Goal: Task Accomplishment & Management: Complete application form

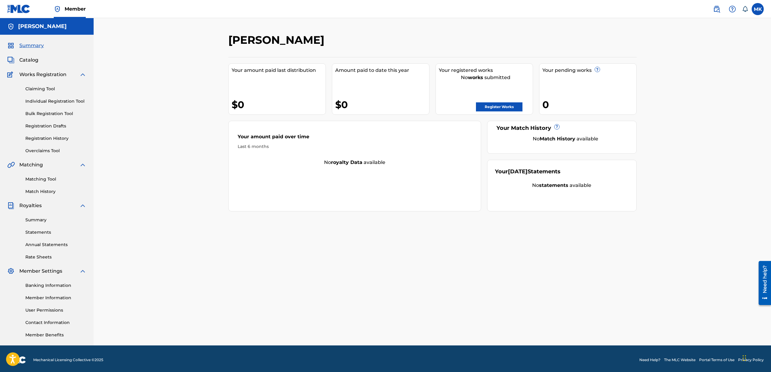
click at [45, 114] on link "Bulk Registration Tool" at bounding box center [55, 114] width 61 height 6
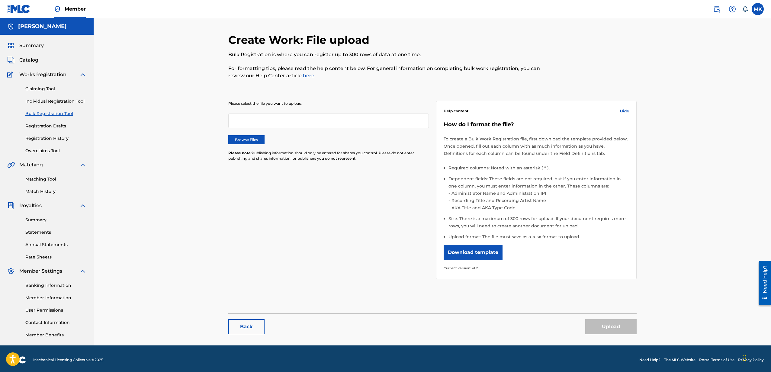
click at [247, 138] on label "Browse Files" at bounding box center [246, 139] width 36 height 9
click at [0, 0] on input "Browse Files" at bounding box center [0, 0] width 0 height 0
click at [292, 182] on div "Please select the file you want to upload. Browse Files Please note: Publishing…" at bounding box center [432, 186] width 408 height 200
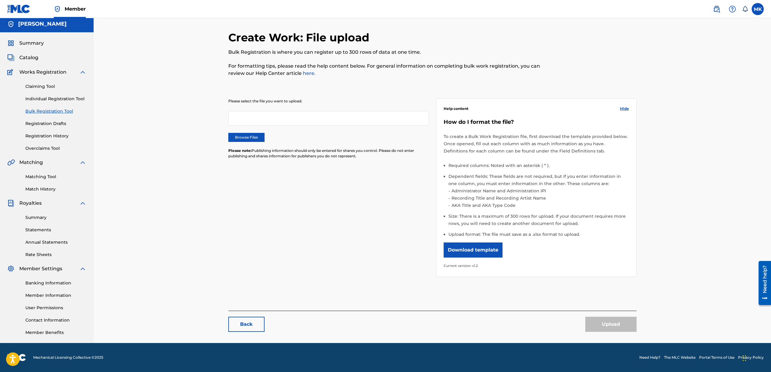
click at [303, 116] on div at bounding box center [328, 118] width 201 height 15
drag, startPoint x: 298, startPoint y: 118, endPoint x: 273, endPoint y: 120, distance: 24.9
click at [297, 118] on div at bounding box center [328, 118] width 201 height 15
click at [242, 136] on label "Browse Files" at bounding box center [246, 137] width 36 height 9
click at [0, 0] on input "Browse Files" at bounding box center [0, 0] width 0 height 0
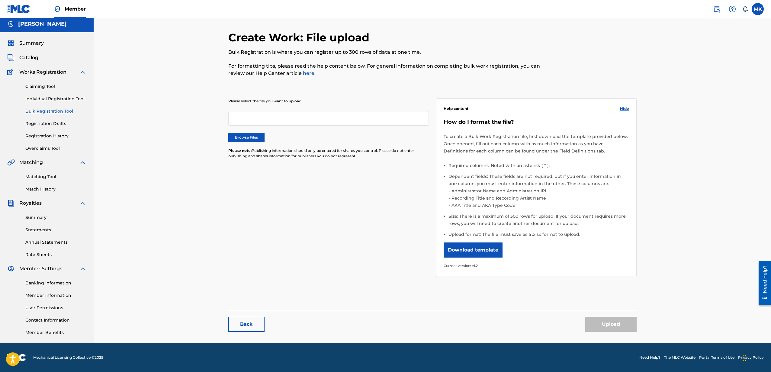
click at [255, 141] on label "Browse Files" at bounding box center [246, 137] width 36 height 9
click at [0, 0] on input "Browse Files" at bounding box center [0, 0] width 0 height 0
click at [244, 135] on label "Browse Files" at bounding box center [246, 137] width 36 height 9
click at [0, 0] on input "Browse Files" at bounding box center [0, 0] width 0 height 0
click at [231, 117] on span "MLCBulkWork_V1.2.xlsx" at bounding box center [259, 118] width 57 height 7
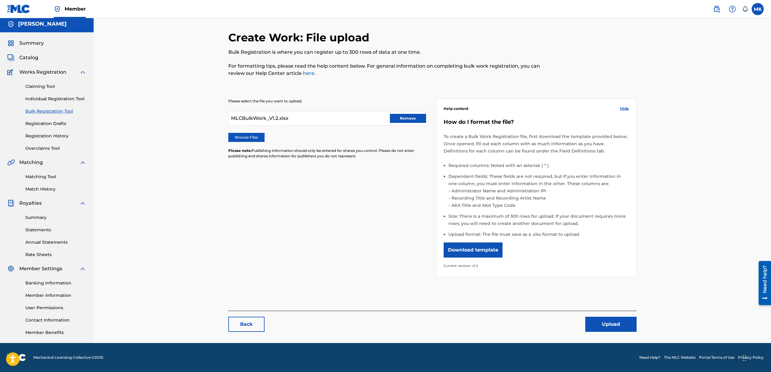
click at [310, 73] on link "here." at bounding box center [309, 73] width 14 height 6
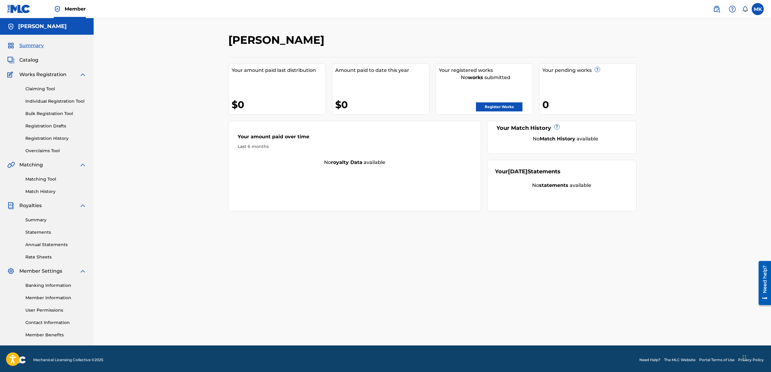
click at [48, 112] on link "Bulk Registration Tool" at bounding box center [55, 114] width 61 height 6
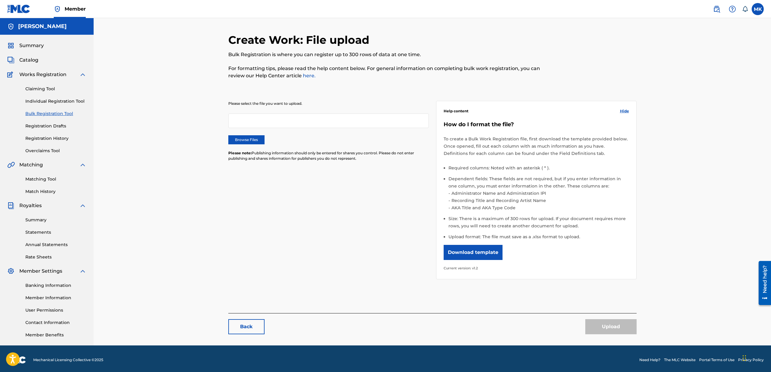
click at [246, 140] on label "Browse Files" at bounding box center [246, 139] width 36 height 9
click at [0, 0] on input "Browse Files" at bounding box center [0, 0] width 0 height 0
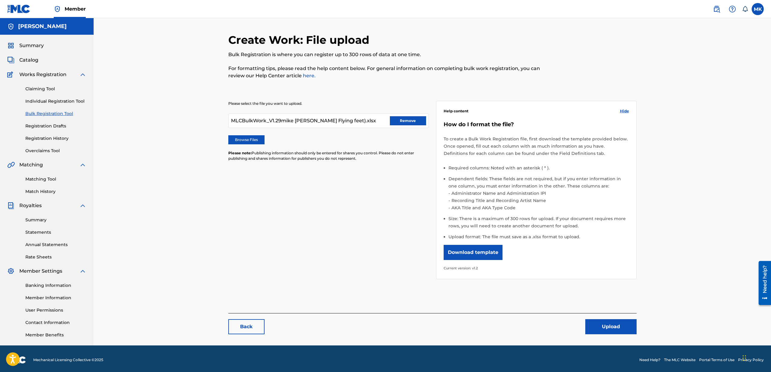
click at [410, 121] on button "Remove" at bounding box center [408, 120] width 36 height 9
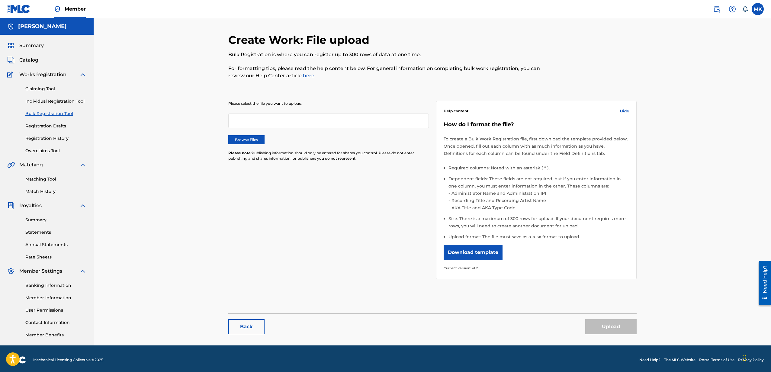
click at [249, 138] on label "Browse Files" at bounding box center [246, 139] width 36 height 9
click at [0, 0] on input "Browse Files" at bounding box center [0, 0] width 0 height 0
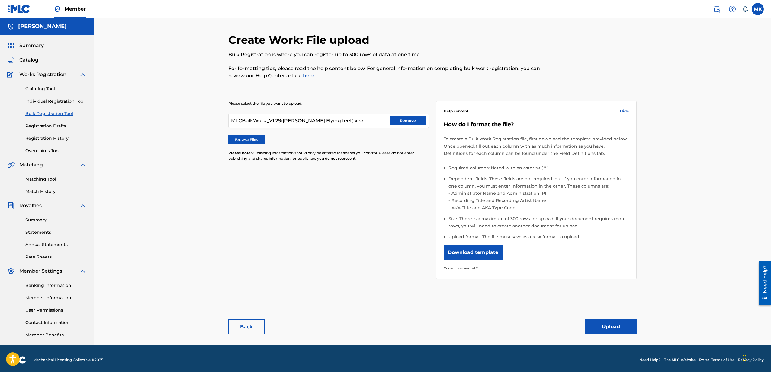
click at [611, 326] on button "Upload" at bounding box center [611, 326] width 51 height 15
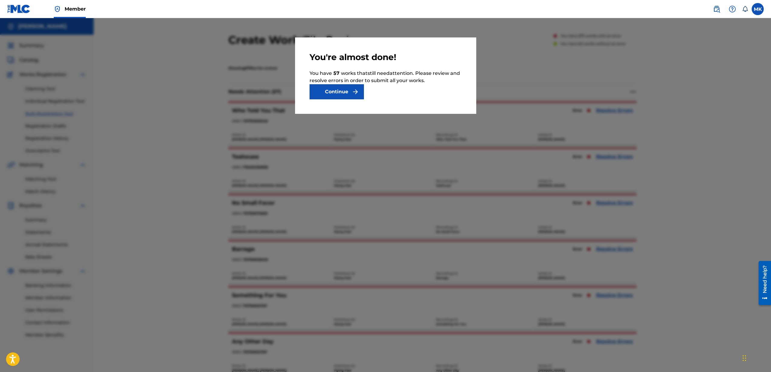
click at [344, 92] on button "Continue" at bounding box center [337, 91] width 54 height 15
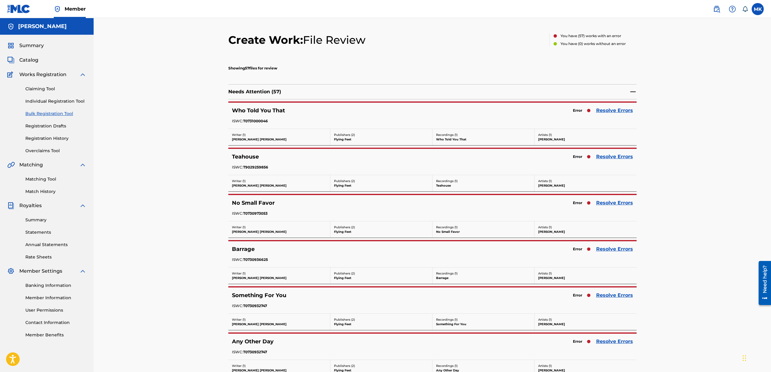
click at [609, 111] on link "Resolve Errors" at bounding box center [614, 110] width 37 height 7
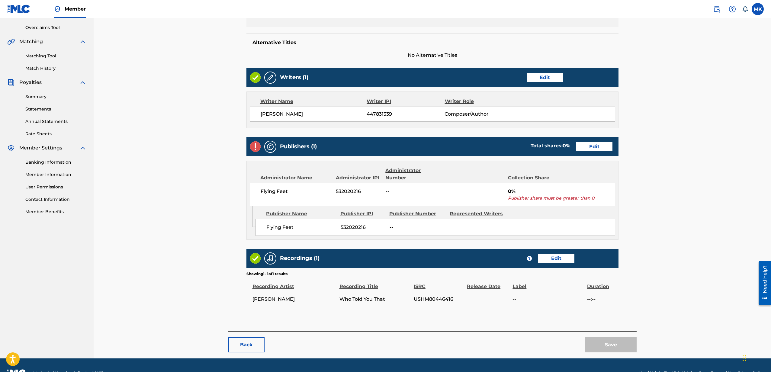
scroll to position [131, 0]
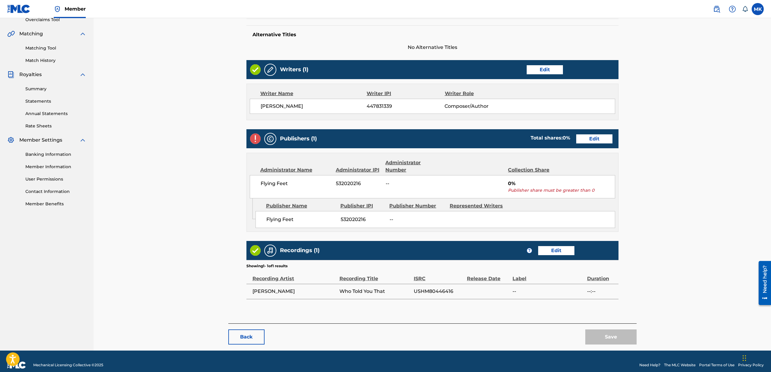
click at [590, 144] on div "Publishers (1) Total shares: 0 % Edit" at bounding box center [433, 138] width 372 height 19
click at [592, 138] on link "Edit" at bounding box center [594, 138] width 36 height 9
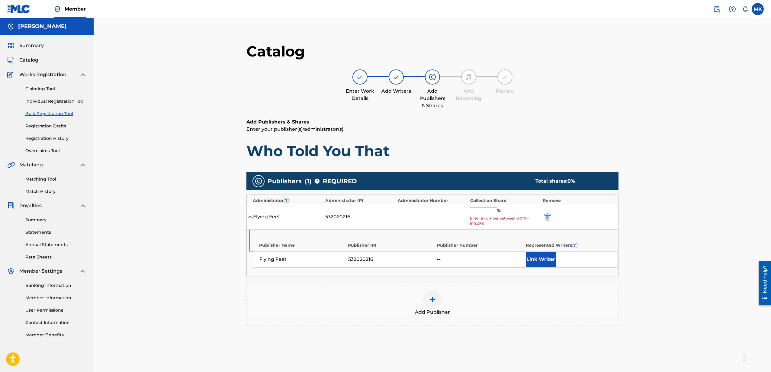
click at [489, 212] on input "text" at bounding box center [483, 211] width 27 height 8
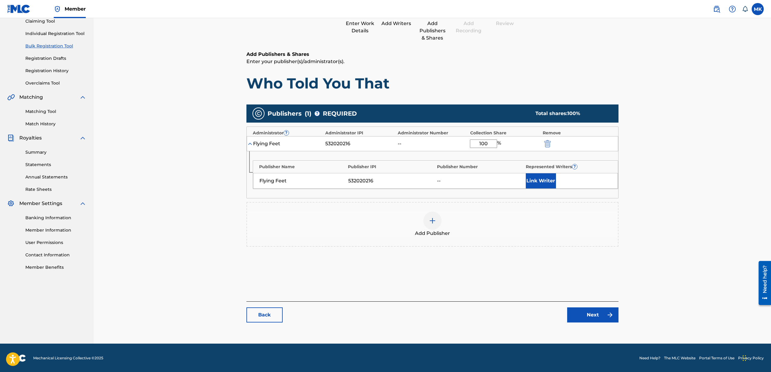
scroll to position [68, 0]
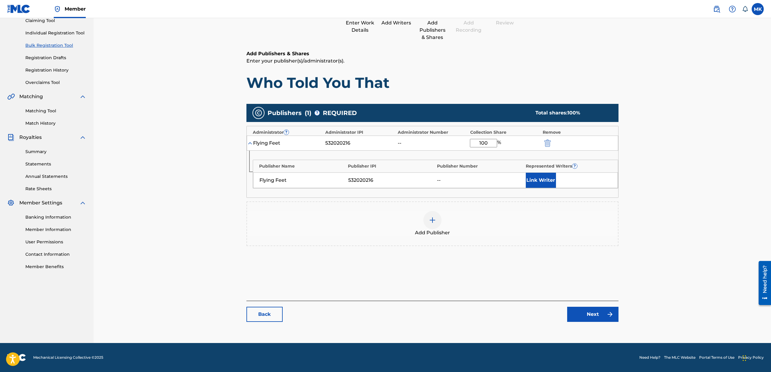
type input "100"
click at [592, 309] on link "Next" at bounding box center [592, 314] width 51 height 15
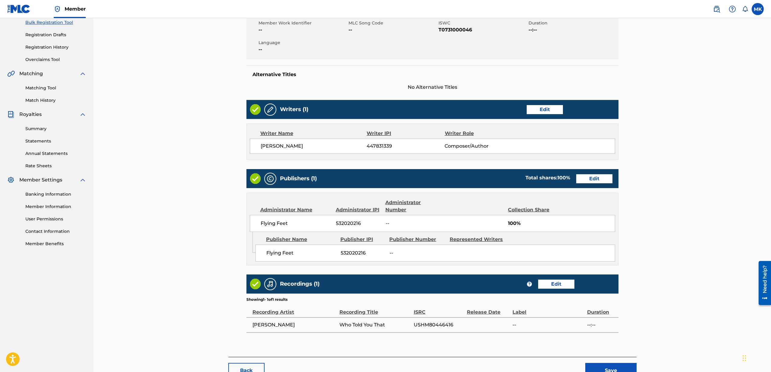
scroll to position [132, 0]
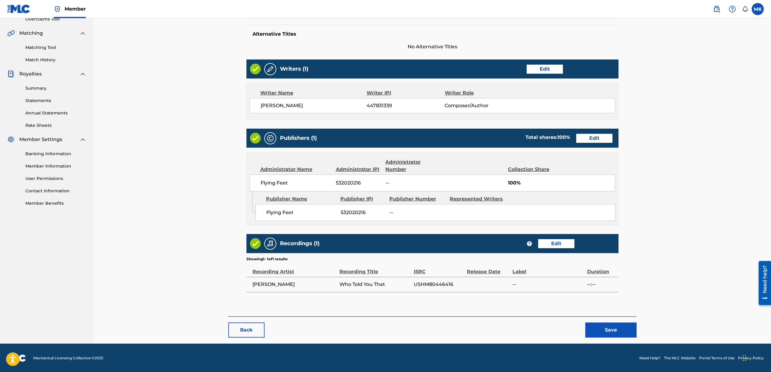
click at [608, 331] on button "Save" at bounding box center [611, 330] width 51 height 15
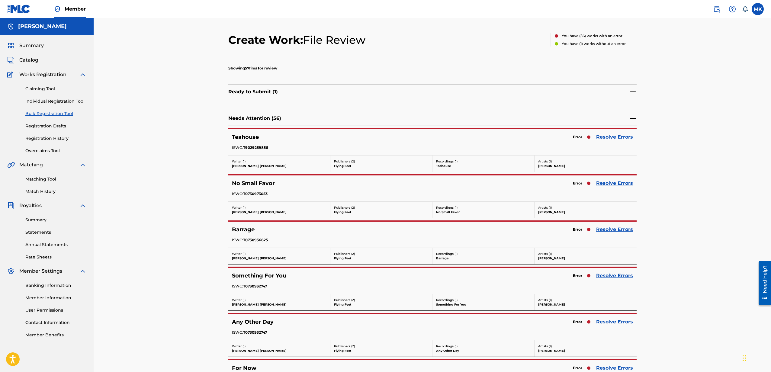
click at [611, 137] on link "Resolve Errors" at bounding box center [614, 137] width 37 height 7
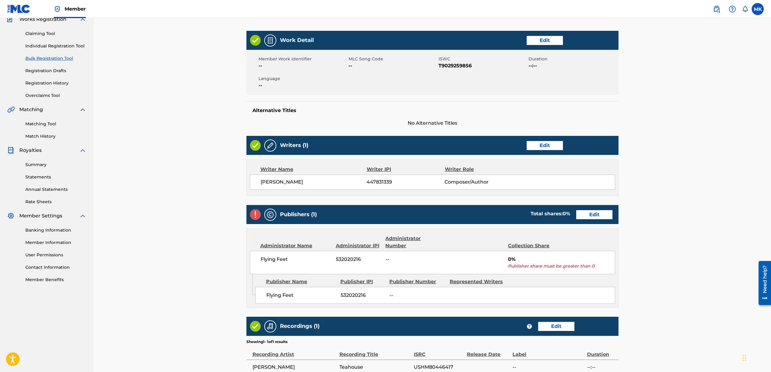
scroll to position [46, 0]
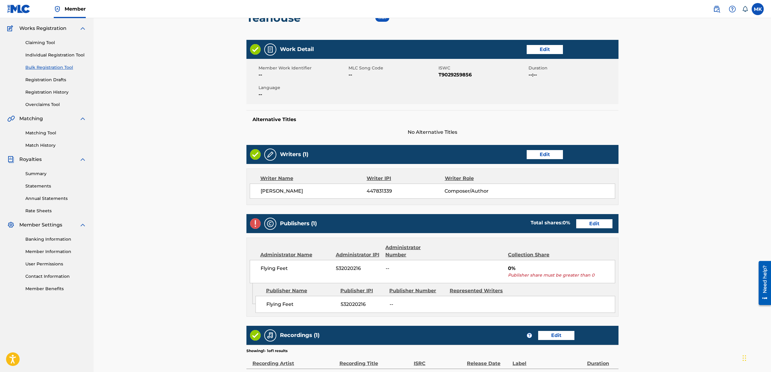
click at [600, 222] on link "Edit" at bounding box center [594, 223] width 36 height 9
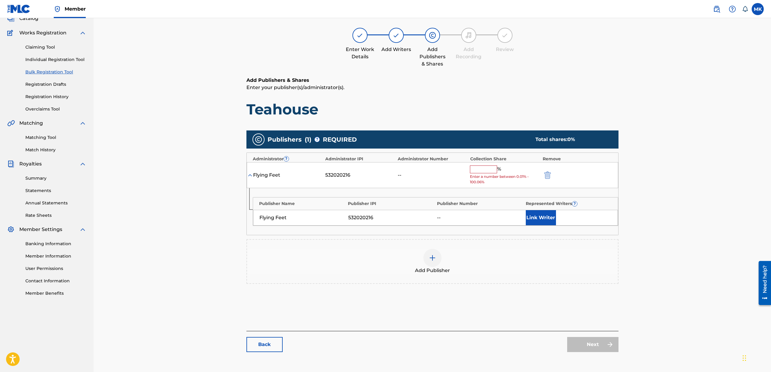
scroll to position [43, 0]
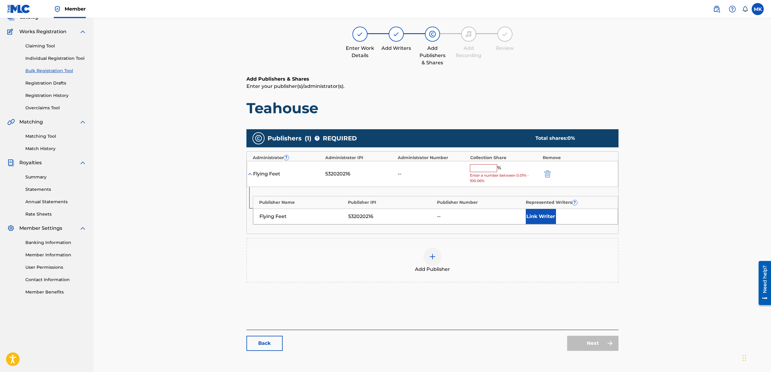
click at [489, 169] on input "text" at bounding box center [483, 168] width 27 height 8
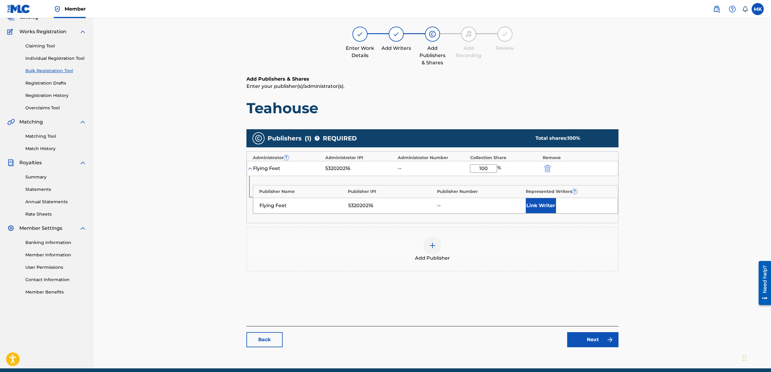
type input "100"
click at [587, 339] on link "Next" at bounding box center [592, 339] width 51 height 15
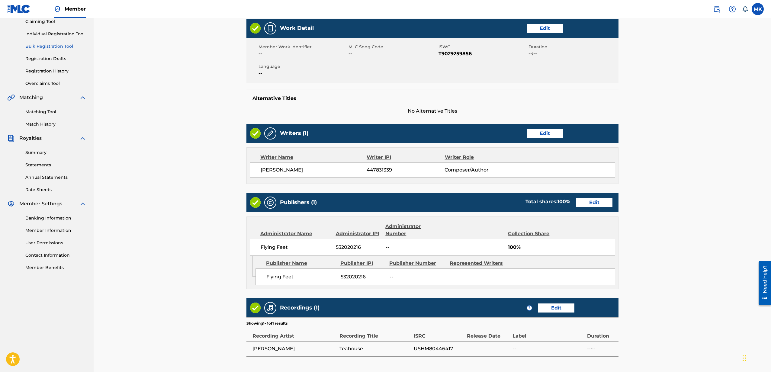
scroll to position [105, 0]
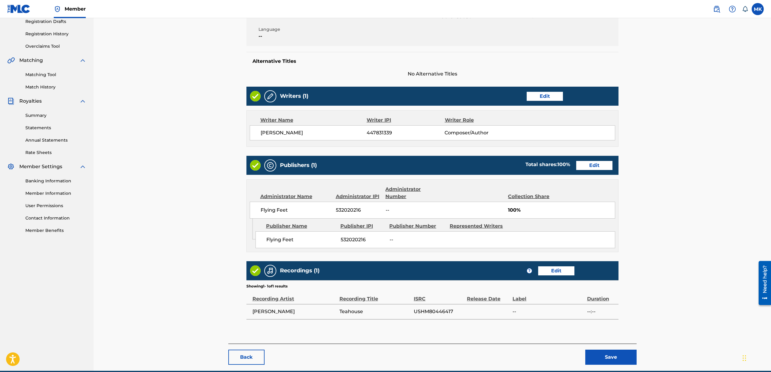
click at [615, 358] on button "Save" at bounding box center [611, 357] width 51 height 15
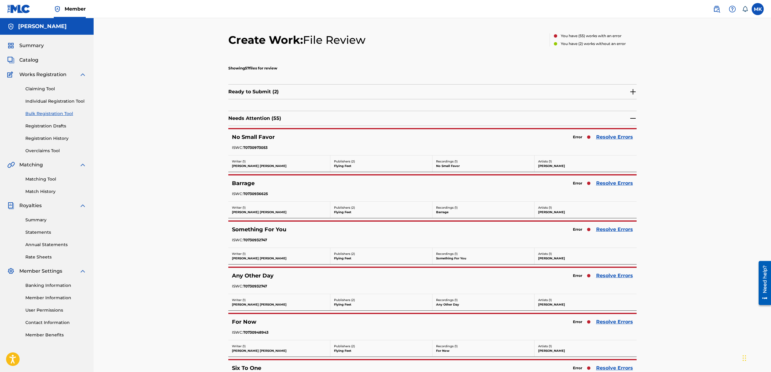
click at [613, 136] on link "Resolve Errors" at bounding box center [614, 137] width 37 height 7
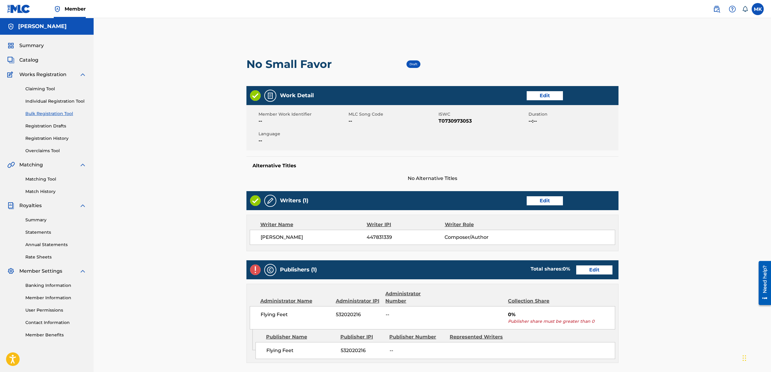
click at [601, 269] on link "Edit" at bounding box center [594, 270] width 36 height 9
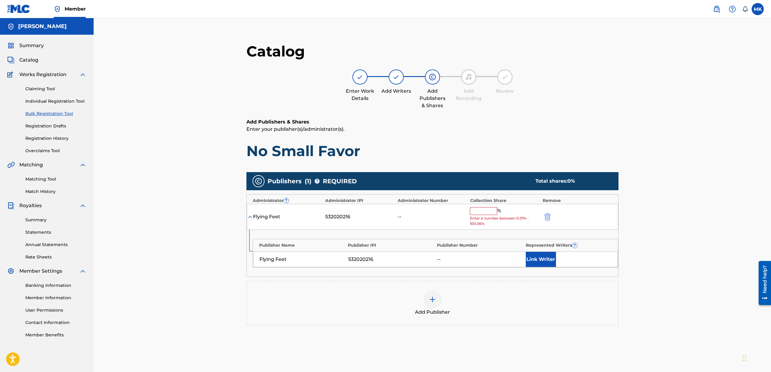
click at [482, 212] on input "text" at bounding box center [483, 211] width 27 height 8
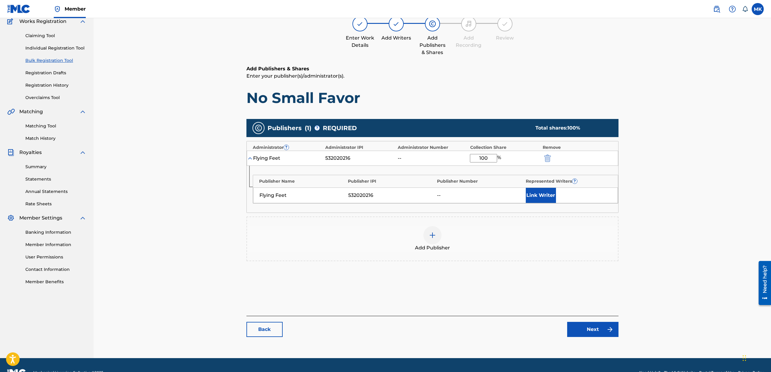
scroll to position [68, 0]
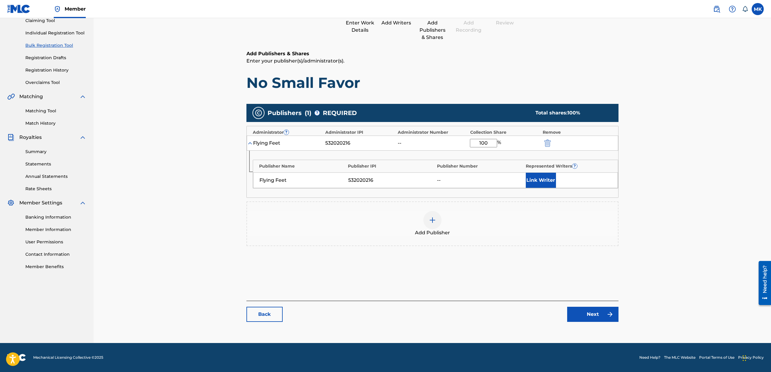
type input "100"
click at [585, 311] on link "Next" at bounding box center [592, 314] width 51 height 15
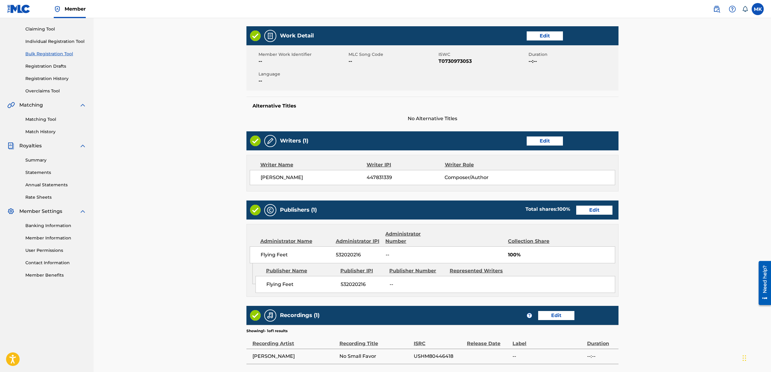
scroll to position [132, 0]
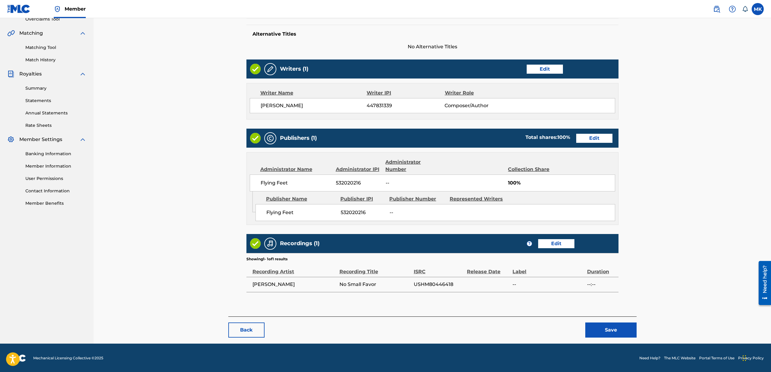
click at [605, 328] on button "Save" at bounding box center [611, 330] width 51 height 15
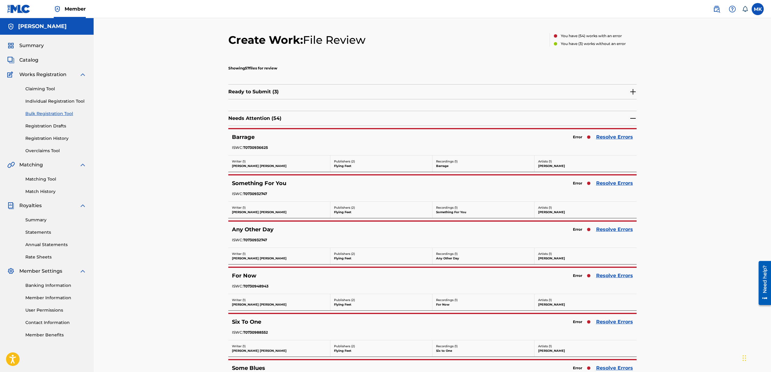
click at [615, 138] on link "Resolve Errors" at bounding box center [614, 137] width 37 height 7
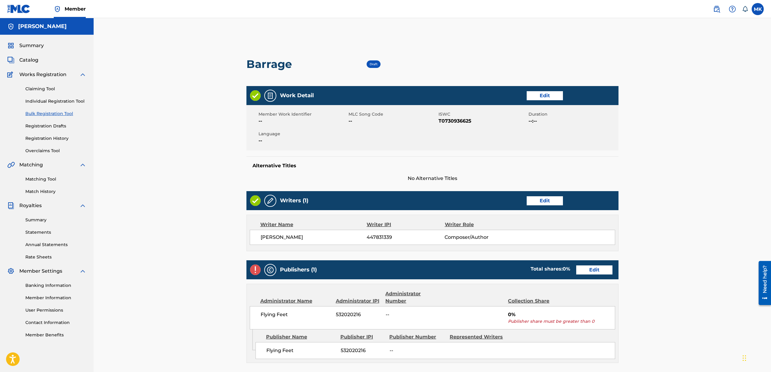
click at [593, 268] on link "Edit" at bounding box center [594, 270] width 36 height 9
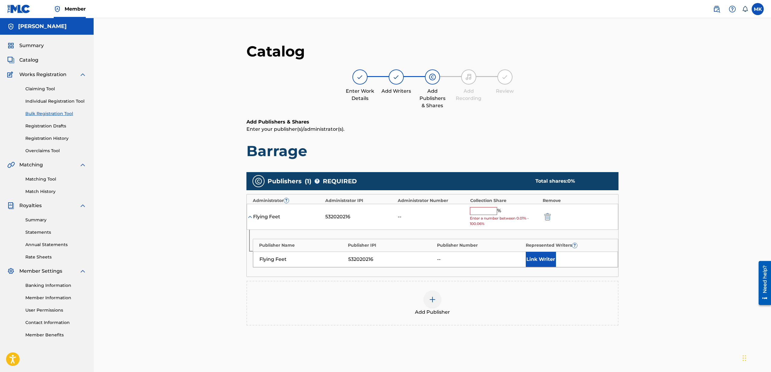
click at [488, 212] on input "text" at bounding box center [483, 211] width 27 height 8
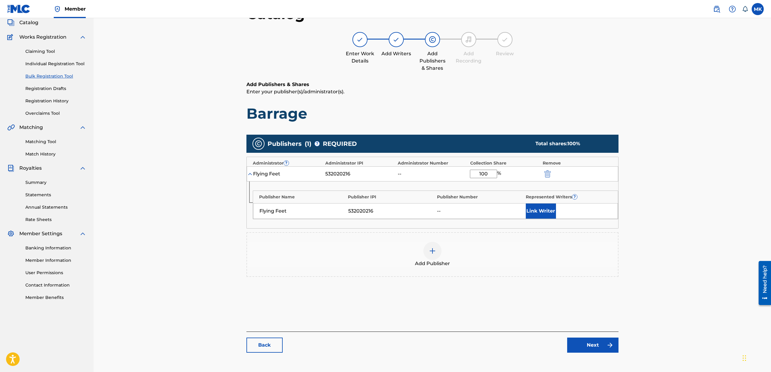
scroll to position [68, 0]
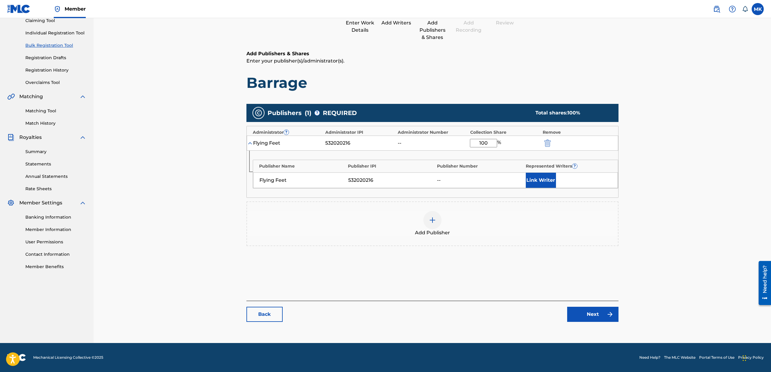
type input "100"
click at [594, 312] on link "Next" at bounding box center [592, 314] width 51 height 15
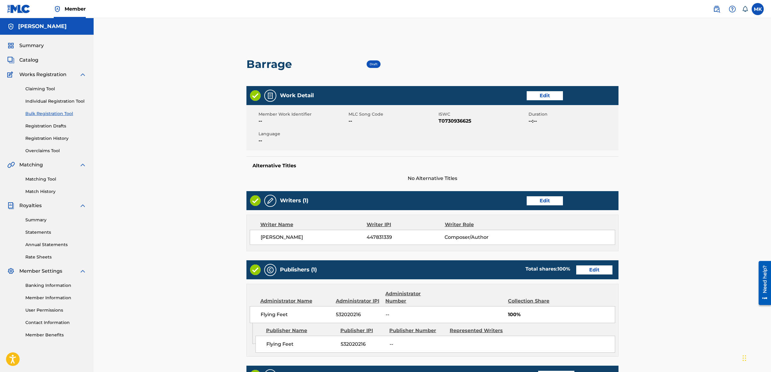
scroll to position [132, 0]
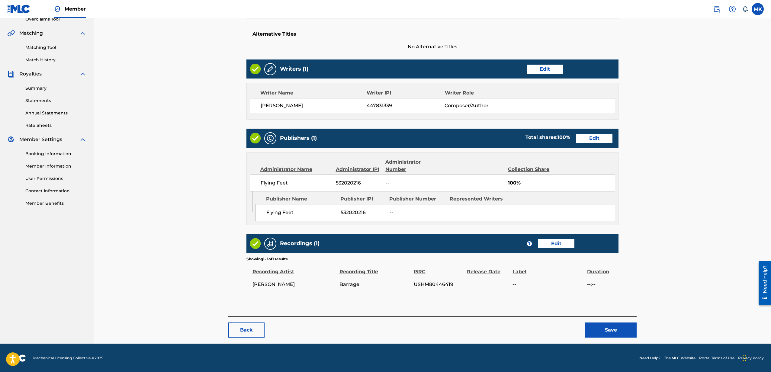
click at [614, 331] on button "Save" at bounding box center [611, 330] width 51 height 15
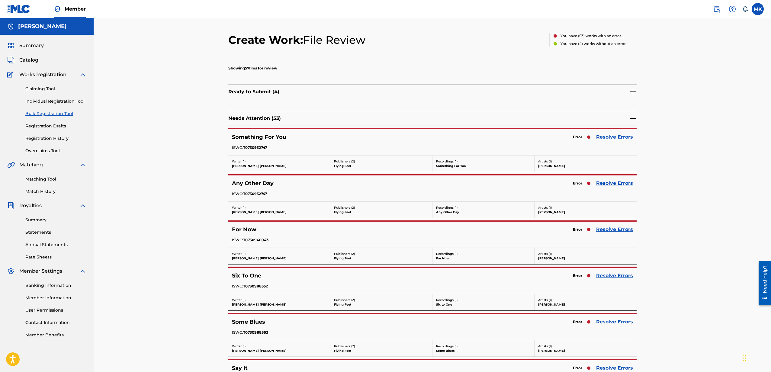
click at [612, 137] on link "Resolve Errors" at bounding box center [614, 137] width 37 height 7
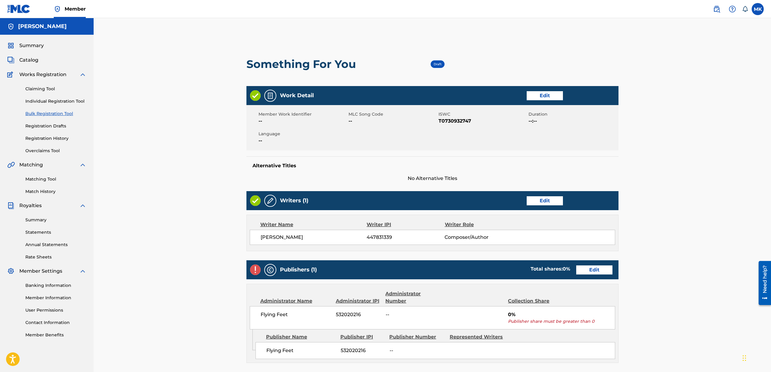
click at [595, 269] on link "Edit" at bounding box center [594, 270] width 36 height 9
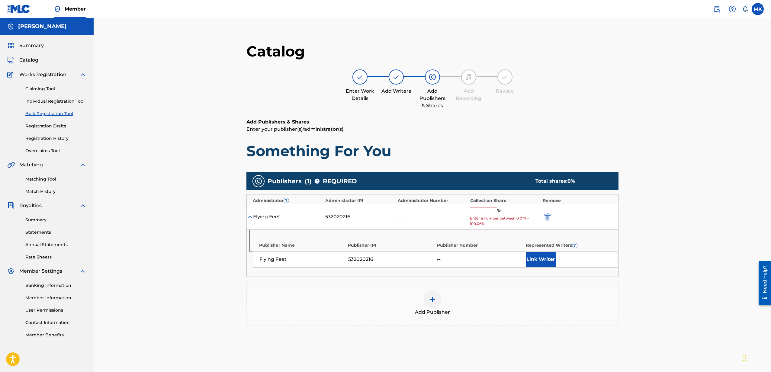
click at [489, 211] on input "text" at bounding box center [483, 211] width 27 height 8
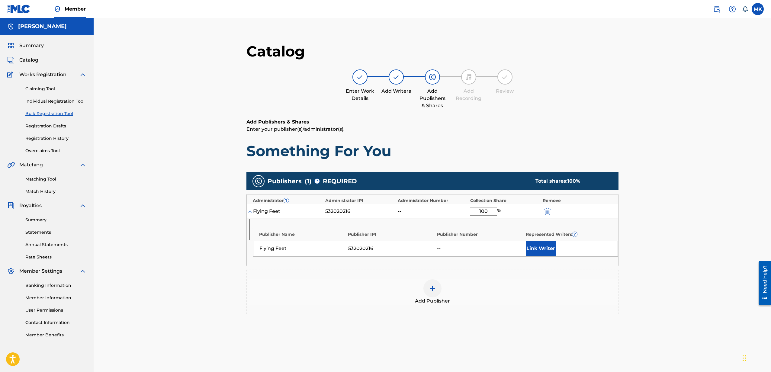
scroll to position [68, 0]
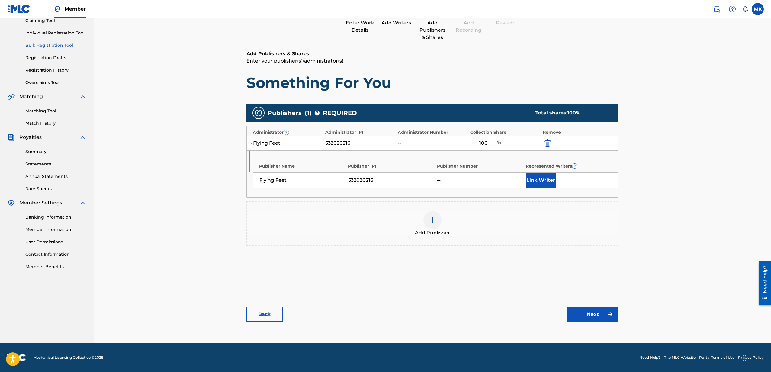
type input "100"
click at [596, 315] on link "Next" at bounding box center [592, 314] width 51 height 15
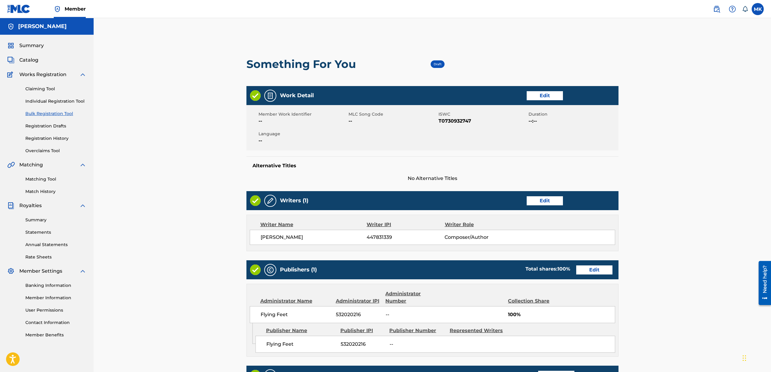
scroll to position [132, 0]
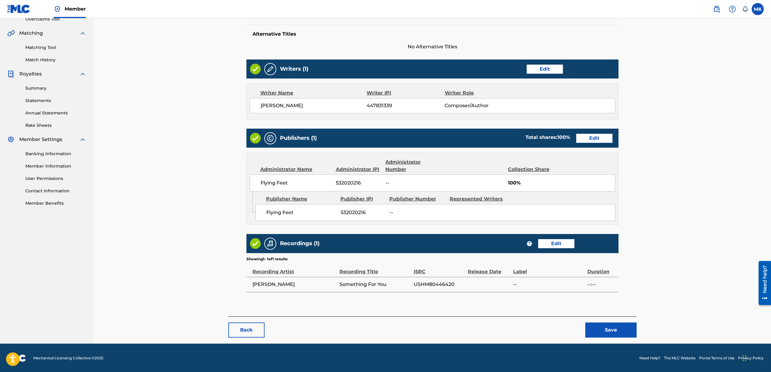
click at [615, 329] on button "Save" at bounding box center [611, 330] width 51 height 15
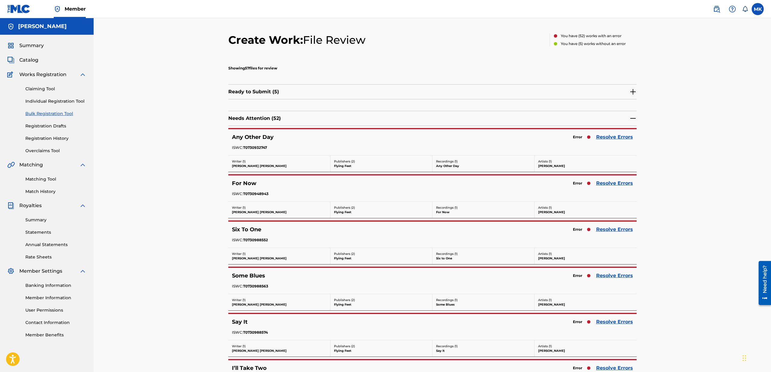
click at [617, 136] on link "Resolve Errors" at bounding box center [614, 137] width 37 height 7
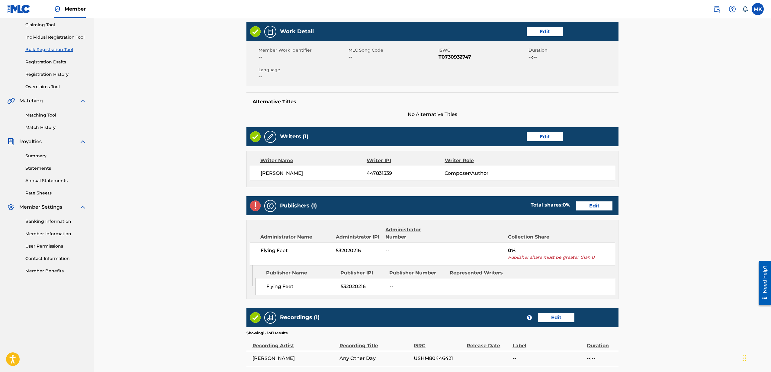
scroll to position [138, 0]
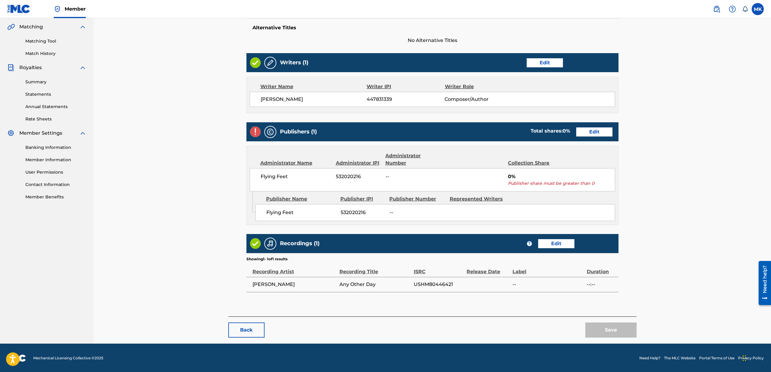
click at [599, 130] on link "Edit" at bounding box center [594, 132] width 36 height 9
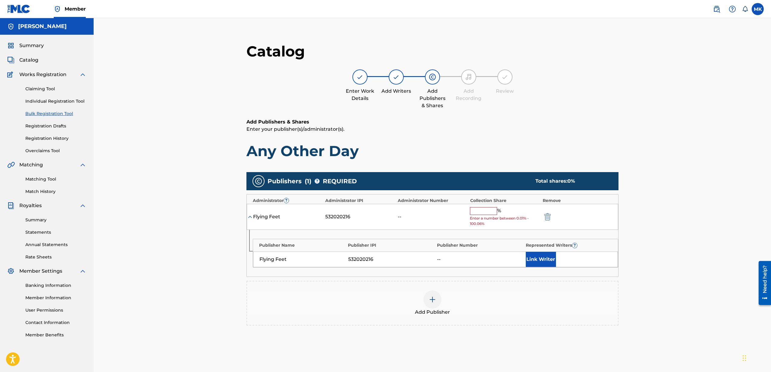
click at [491, 209] on input "text" at bounding box center [483, 211] width 27 height 8
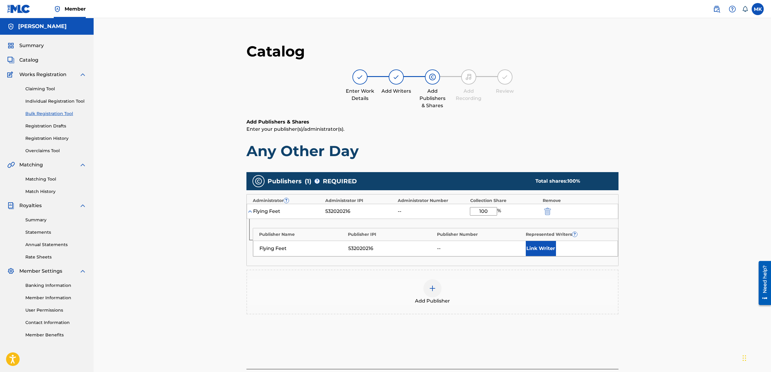
scroll to position [68, 0]
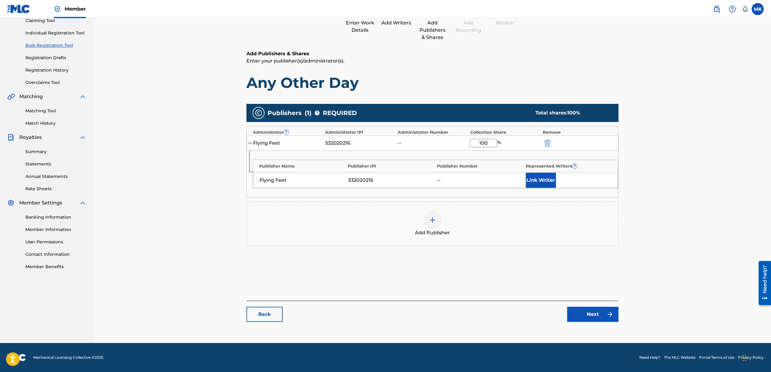
type input "100"
click at [591, 313] on link "Next" at bounding box center [592, 314] width 51 height 15
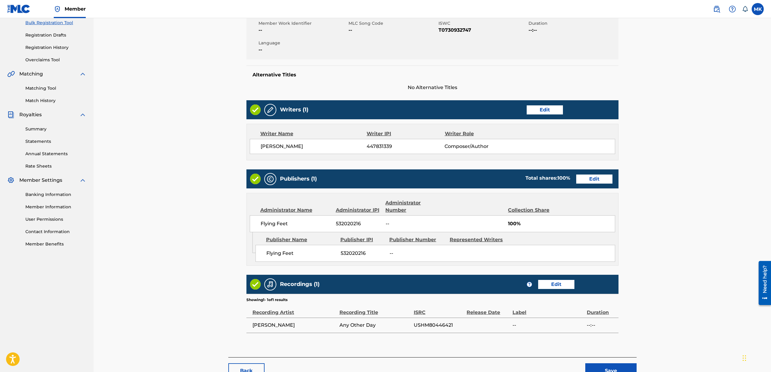
scroll to position [132, 0]
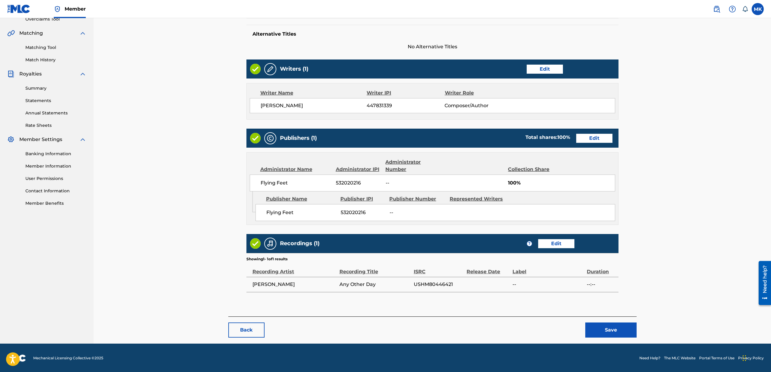
click at [613, 324] on button "Save" at bounding box center [611, 330] width 51 height 15
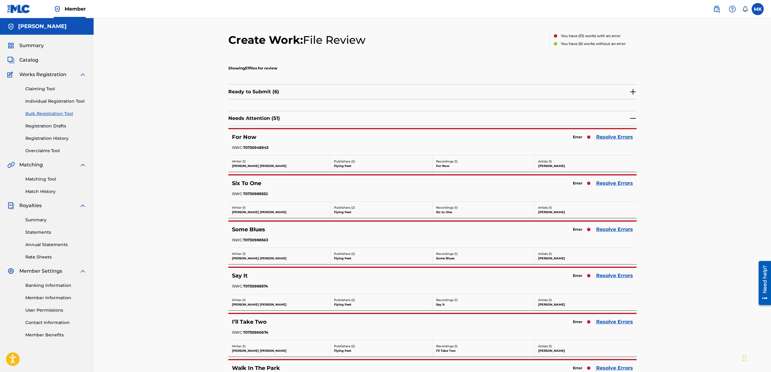
click at [615, 136] on link "Resolve Errors" at bounding box center [614, 137] width 37 height 7
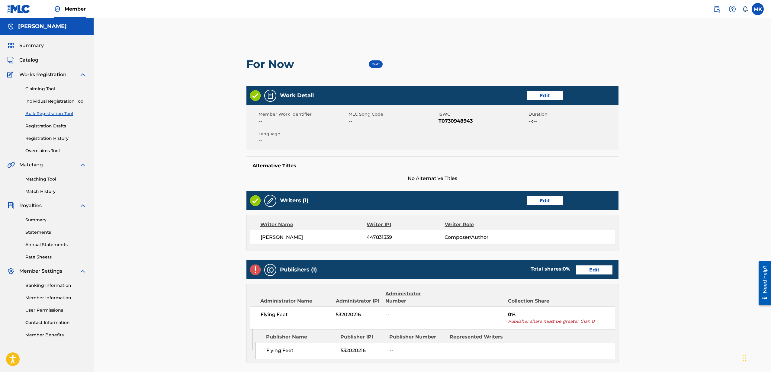
scroll to position [138, 0]
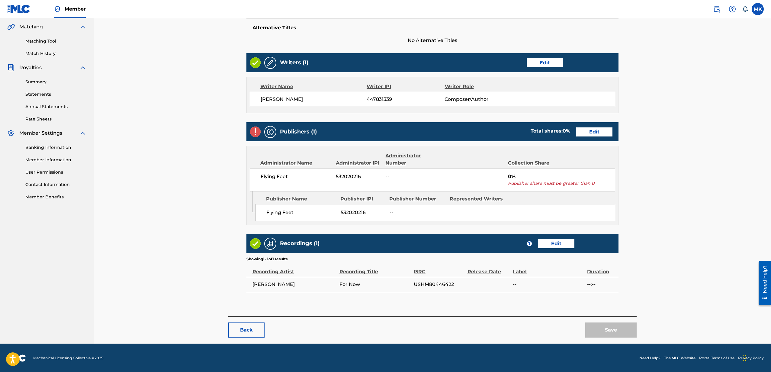
click at [596, 131] on link "Edit" at bounding box center [594, 132] width 36 height 9
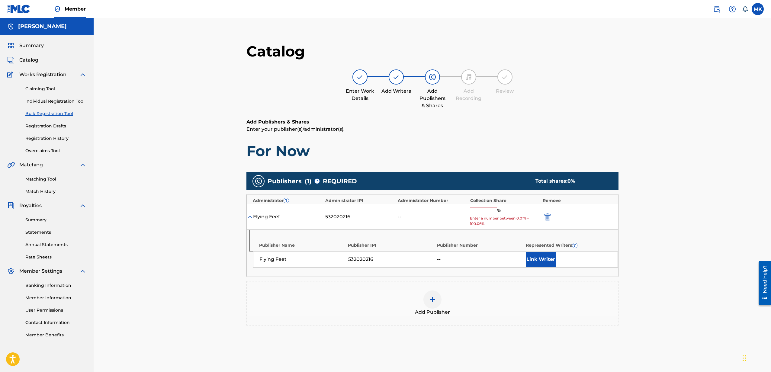
click at [483, 208] on input "text" at bounding box center [483, 211] width 27 height 8
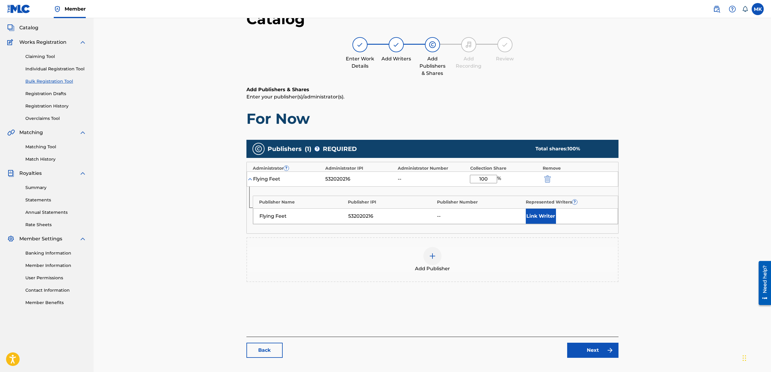
scroll to position [68, 0]
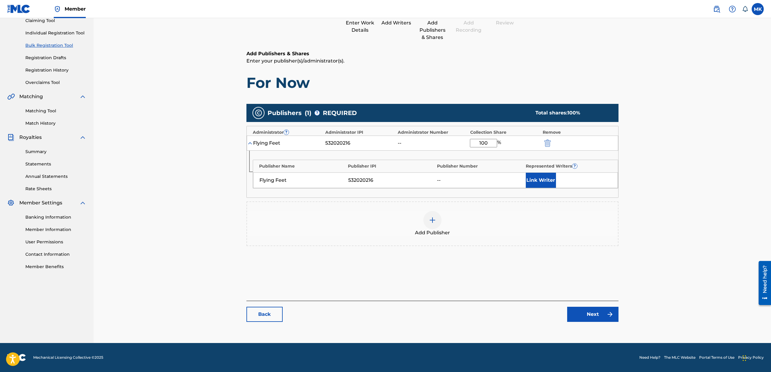
type input "100"
click at [594, 311] on link "Next" at bounding box center [592, 314] width 51 height 15
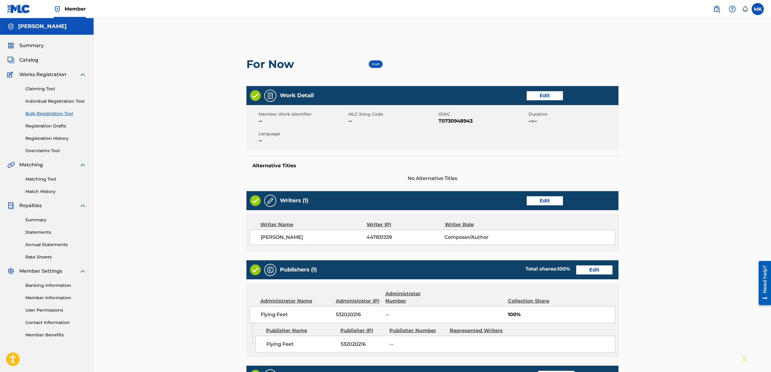
scroll to position [132, 0]
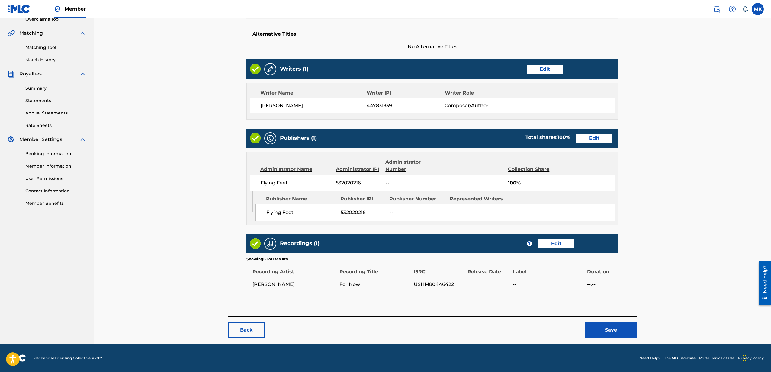
click at [614, 331] on button "Save" at bounding box center [611, 330] width 51 height 15
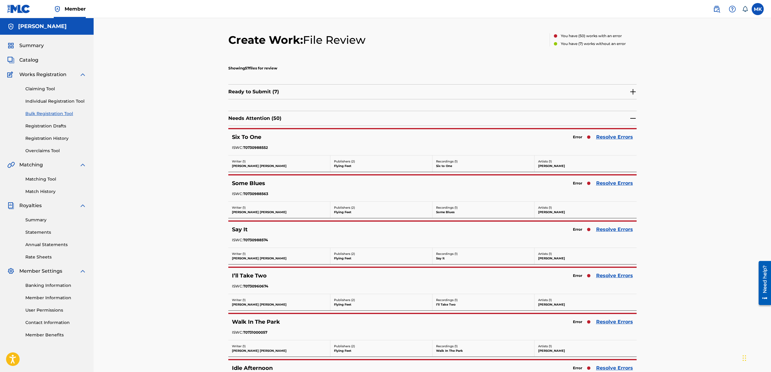
click at [619, 139] on link "Resolve Errors" at bounding box center [614, 137] width 37 height 7
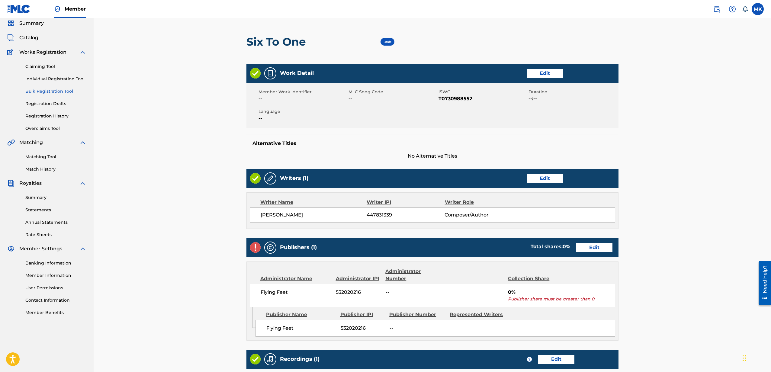
scroll to position [72, 0]
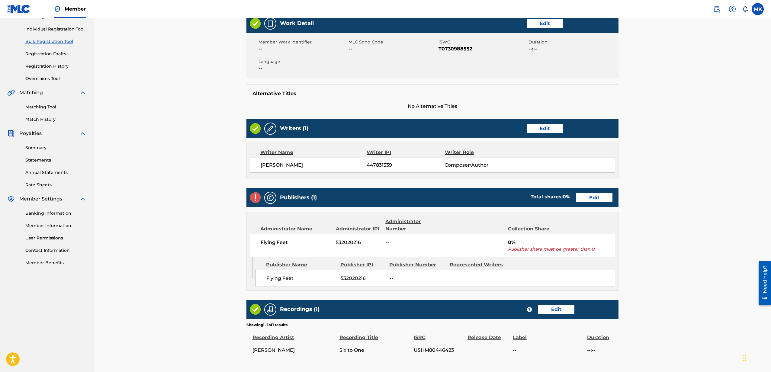
click at [605, 196] on link "Edit" at bounding box center [594, 197] width 36 height 9
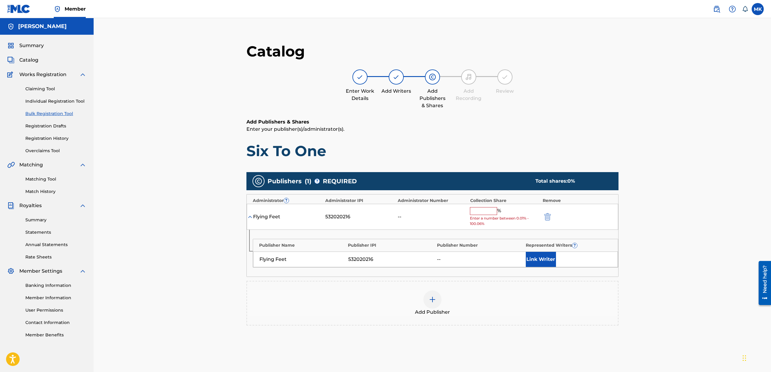
click at [491, 211] on input "text" at bounding box center [483, 211] width 27 height 8
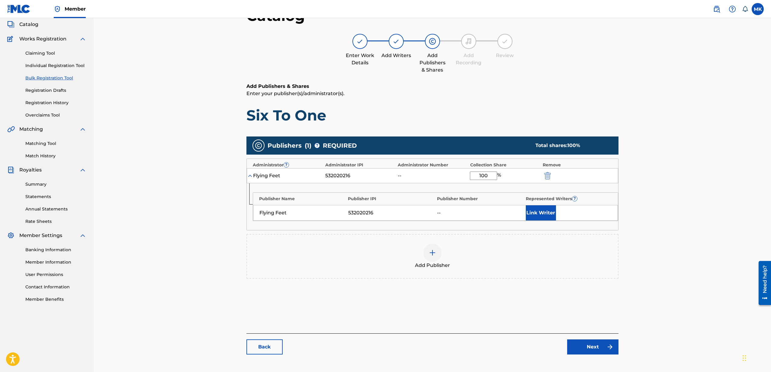
scroll to position [68, 0]
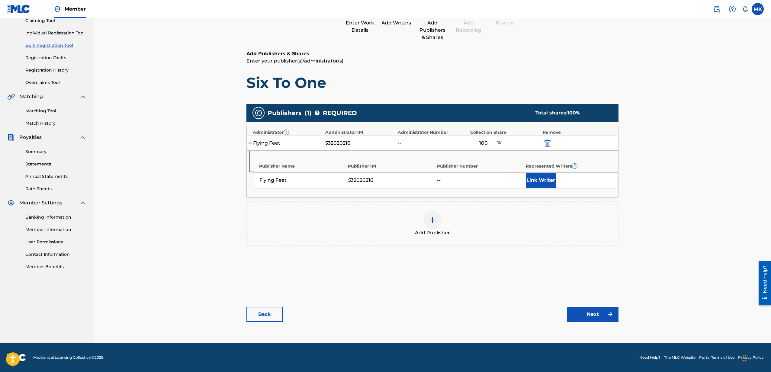
type input "100"
click at [591, 311] on link "Next" at bounding box center [592, 314] width 51 height 15
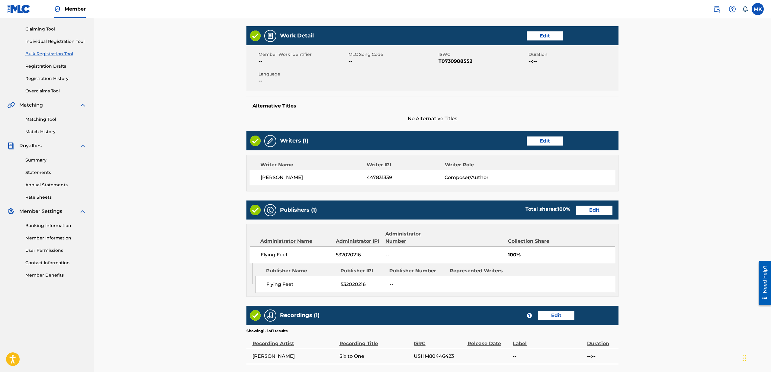
scroll to position [132, 0]
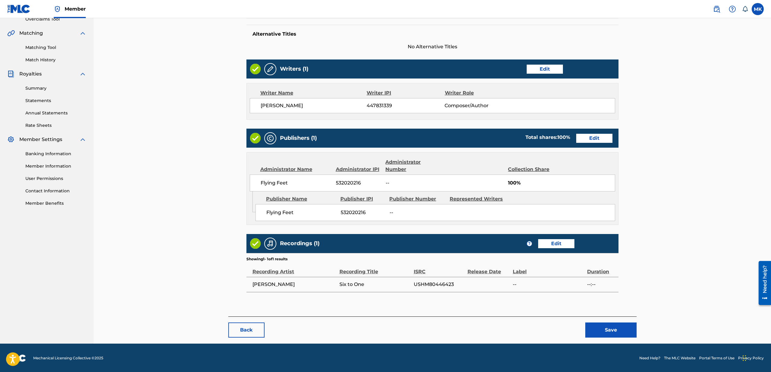
click at [621, 326] on button "Save" at bounding box center [611, 330] width 51 height 15
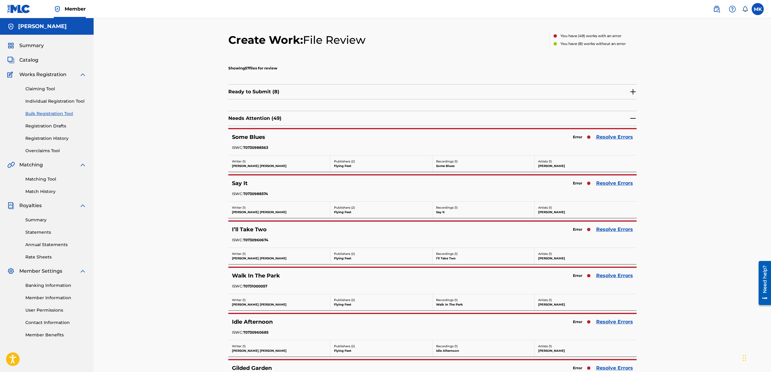
click at [613, 139] on link "Resolve Errors" at bounding box center [614, 137] width 37 height 7
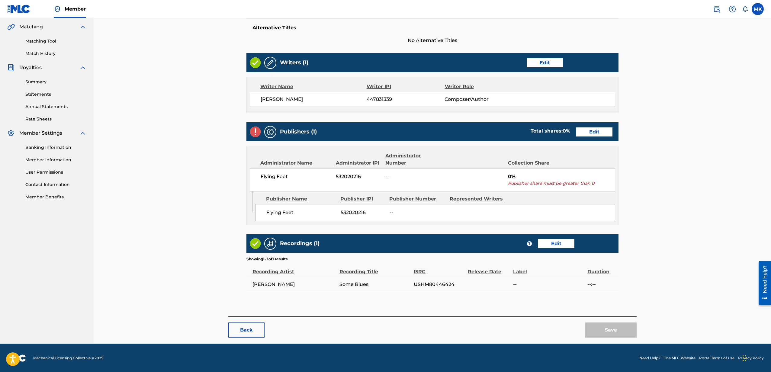
click at [597, 131] on link "Edit" at bounding box center [594, 132] width 36 height 9
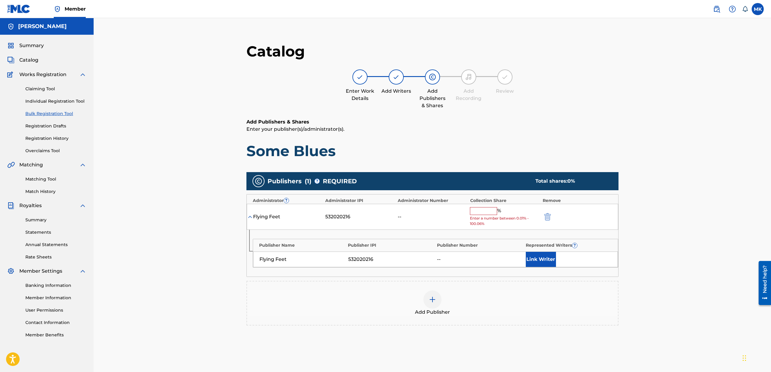
click at [492, 211] on input "text" at bounding box center [483, 211] width 27 height 8
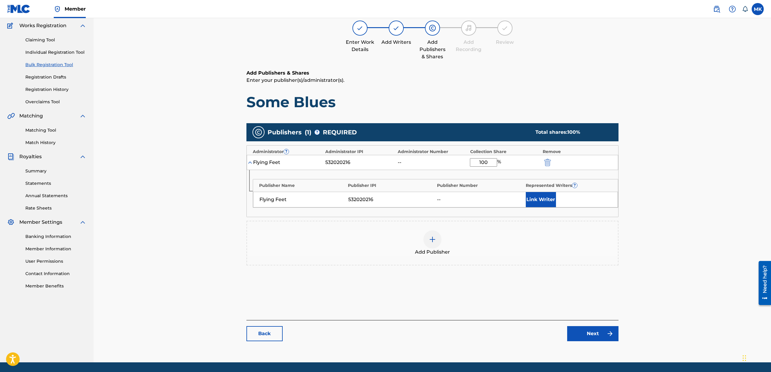
scroll to position [68, 0]
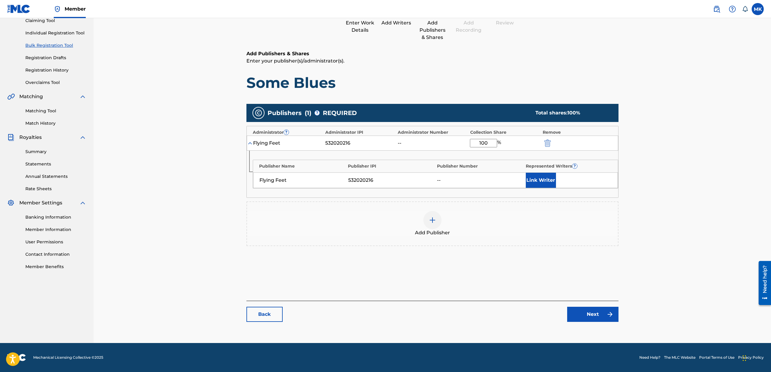
type input "100"
click at [596, 309] on link "Next" at bounding box center [592, 314] width 51 height 15
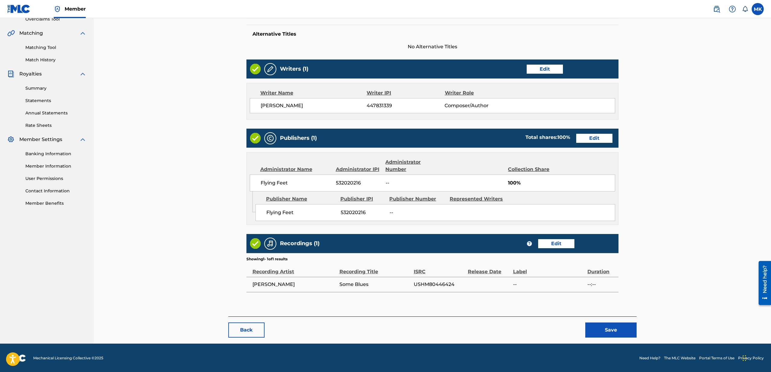
click at [615, 323] on button "Save" at bounding box center [611, 330] width 51 height 15
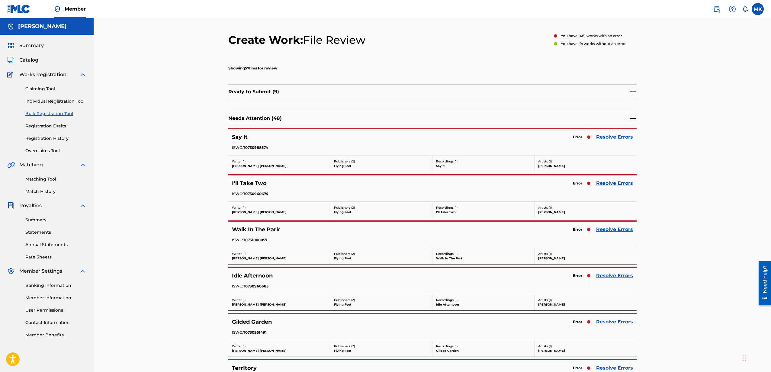
click at [622, 137] on link "Resolve Errors" at bounding box center [614, 137] width 37 height 7
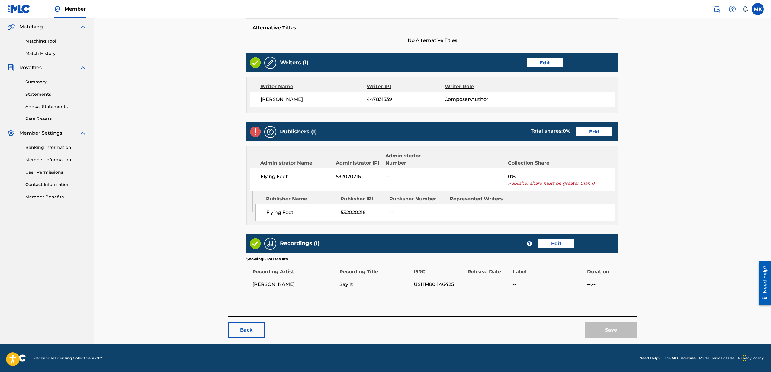
click at [591, 133] on link "Edit" at bounding box center [594, 132] width 36 height 9
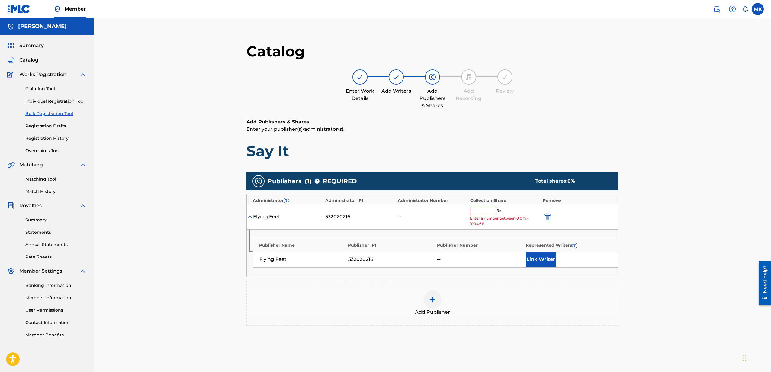
click at [489, 211] on input "text" at bounding box center [483, 211] width 27 height 8
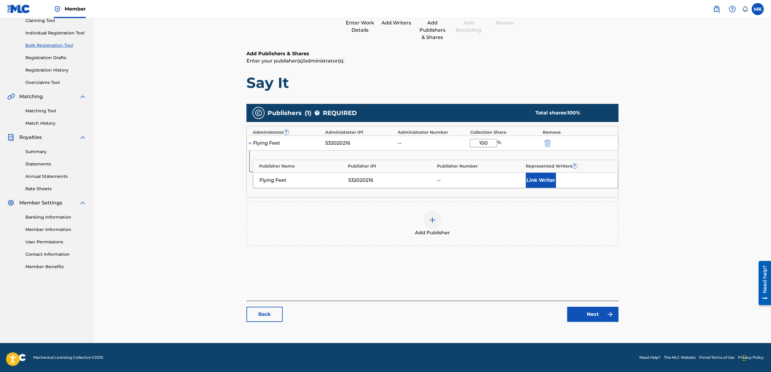
type input "100"
click at [591, 308] on link "Next" at bounding box center [592, 314] width 51 height 15
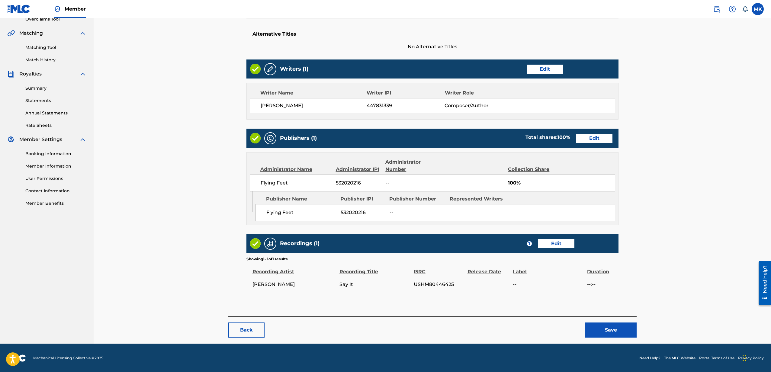
click at [608, 328] on button "Save" at bounding box center [611, 330] width 51 height 15
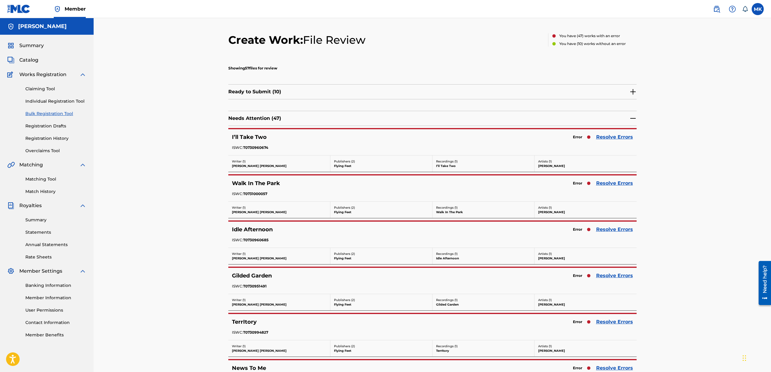
click at [605, 137] on link "Resolve Errors" at bounding box center [614, 137] width 37 height 7
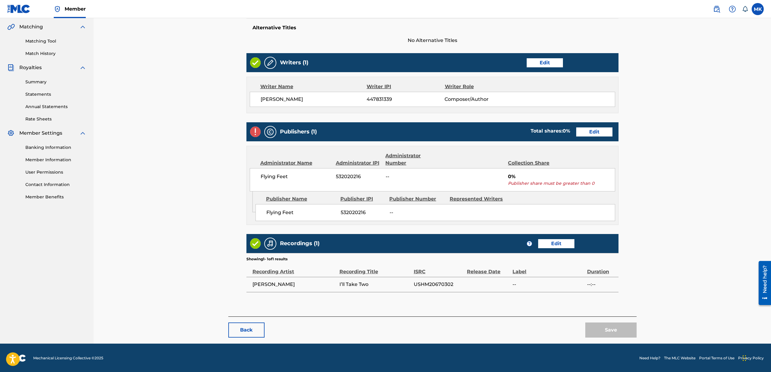
click at [596, 128] on link "Edit" at bounding box center [594, 132] width 36 height 9
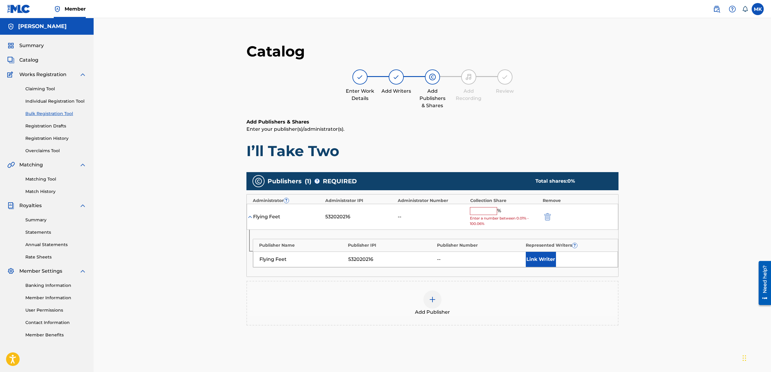
click at [481, 211] on input "text" at bounding box center [483, 211] width 27 height 8
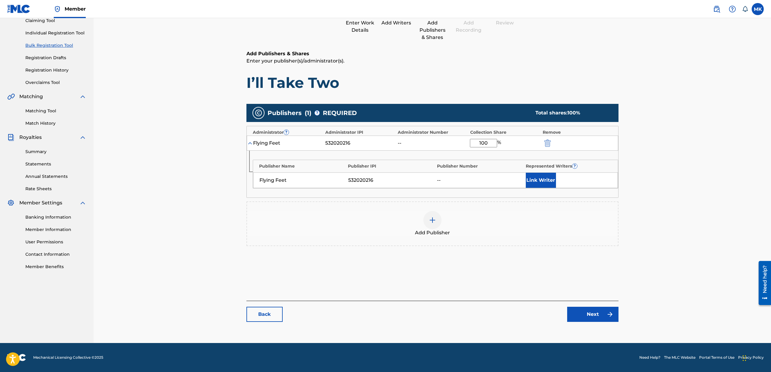
type input "100"
click at [590, 315] on link "Next" at bounding box center [592, 314] width 51 height 15
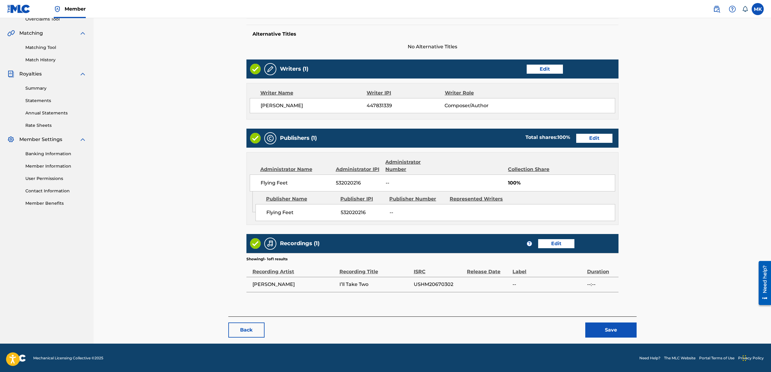
click at [608, 328] on button "Save" at bounding box center [611, 330] width 51 height 15
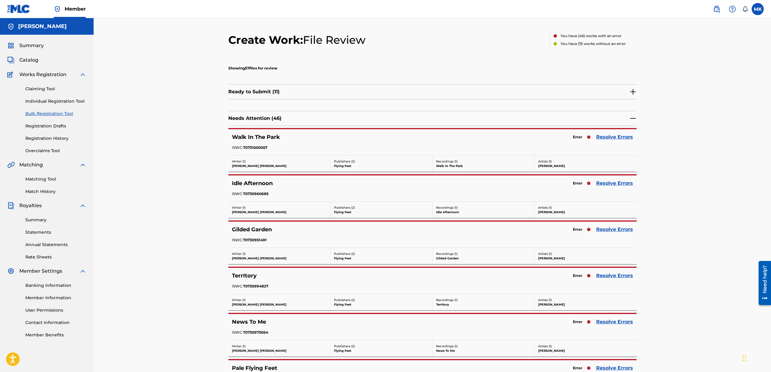
click at [608, 137] on link "Resolve Errors" at bounding box center [614, 137] width 37 height 7
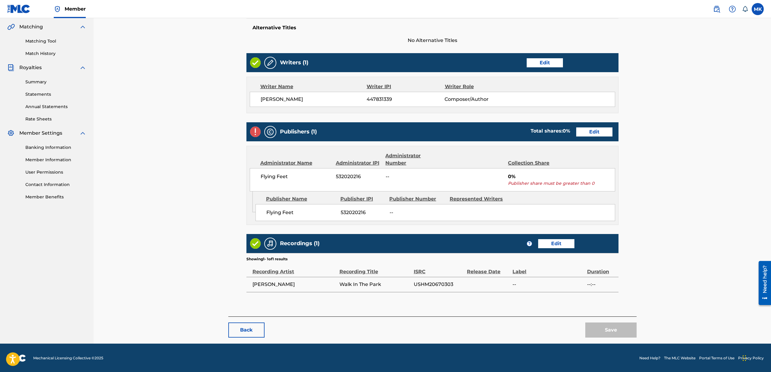
click at [603, 128] on link "Edit" at bounding box center [594, 132] width 36 height 9
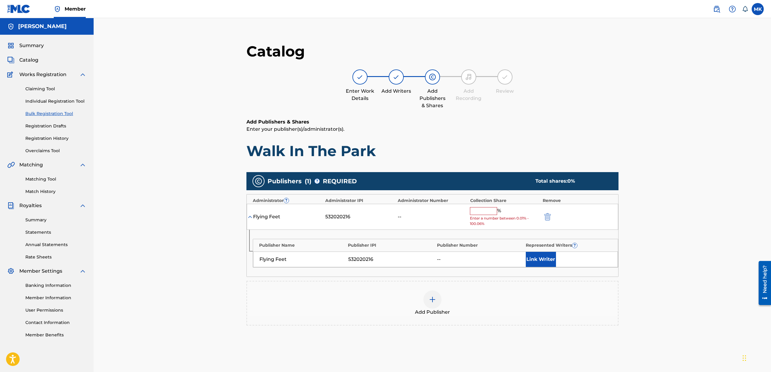
click at [482, 208] on input "text" at bounding box center [483, 211] width 27 height 8
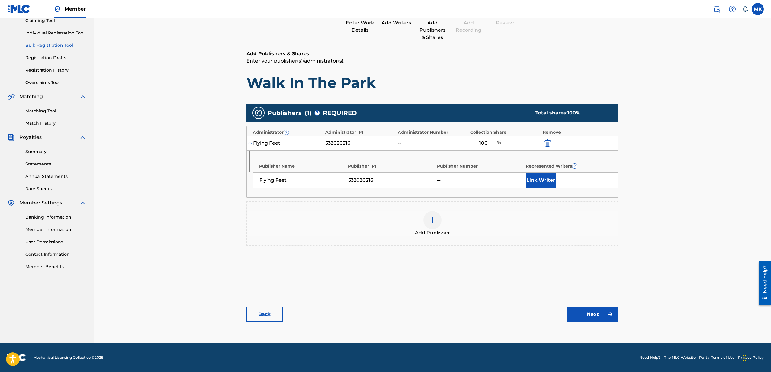
type input "100"
click at [592, 311] on link "Next" at bounding box center [592, 314] width 51 height 15
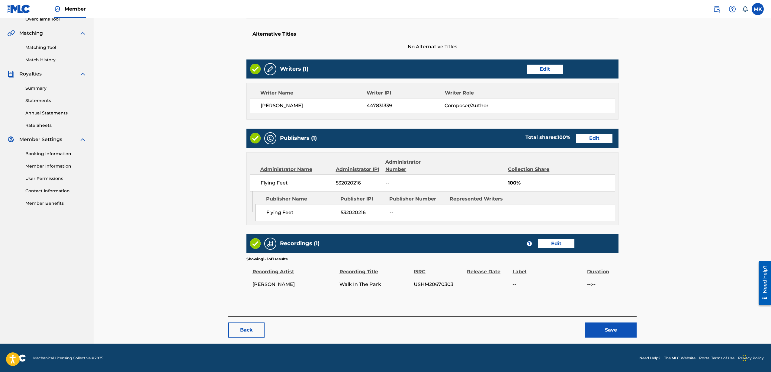
click at [612, 332] on button "Save" at bounding box center [611, 330] width 51 height 15
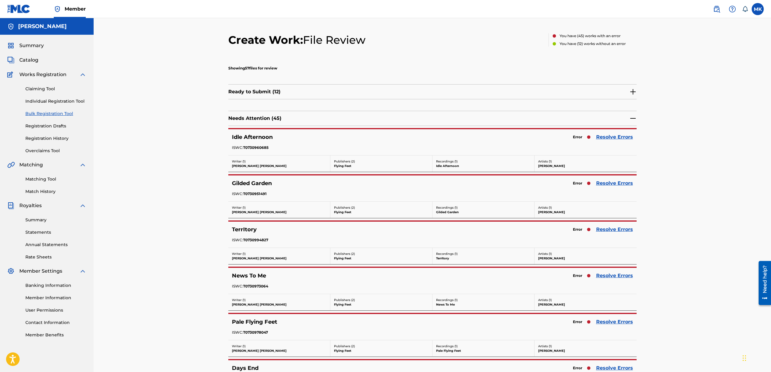
click at [613, 137] on link "Resolve Errors" at bounding box center [614, 137] width 37 height 7
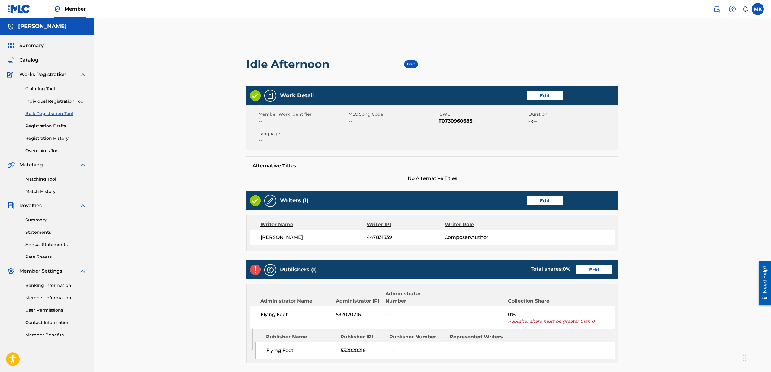
click at [597, 267] on link "Edit" at bounding box center [594, 270] width 36 height 9
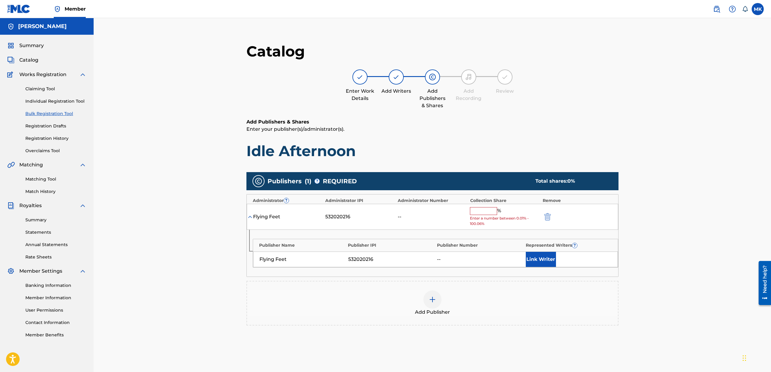
click at [490, 210] on input "text" at bounding box center [483, 211] width 27 height 8
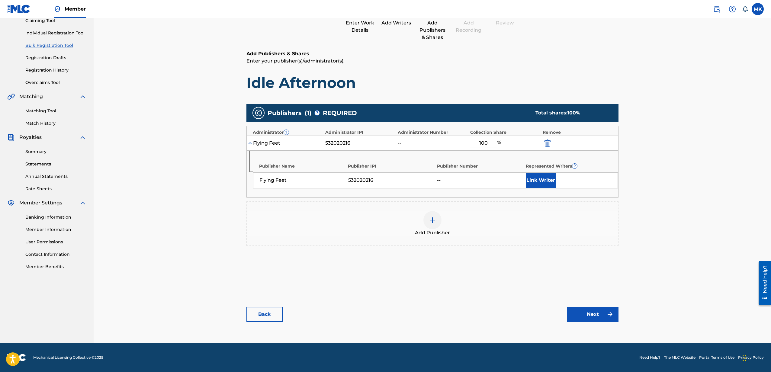
type input "100"
click at [593, 316] on link "Next" at bounding box center [592, 314] width 51 height 15
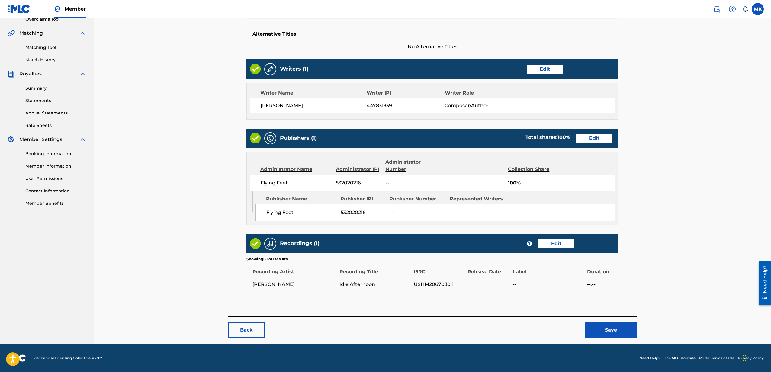
click at [615, 334] on button "Save" at bounding box center [611, 330] width 51 height 15
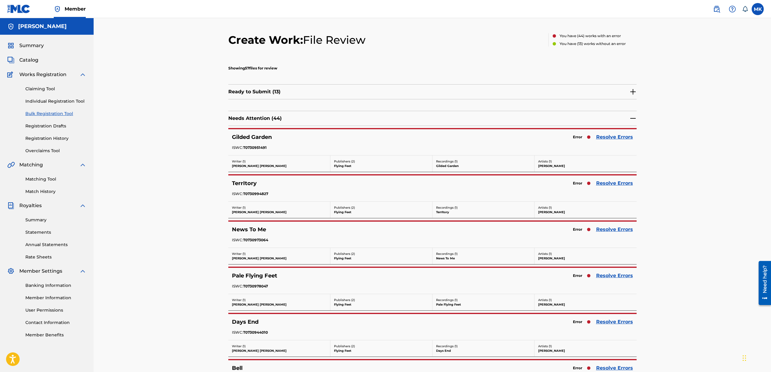
click at [621, 136] on link "Resolve Errors" at bounding box center [614, 137] width 37 height 7
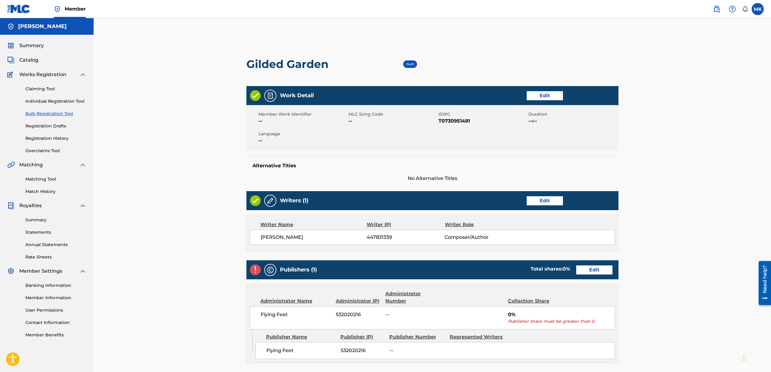
click at [595, 273] on link "Edit" at bounding box center [594, 270] width 36 height 9
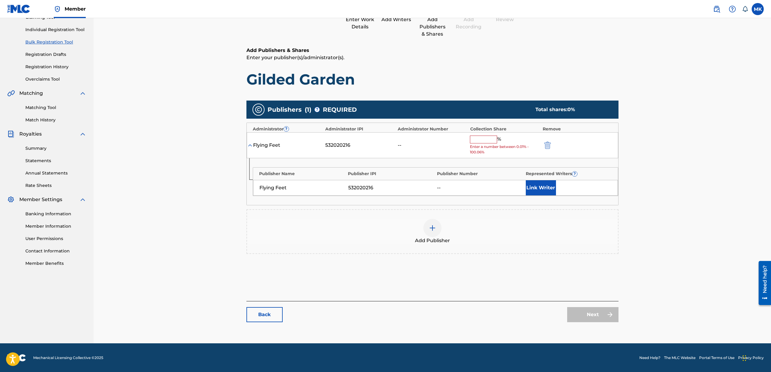
click at [489, 139] on input "text" at bounding box center [483, 140] width 27 height 8
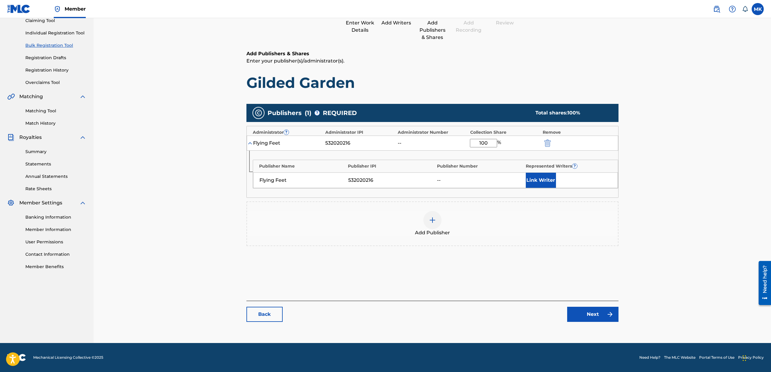
type input "100"
click at [592, 314] on link "Next" at bounding box center [592, 314] width 51 height 15
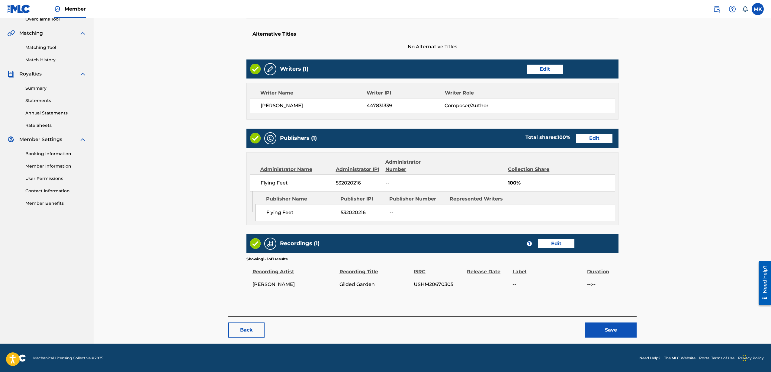
click at [611, 328] on button "Save" at bounding box center [611, 330] width 51 height 15
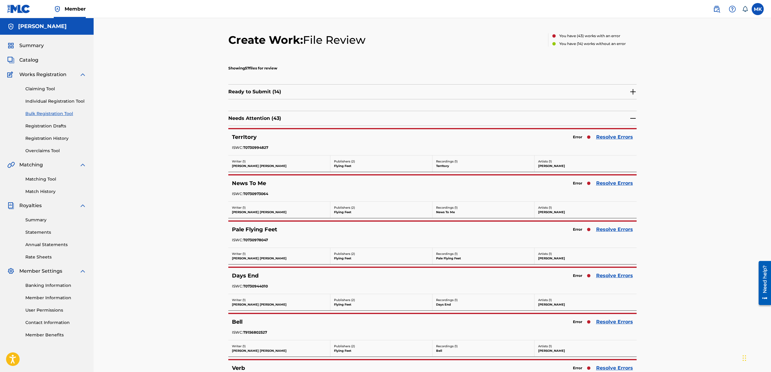
click at [613, 138] on link "Resolve Errors" at bounding box center [614, 137] width 37 height 7
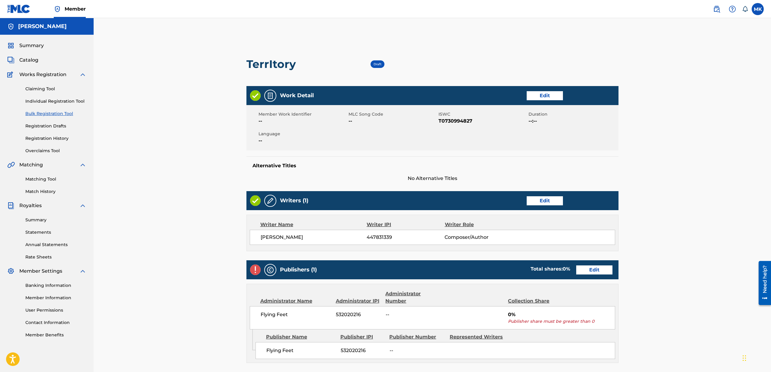
click at [589, 270] on link "Edit" at bounding box center [594, 270] width 36 height 9
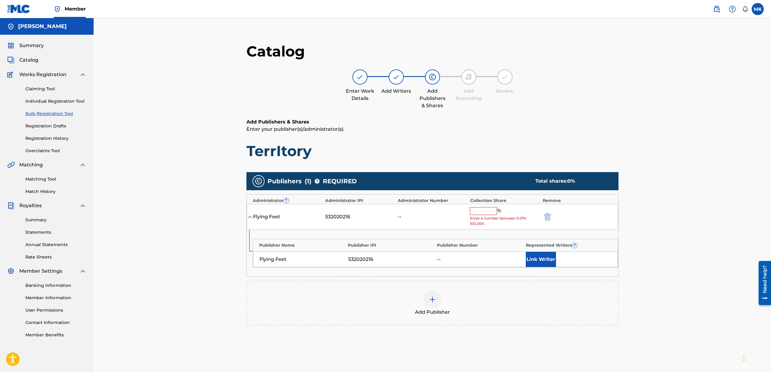
click at [493, 209] on input "text" at bounding box center [483, 211] width 27 height 8
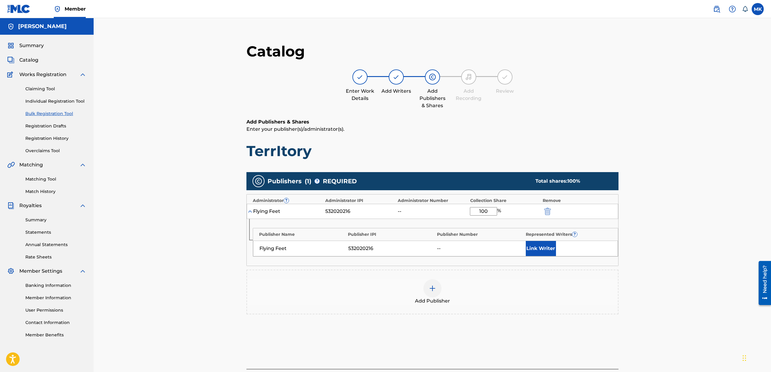
scroll to position [68, 0]
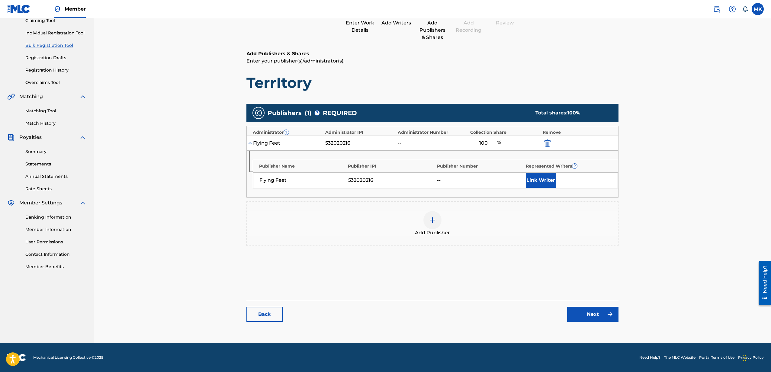
type input "100"
click at [593, 314] on link "Next" at bounding box center [592, 314] width 51 height 15
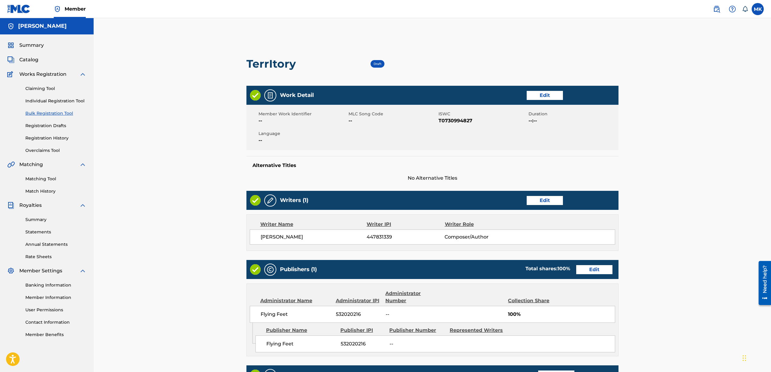
scroll to position [132, 0]
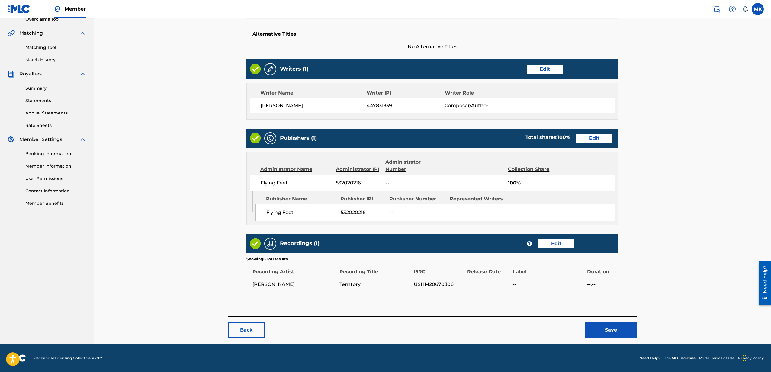
click at [608, 326] on button "Save" at bounding box center [611, 330] width 51 height 15
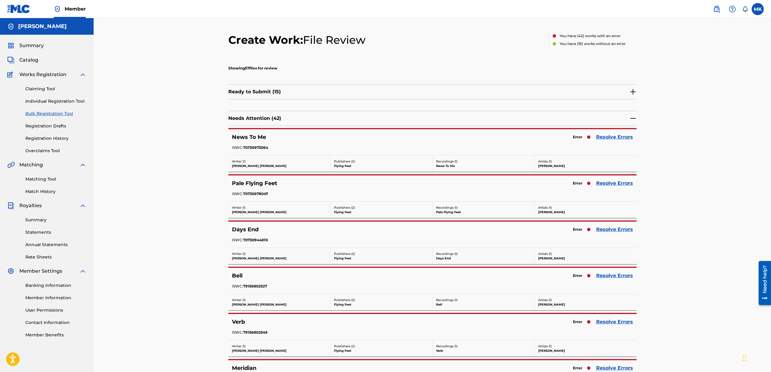
click at [617, 138] on link "Resolve Errors" at bounding box center [614, 137] width 37 height 7
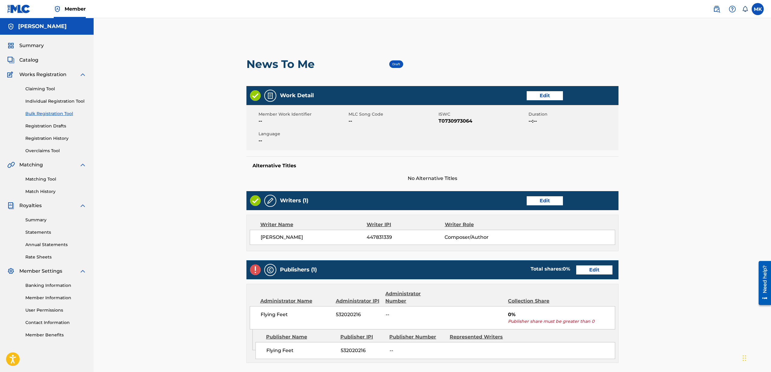
click at [599, 272] on link "Edit" at bounding box center [594, 270] width 36 height 9
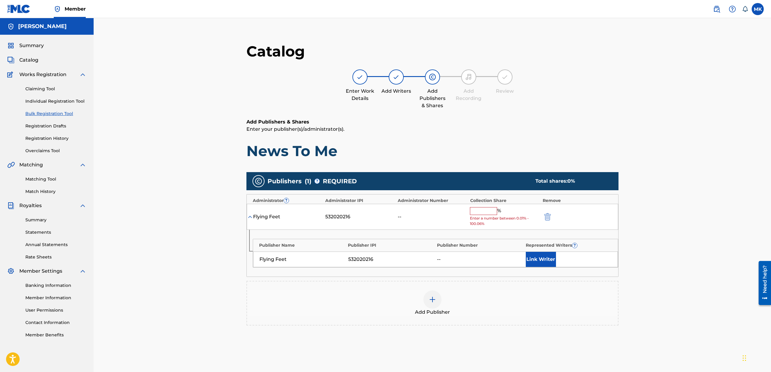
click at [481, 209] on input "text" at bounding box center [483, 211] width 27 height 8
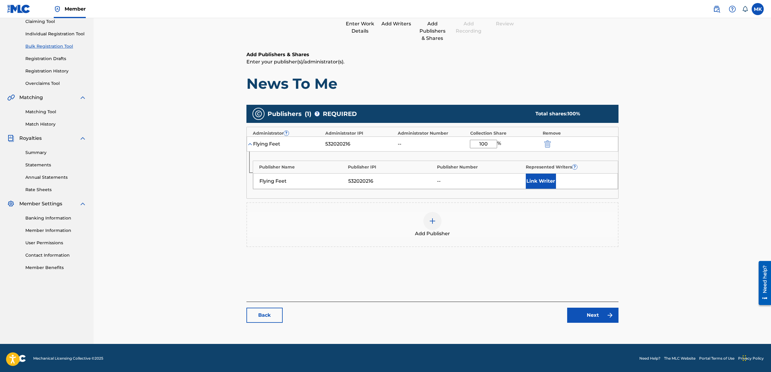
scroll to position [68, 0]
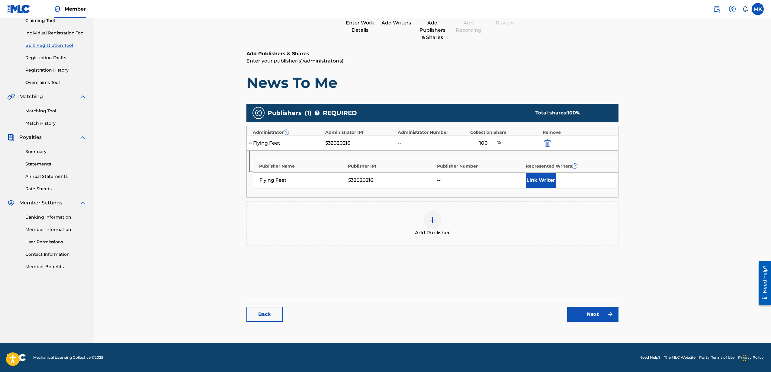
type input "100"
click at [592, 311] on link "Next" at bounding box center [592, 314] width 51 height 15
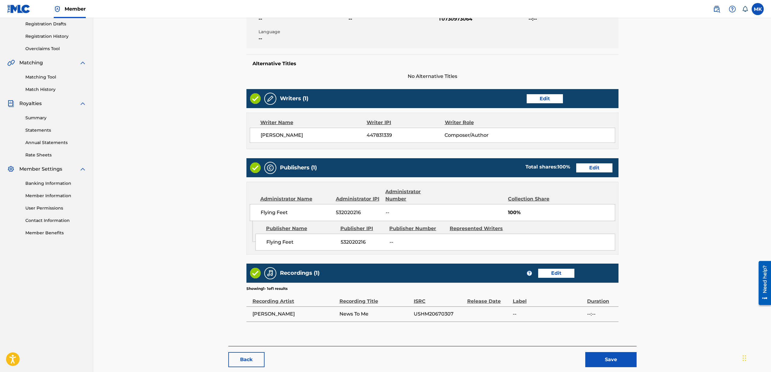
scroll to position [132, 0]
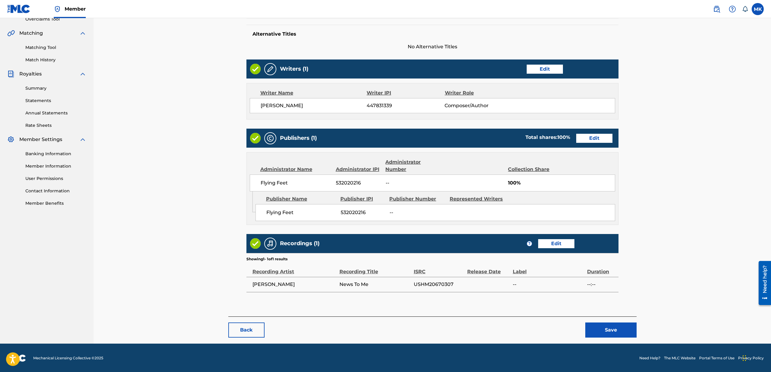
click at [611, 331] on button "Save" at bounding box center [611, 330] width 51 height 15
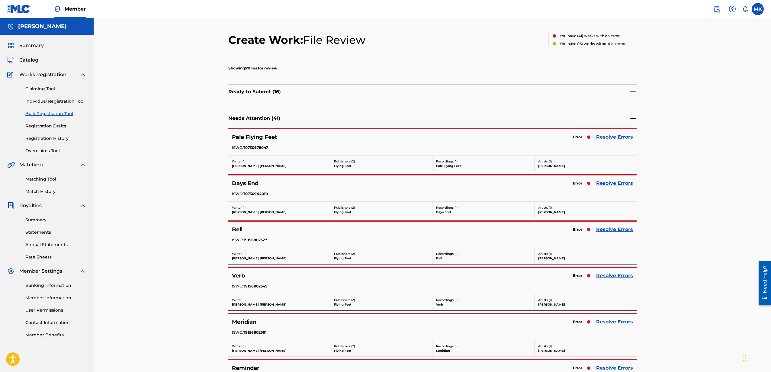
click at [620, 136] on link "Resolve Errors" at bounding box center [614, 137] width 37 height 7
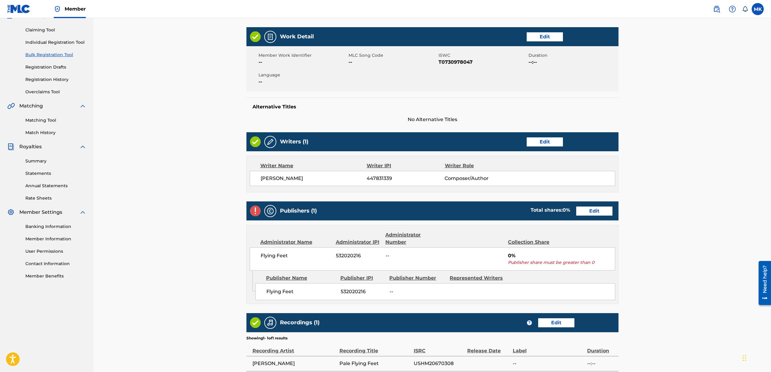
scroll to position [138, 0]
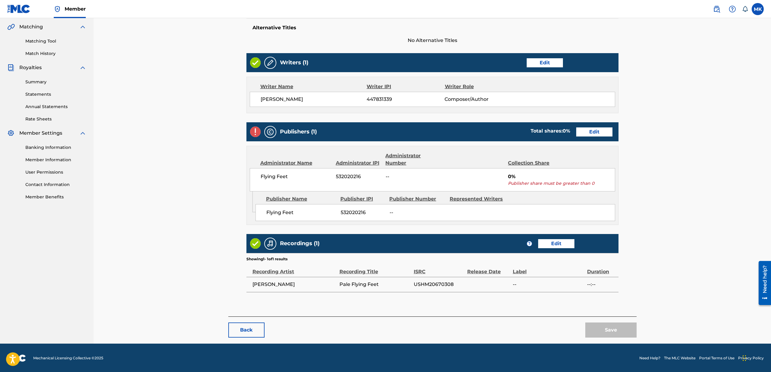
click at [596, 134] on link "Edit" at bounding box center [594, 132] width 36 height 9
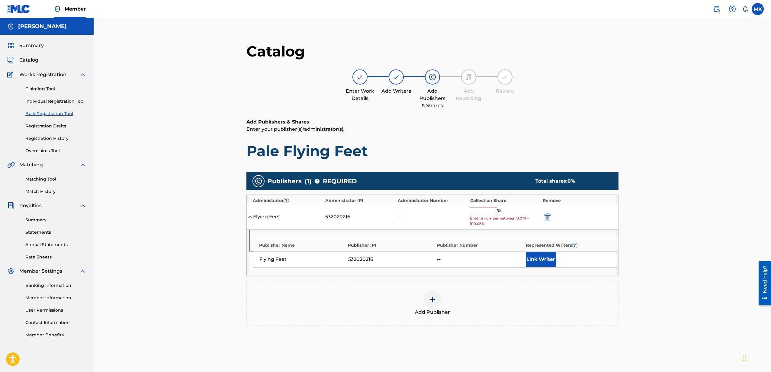
click at [492, 211] on input "text" at bounding box center [483, 211] width 27 height 8
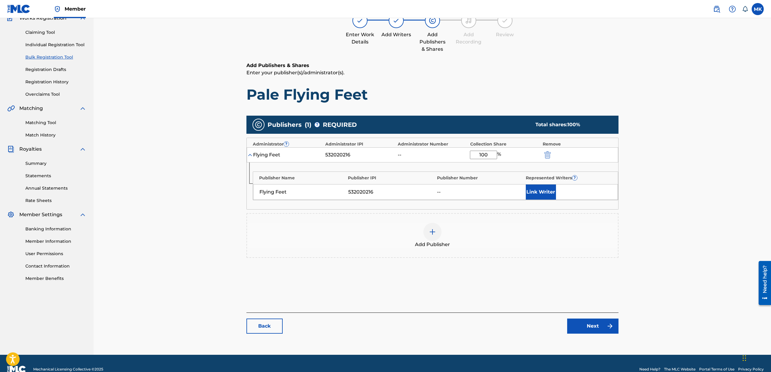
scroll to position [68, 0]
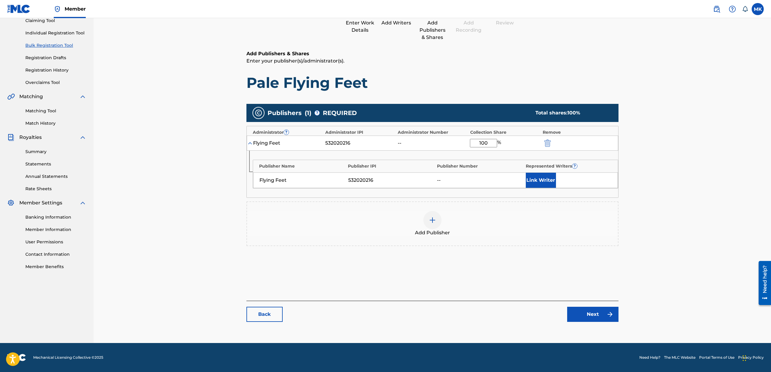
type input "100"
click at [593, 317] on link "Next" at bounding box center [592, 314] width 51 height 15
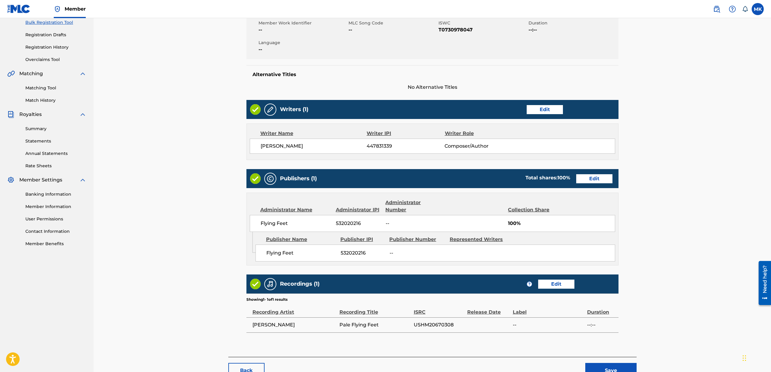
scroll to position [132, 0]
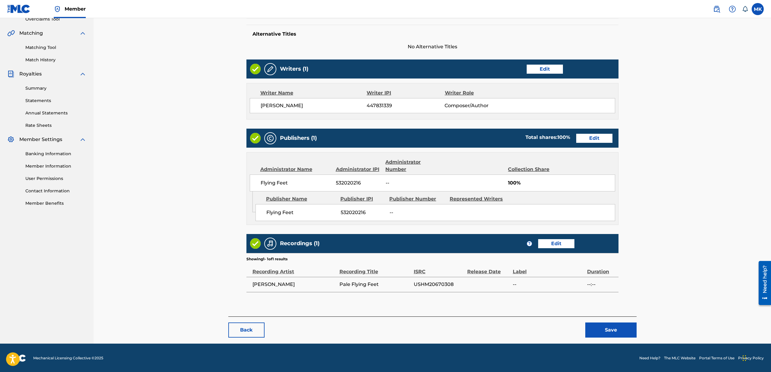
click at [603, 323] on button "Save" at bounding box center [611, 330] width 51 height 15
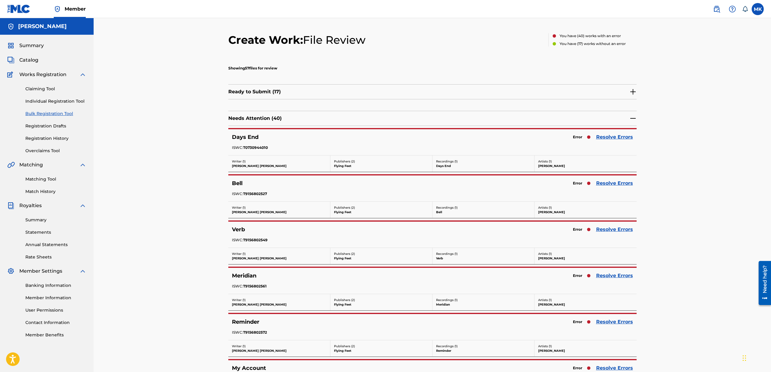
scroll to position [0, 0]
click at [609, 138] on link "Resolve Errors" at bounding box center [614, 136] width 37 height 7
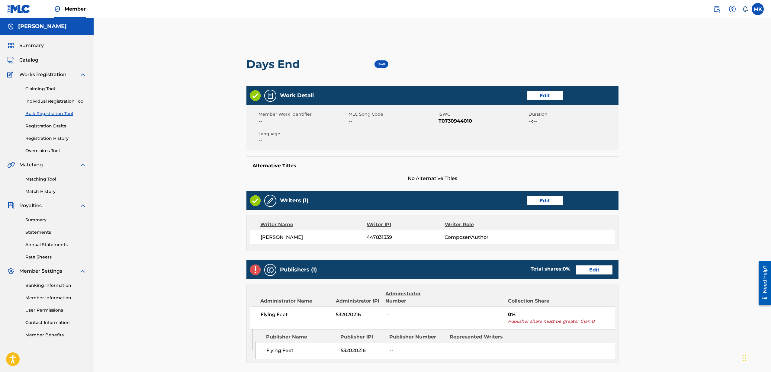
scroll to position [138, 0]
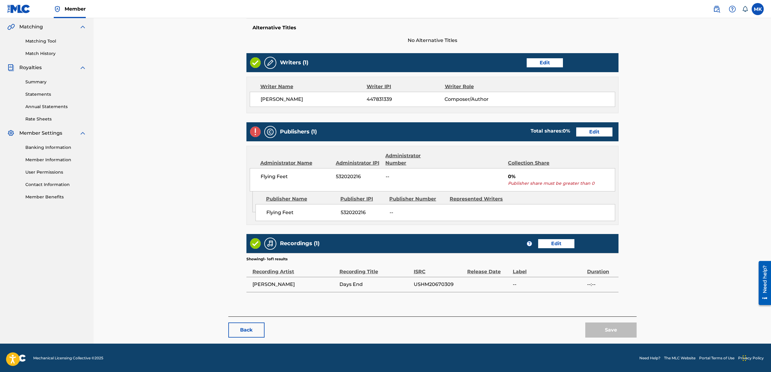
click at [591, 131] on link "Edit" at bounding box center [594, 132] width 36 height 9
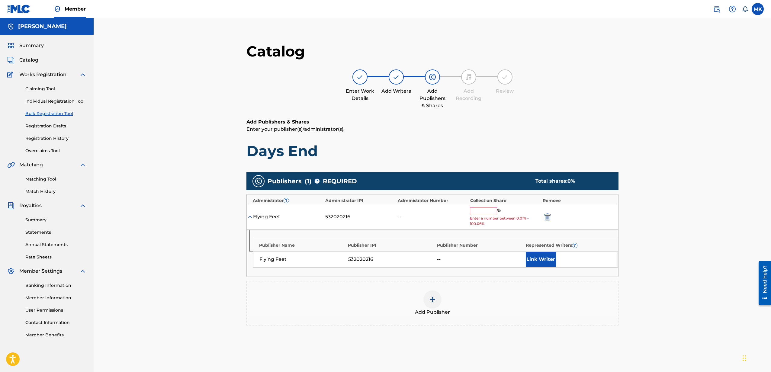
click at [489, 213] on input "text" at bounding box center [483, 211] width 27 height 8
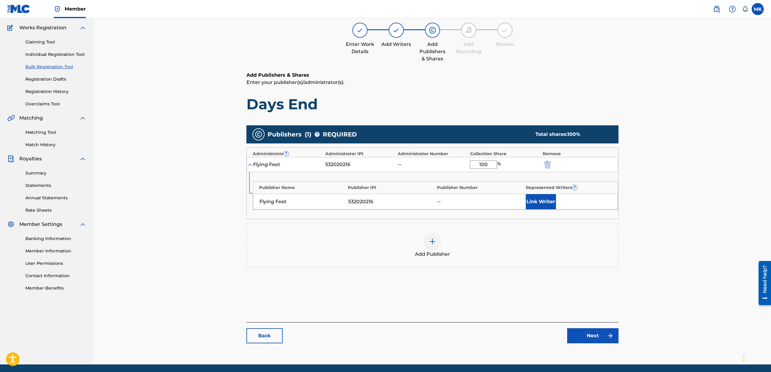
scroll to position [68, 0]
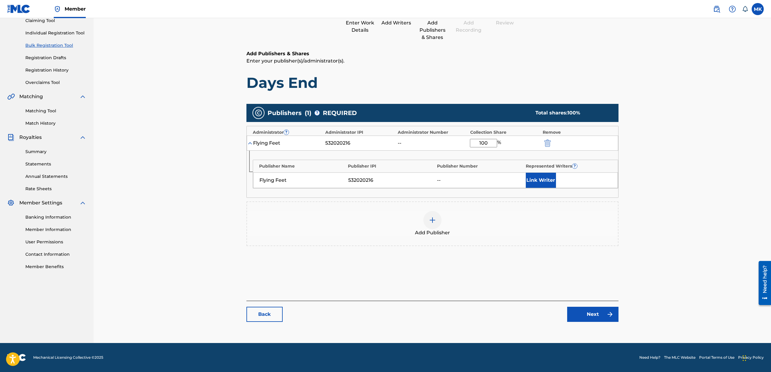
type input "100"
click at [591, 314] on link "Next" at bounding box center [592, 314] width 51 height 15
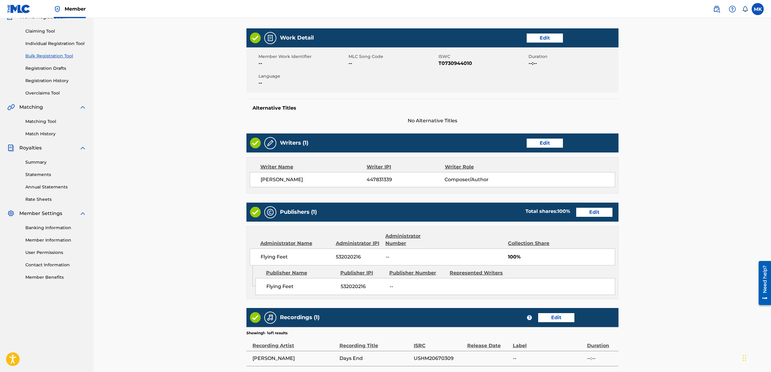
scroll to position [132, 0]
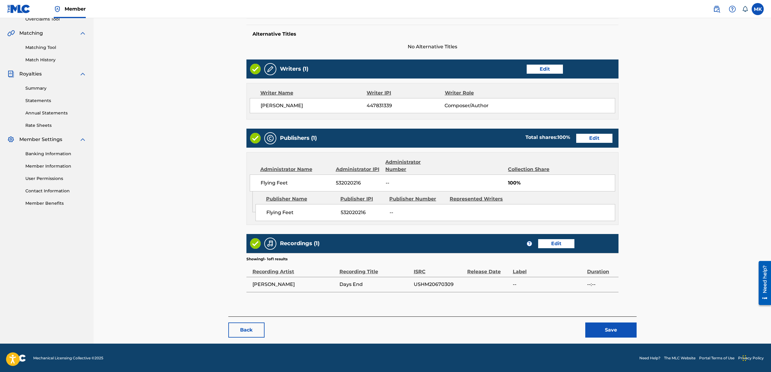
click at [614, 333] on button "Save" at bounding box center [611, 330] width 51 height 15
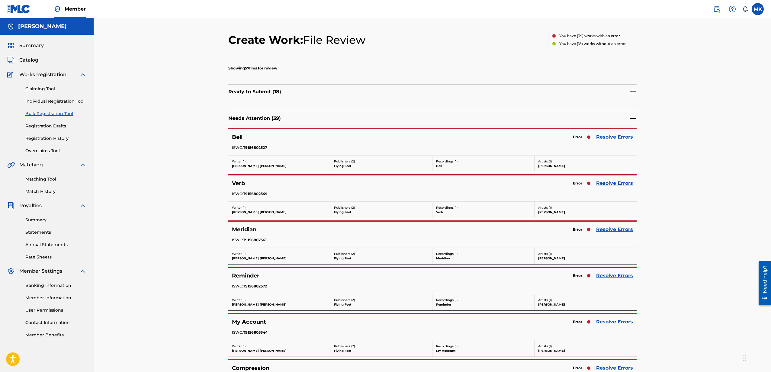
click at [623, 138] on link "Resolve Errors" at bounding box center [614, 137] width 37 height 7
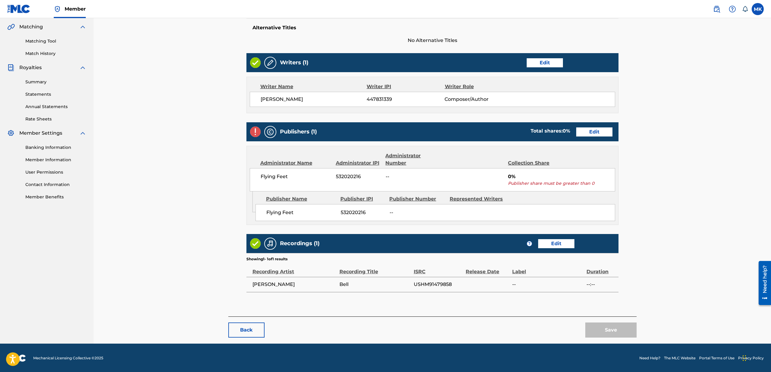
click at [595, 130] on link "Edit" at bounding box center [594, 132] width 36 height 9
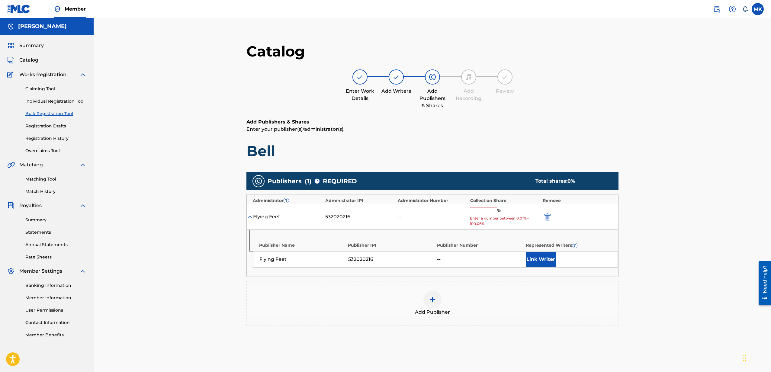
click at [486, 212] on input "text" at bounding box center [483, 211] width 27 height 8
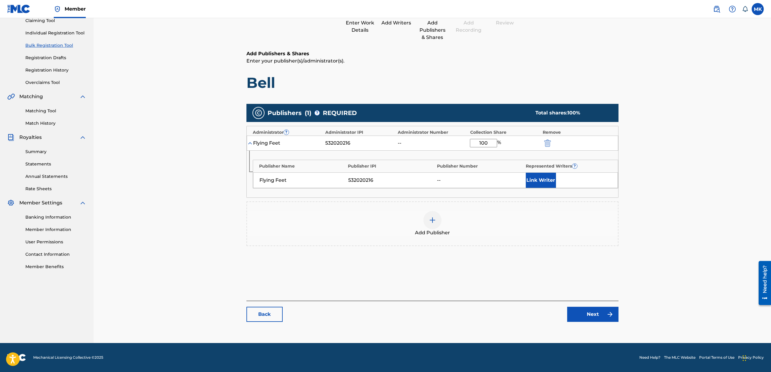
type input "100"
click at [602, 314] on link "Next" at bounding box center [592, 314] width 51 height 15
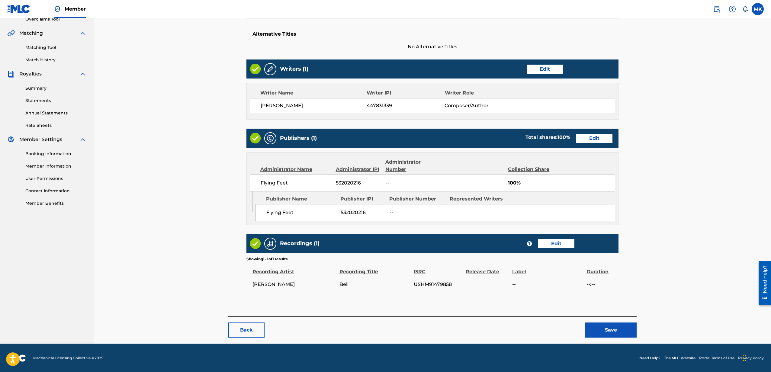
click at [613, 331] on button "Save" at bounding box center [611, 330] width 51 height 15
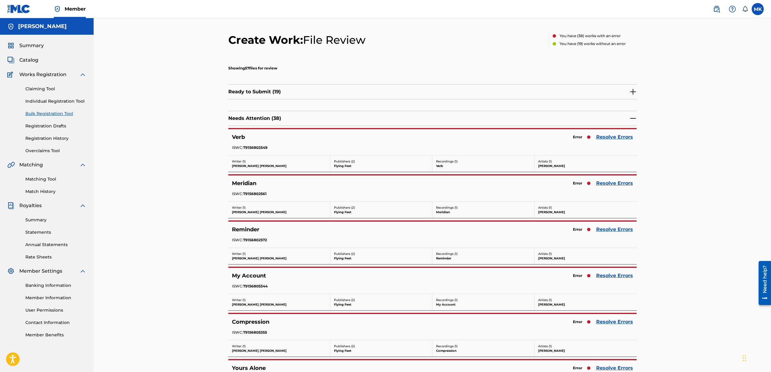
click at [618, 134] on link "Resolve Errors" at bounding box center [614, 137] width 37 height 7
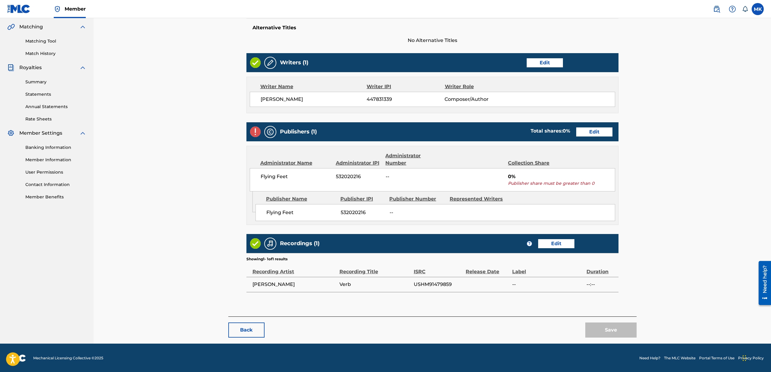
click at [589, 131] on link "Edit" at bounding box center [594, 132] width 36 height 9
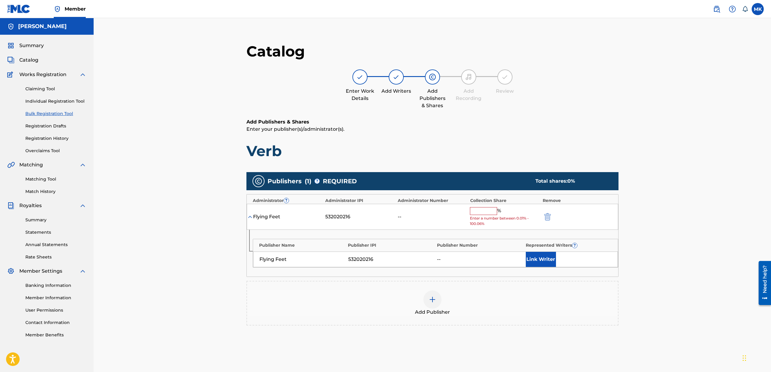
click at [481, 209] on input "text" at bounding box center [483, 211] width 27 height 8
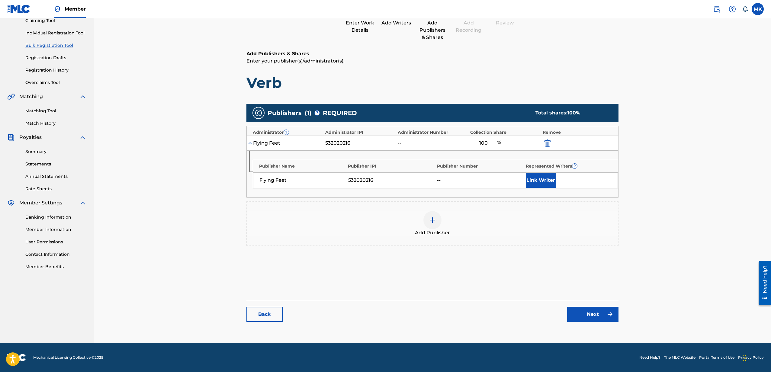
type input "100"
click at [600, 311] on link "Next" at bounding box center [592, 314] width 51 height 15
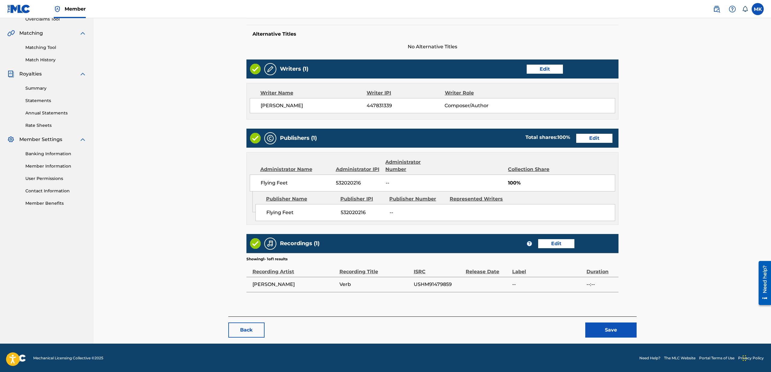
click at [608, 326] on button "Save" at bounding box center [611, 330] width 51 height 15
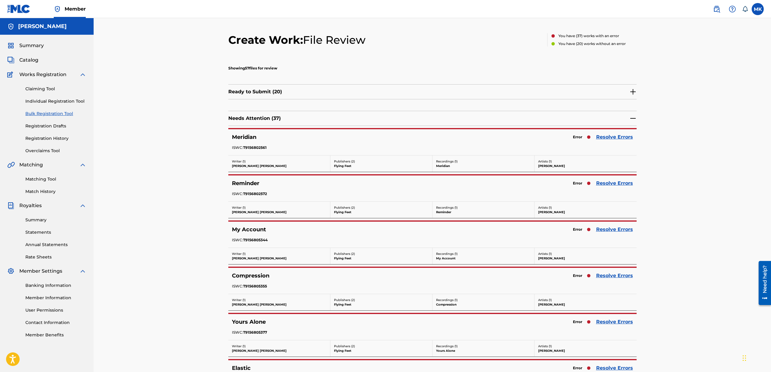
click at [617, 137] on link "Resolve Errors" at bounding box center [614, 137] width 37 height 7
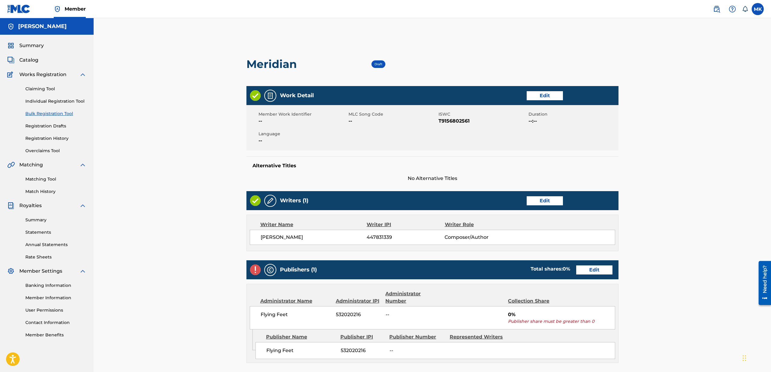
click at [599, 268] on link "Edit" at bounding box center [594, 270] width 36 height 9
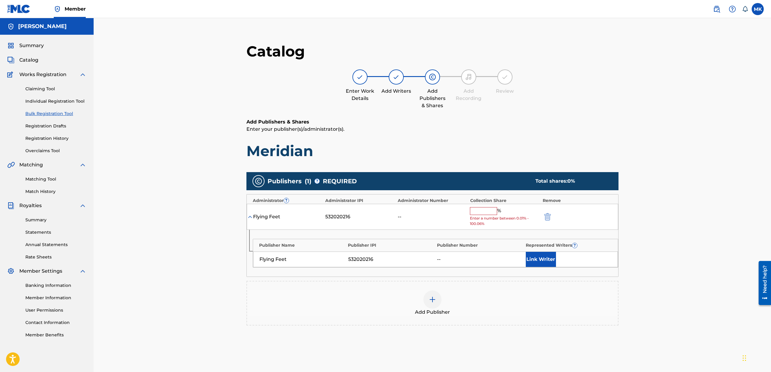
click at [481, 209] on input "text" at bounding box center [483, 211] width 27 height 8
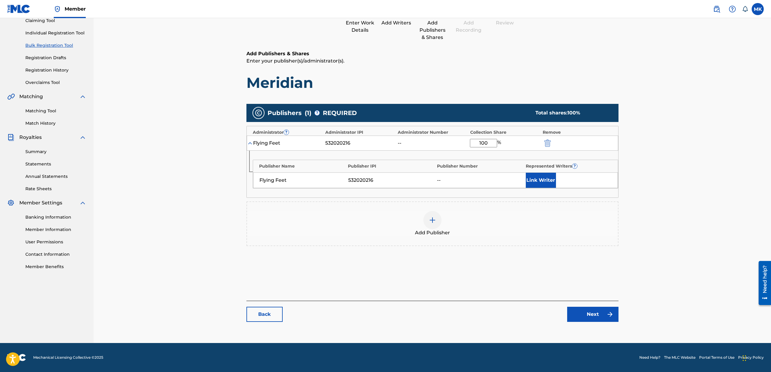
type input "100"
click at [597, 316] on link "Next" at bounding box center [592, 314] width 51 height 15
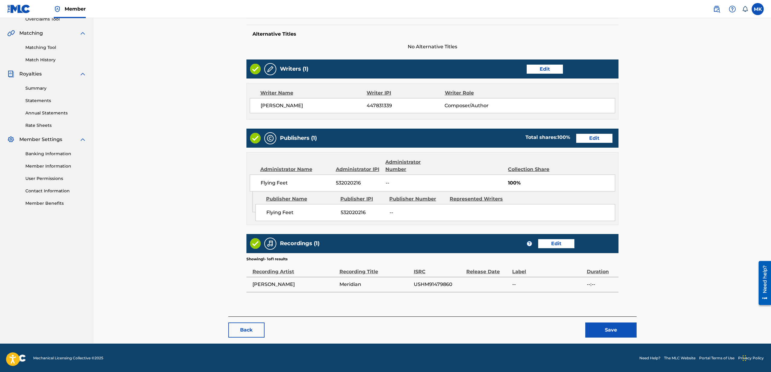
click at [605, 327] on button "Save" at bounding box center [611, 330] width 51 height 15
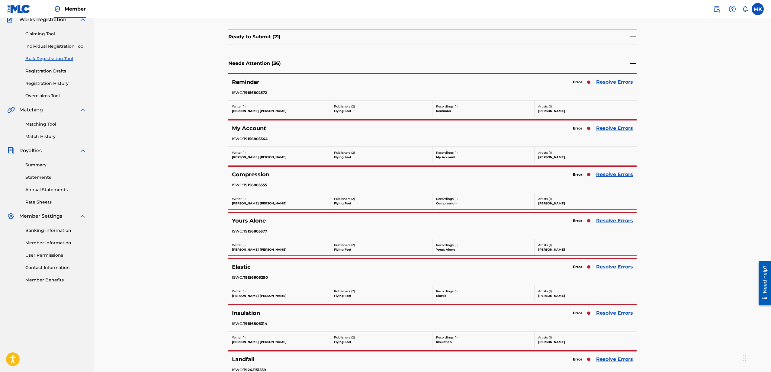
click at [615, 82] on link "Resolve Errors" at bounding box center [614, 82] width 37 height 7
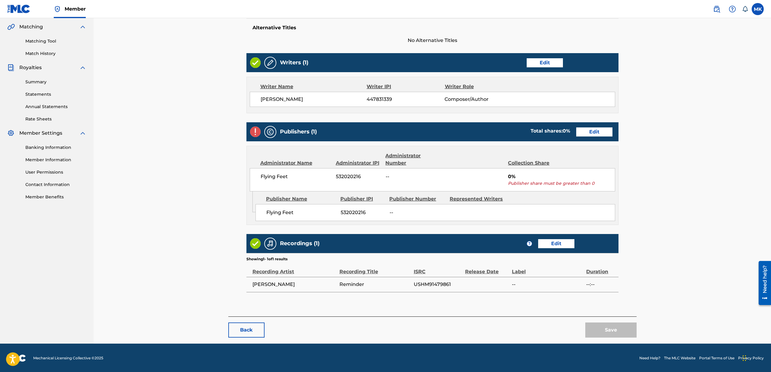
click at [598, 133] on link "Edit" at bounding box center [594, 132] width 36 height 9
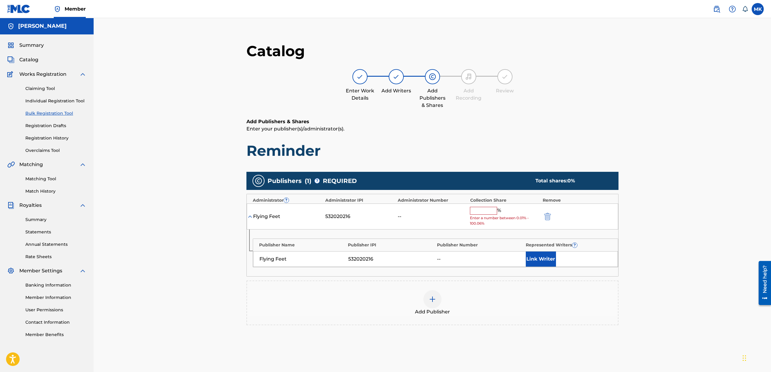
click at [490, 208] on input "text" at bounding box center [483, 211] width 27 height 8
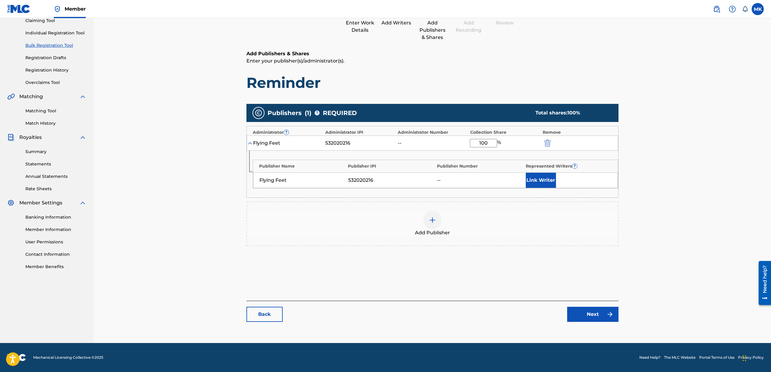
type input "100"
click at [594, 316] on link "Next" at bounding box center [592, 314] width 51 height 15
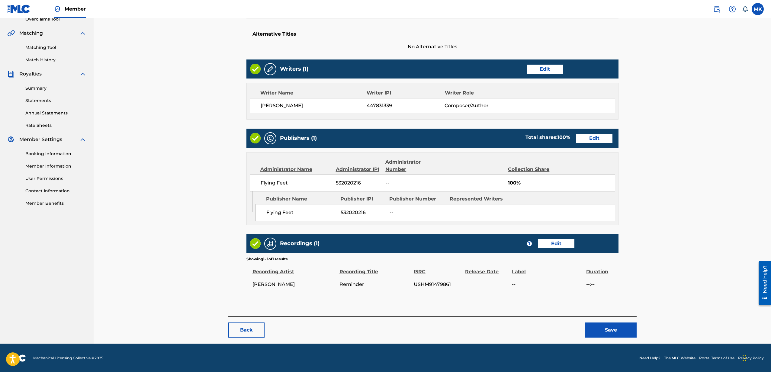
click at [609, 327] on button "Save" at bounding box center [611, 330] width 51 height 15
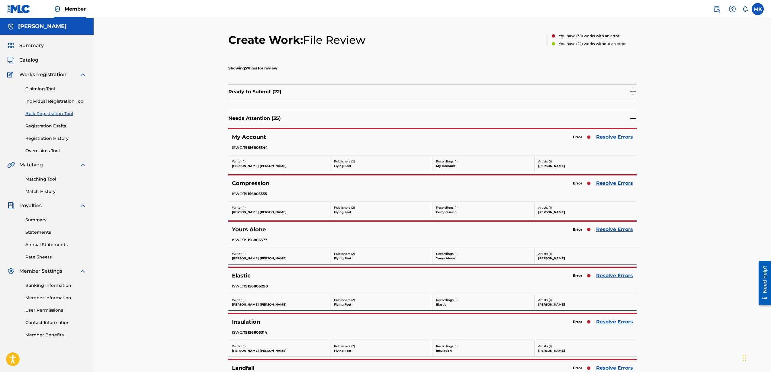
click at [611, 137] on link "Resolve Errors" at bounding box center [614, 137] width 37 height 7
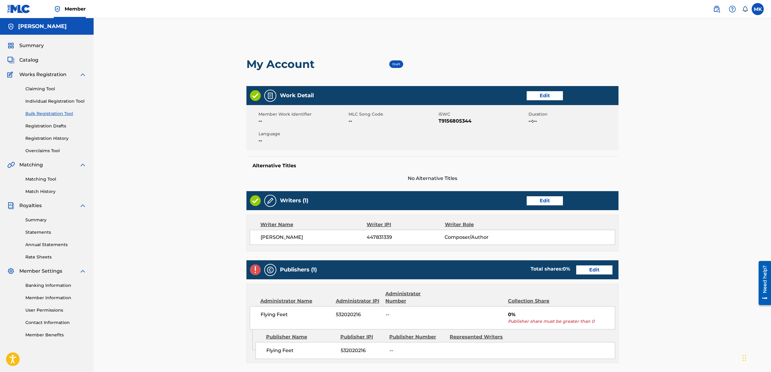
click at [602, 273] on link "Edit" at bounding box center [594, 270] width 36 height 9
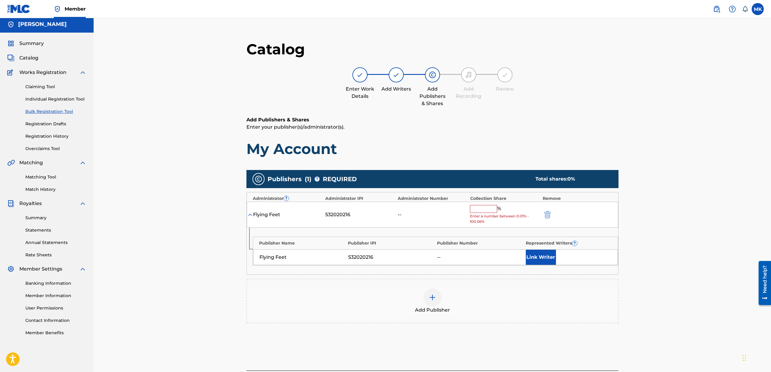
click at [483, 211] on input "text" at bounding box center [483, 209] width 27 height 8
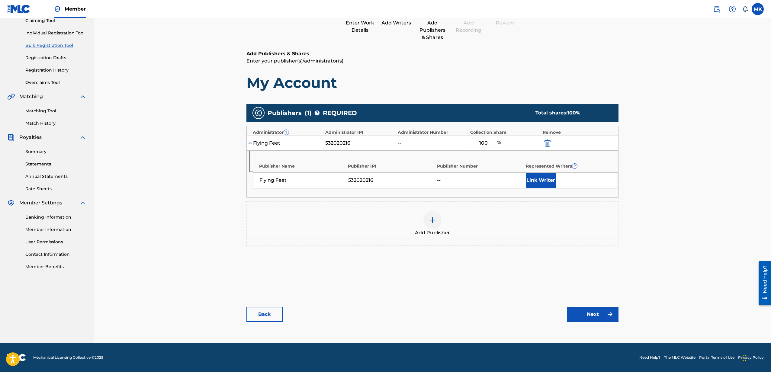
type input "100"
click at [593, 317] on link "Next" at bounding box center [592, 314] width 51 height 15
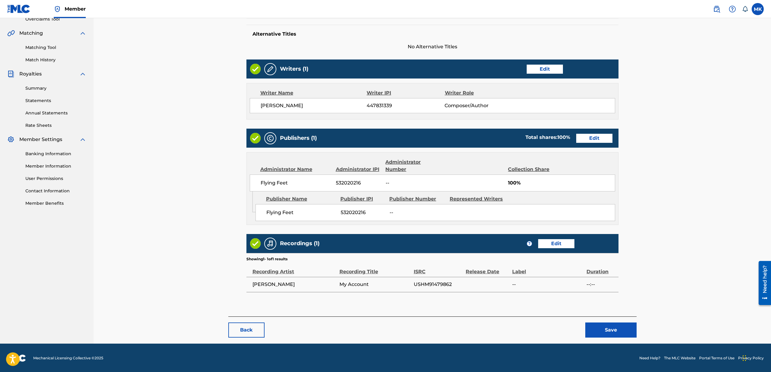
click at [611, 326] on button "Save" at bounding box center [611, 330] width 51 height 15
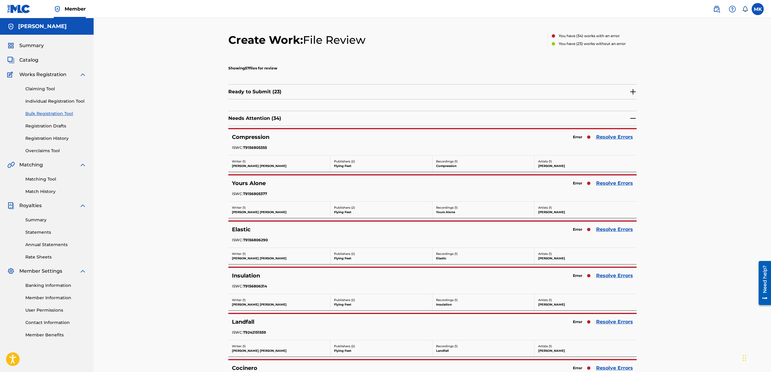
click at [618, 139] on link "Resolve Errors" at bounding box center [614, 137] width 37 height 7
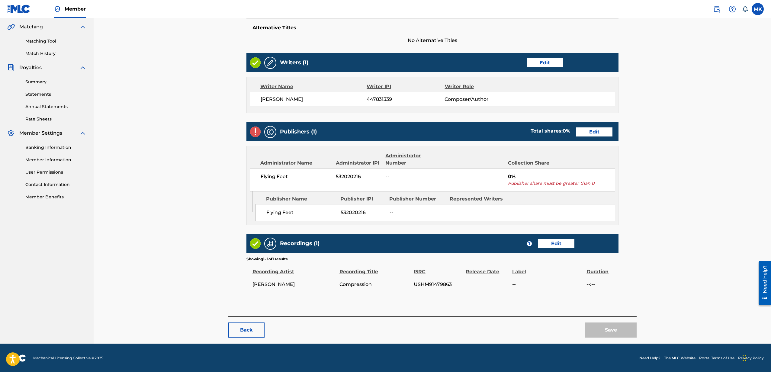
click at [601, 126] on div "Publishers (1) Total shares: 0 % Edit" at bounding box center [433, 131] width 372 height 19
click at [598, 131] on link "Edit" at bounding box center [594, 132] width 36 height 9
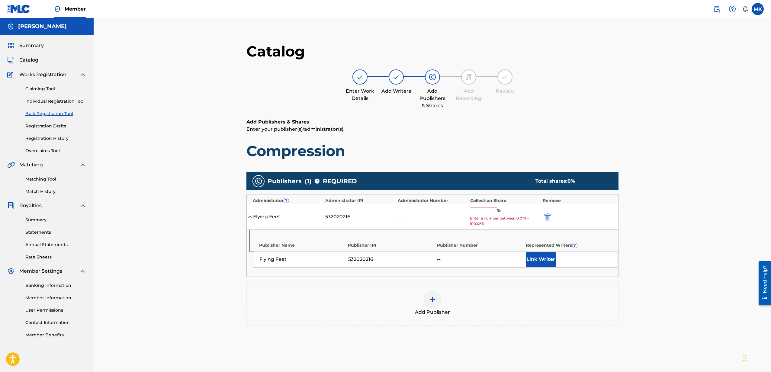
click at [491, 211] on input "text" at bounding box center [483, 211] width 27 height 8
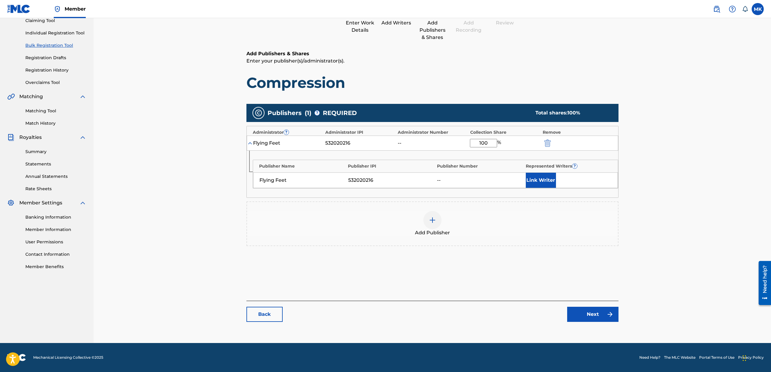
type input "100"
click at [589, 317] on link "Next" at bounding box center [592, 314] width 51 height 15
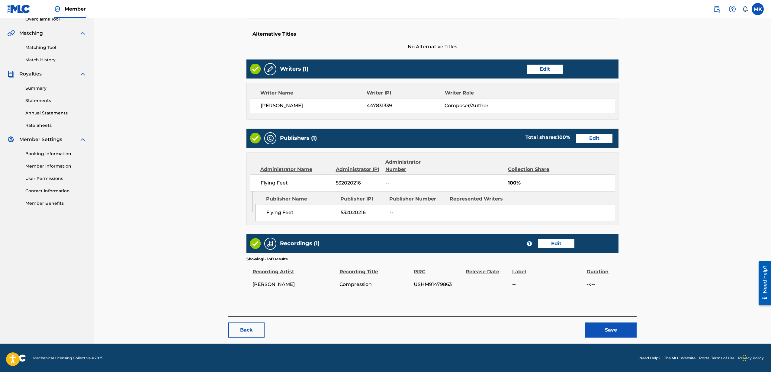
click at [611, 328] on button "Save" at bounding box center [611, 330] width 51 height 15
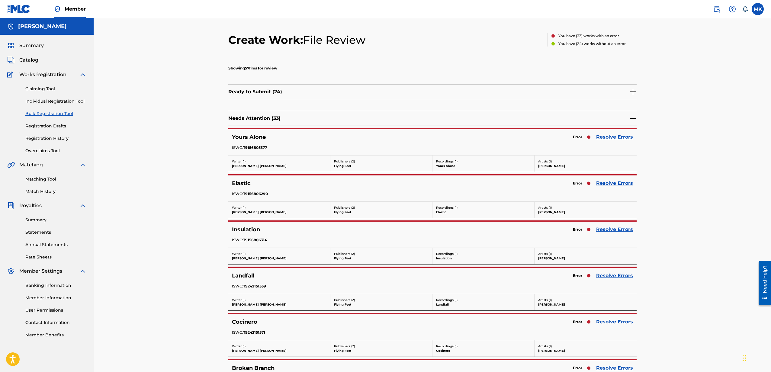
click at [619, 140] on link "Resolve Errors" at bounding box center [614, 137] width 37 height 7
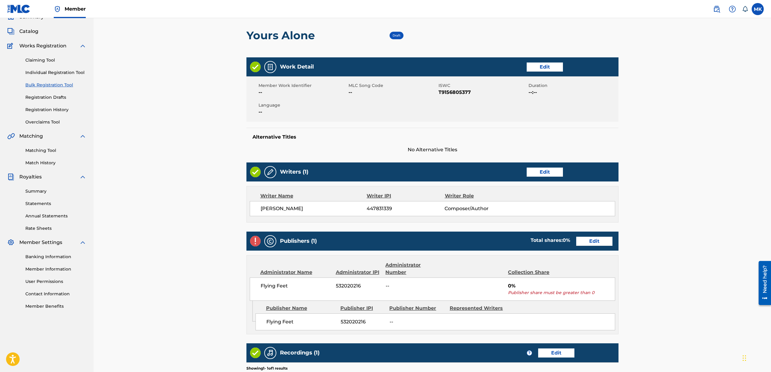
click at [600, 239] on link "Edit" at bounding box center [594, 241] width 36 height 9
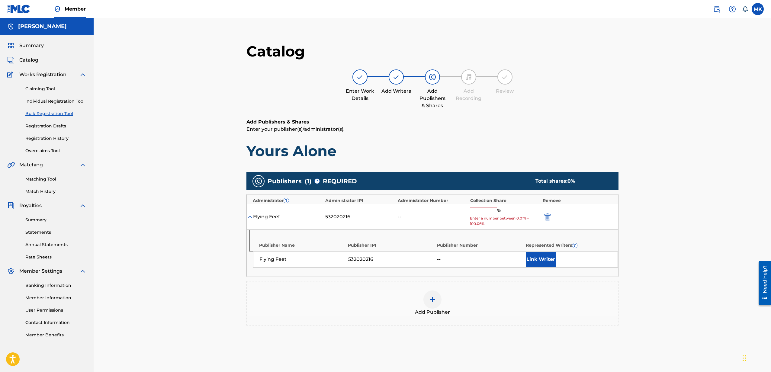
click at [489, 214] on input "text" at bounding box center [483, 211] width 27 height 8
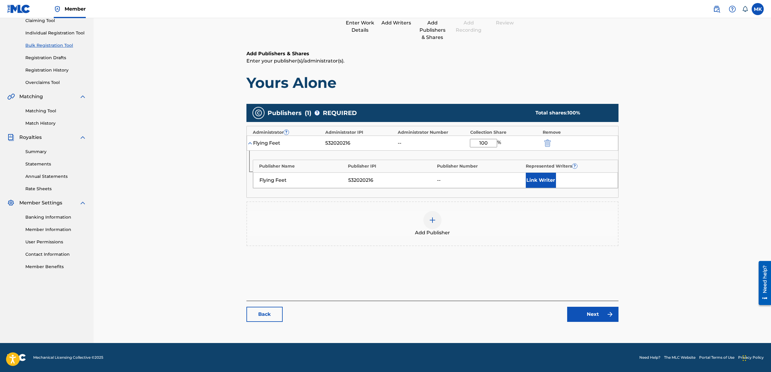
type input "100"
click at [593, 312] on link "Next" at bounding box center [592, 314] width 51 height 15
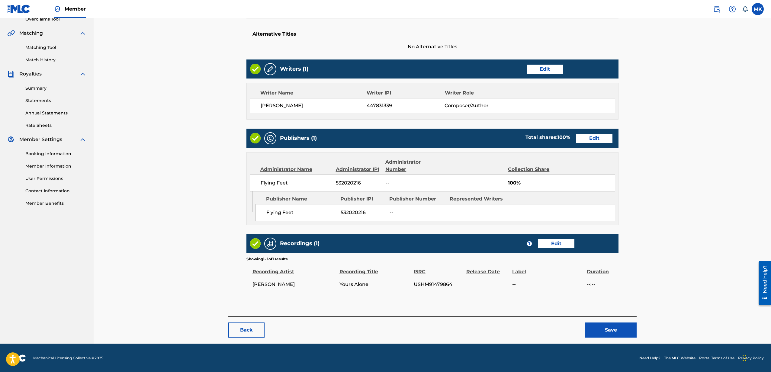
click at [607, 332] on button "Save" at bounding box center [611, 330] width 51 height 15
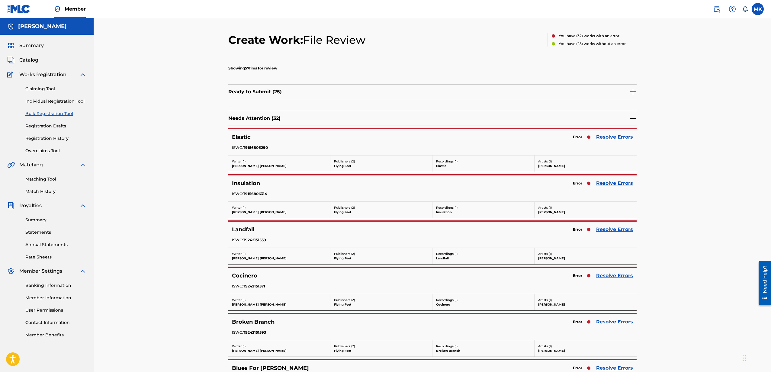
click at [613, 137] on link "Resolve Errors" at bounding box center [614, 137] width 37 height 7
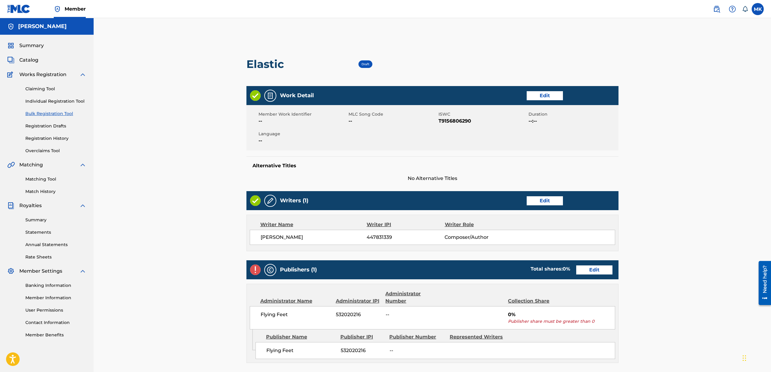
click at [595, 271] on link "Edit" at bounding box center [594, 270] width 36 height 9
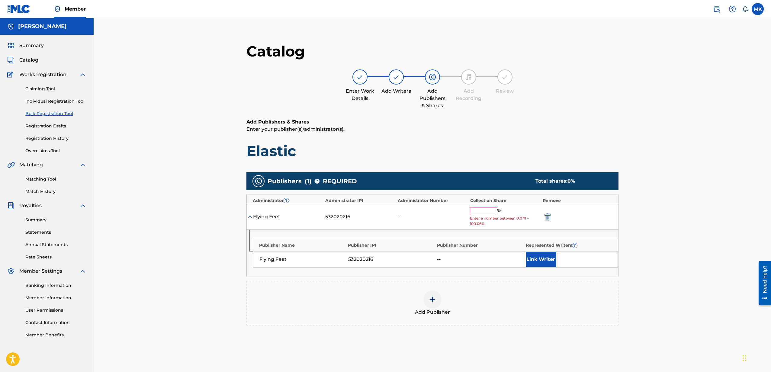
click at [490, 211] on input "text" at bounding box center [483, 211] width 27 height 8
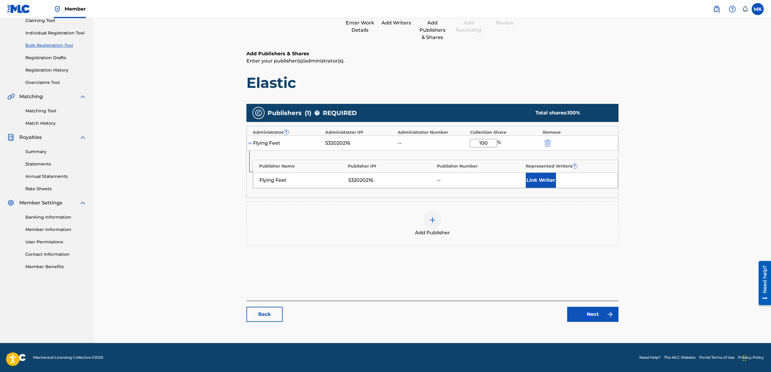
type input "100"
click at [595, 313] on link "Next" at bounding box center [592, 314] width 51 height 15
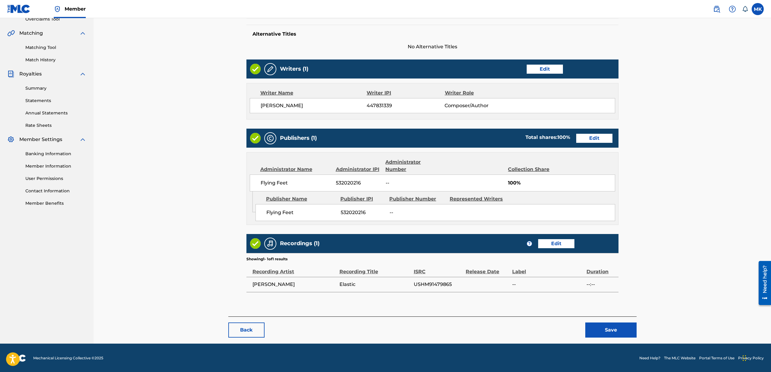
click at [609, 326] on button "Save" at bounding box center [611, 330] width 51 height 15
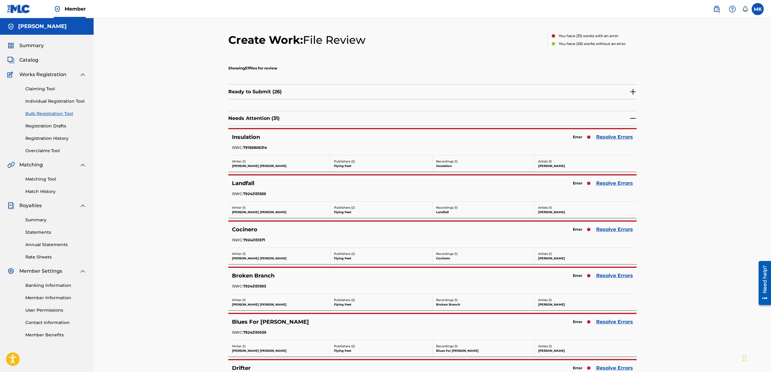
click at [611, 138] on link "Resolve Errors" at bounding box center [614, 137] width 37 height 7
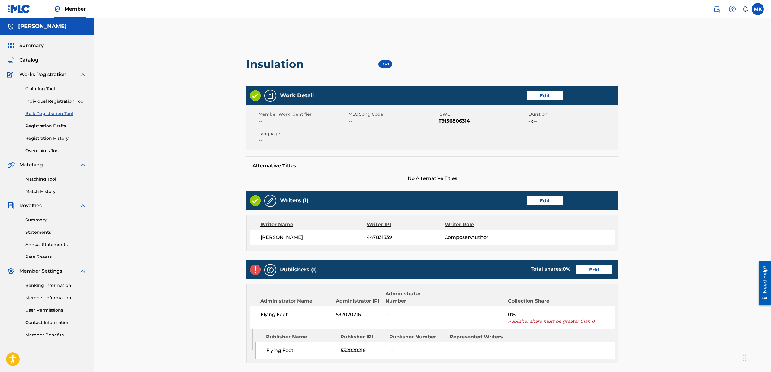
click at [590, 272] on link "Edit" at bounding box center [594, 270] width 36 height 9
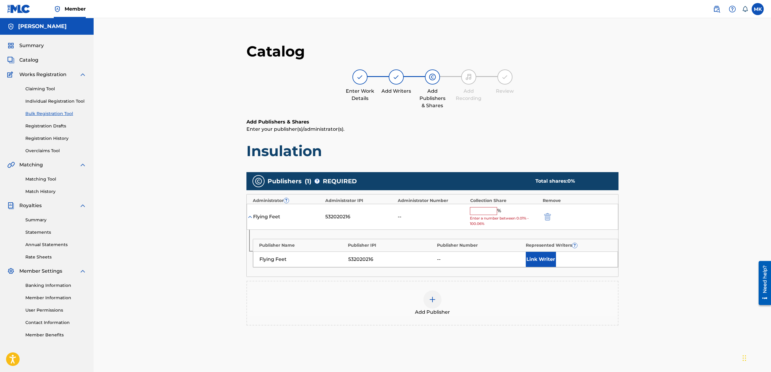
click at [482, 211] on input "text" at bounding box center [483, 211] width 27 height 8
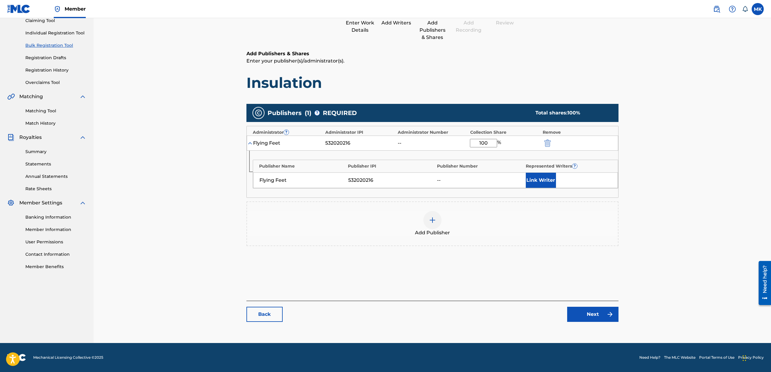
type input "100"
click at [589, 315] on link "Next" at bounding box center [592, 314] width 51 height 15
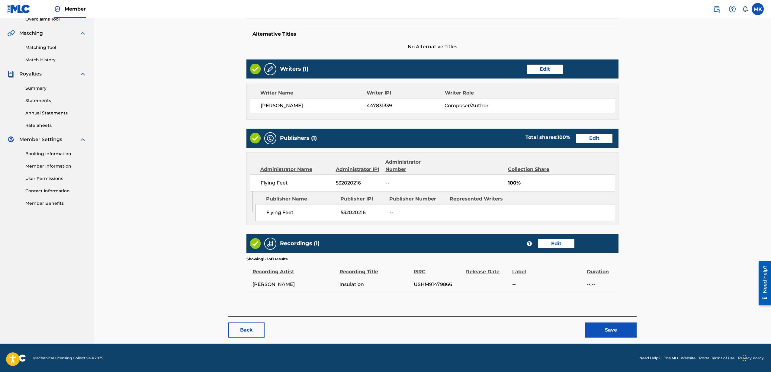
click at [612, 329] on button "Save" at bounding box center [611, 330] width 51 height 15
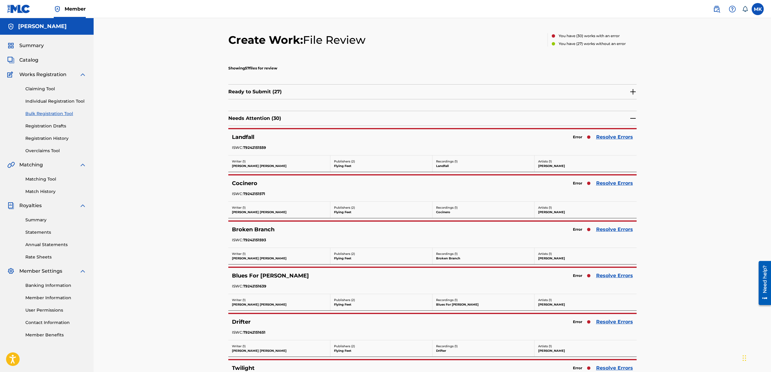
click at [618, 137] on link "Resolve Errors" at bounding box center [614, 137] width 37 height 7
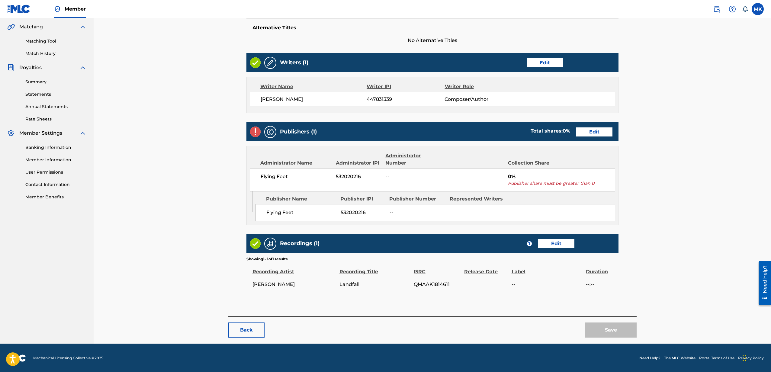
click at [594, 131] on link "Edit" at bounding box center [594, 132] width 36 height 9
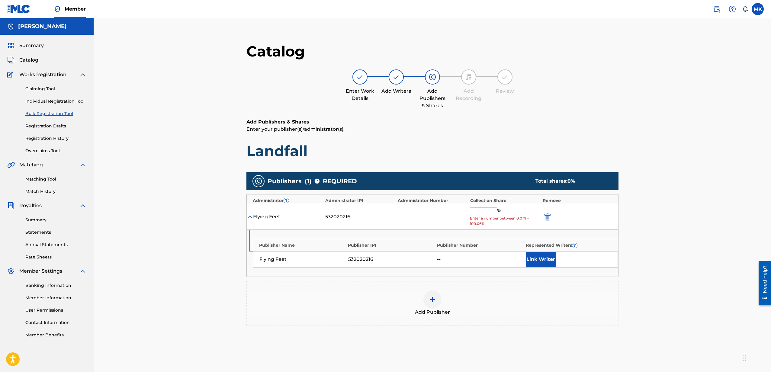
click at [477, 211] on input "text" at bounding box center [483, 211] width 27 height 8
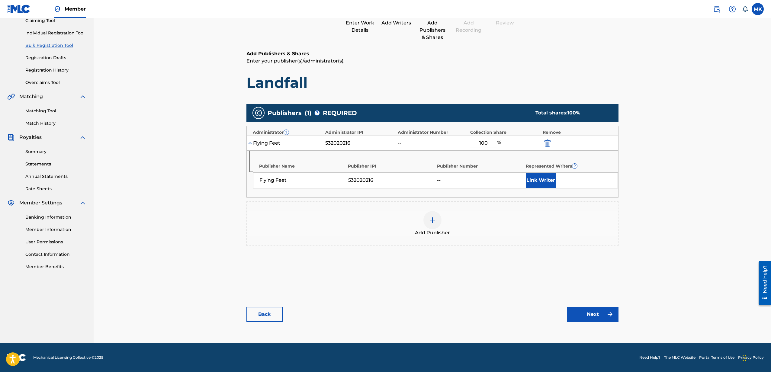
type input "100"
click at [587, 318] on link "Next" at bounding box center [592, 314] width 51 height 15
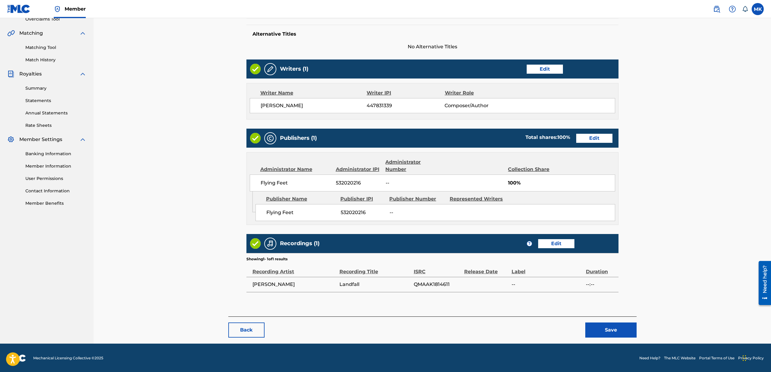
click at [610, 330] on button "Save" at bounding box center [611, 330] width 51 height 15
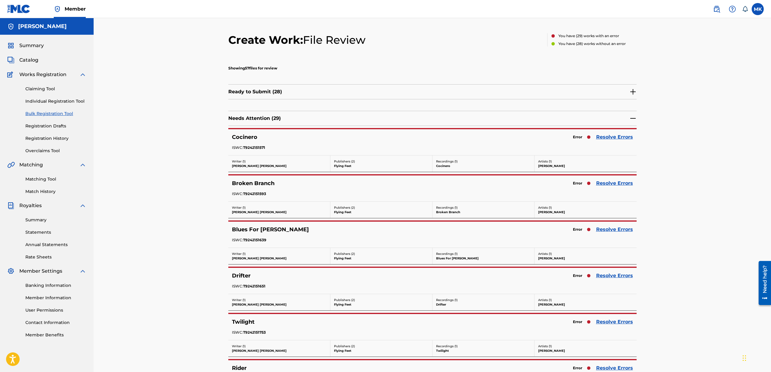
click at [617, 138] on link "Resolve Errors" at bounding box center [614, 137] width 37 height 7
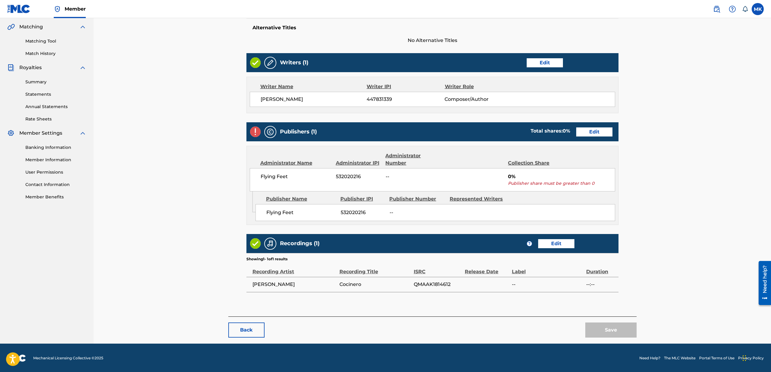
click at [591, 134] on link "Edit" at bounding box center [594, 132] width 36 height 9
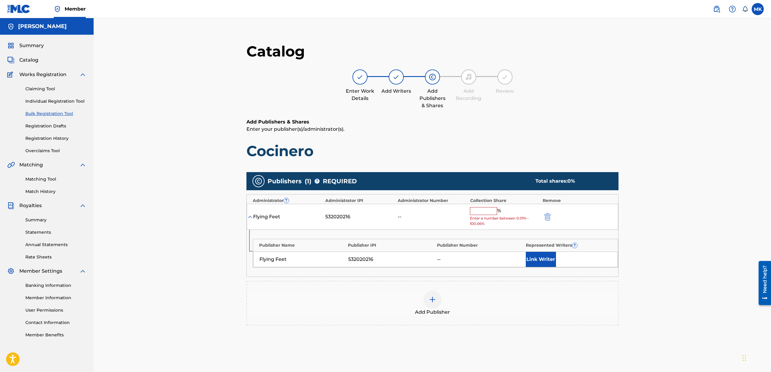
click at [494, 208] on input "text" at bounding box center [483, 211] width 27 height 8
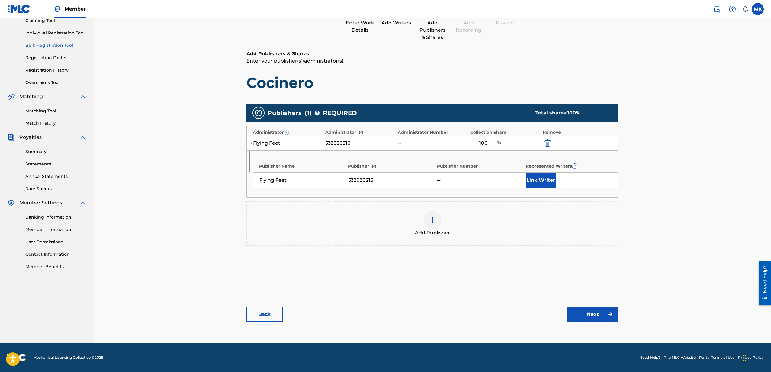
type input "100"
click at [594, 311] on link "Next" at bounding box center [592, 314] width 51 height 15
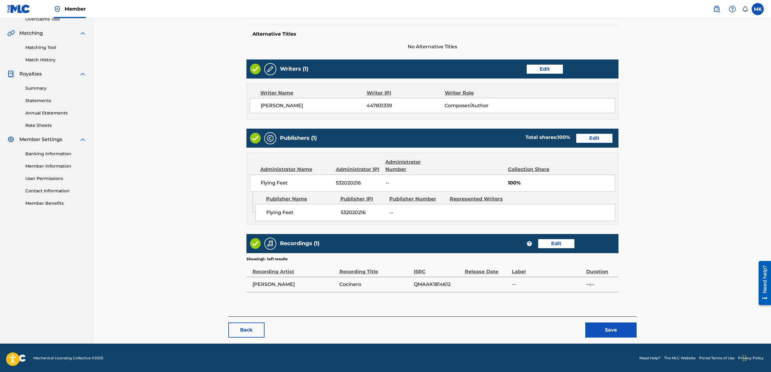
click at [613, 330] on button "Save" at bounding box center [611, 330] width 51 height 15
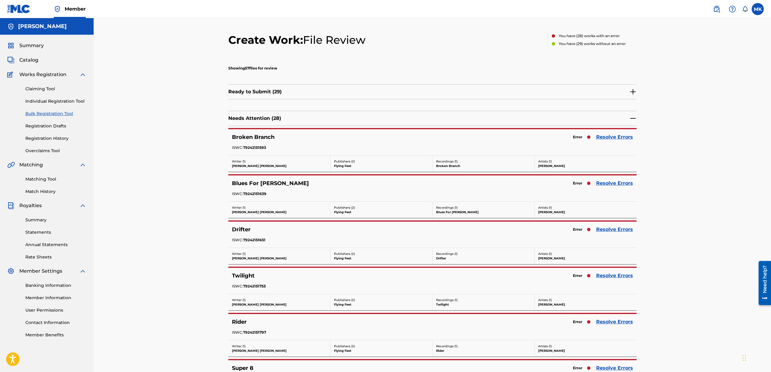
click at [611, 138] on link "Resolve Errors" at bounding box center [614, 137] width 37 height 7
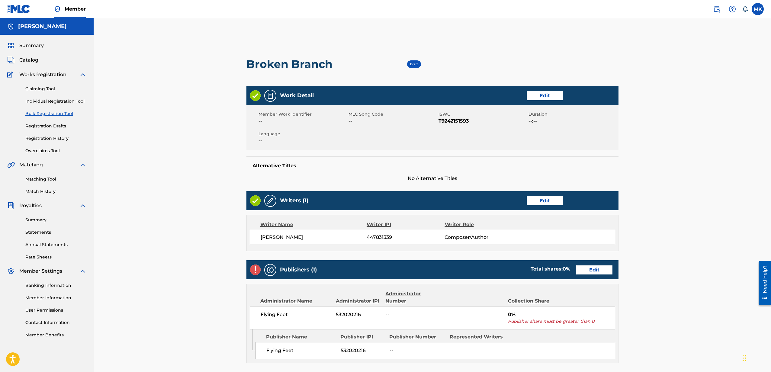
click at [599, 271] on link "Edit" at bounding box center [594, 270] width 36 height 9
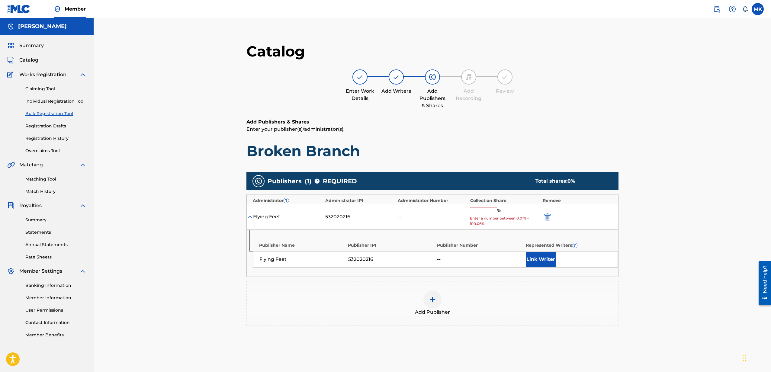
click at [489, 209] on input "text" at bounding box center [483, 211] width 27 height 8
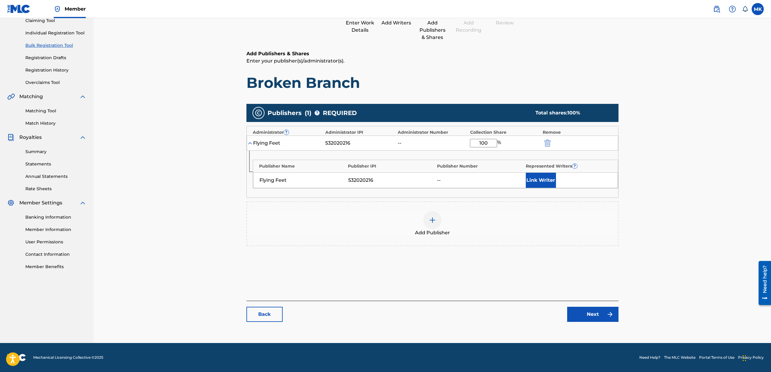
type input "100"
click at [593, 314] on link "Next" at bounding box center [592, 314] width 51 height 15
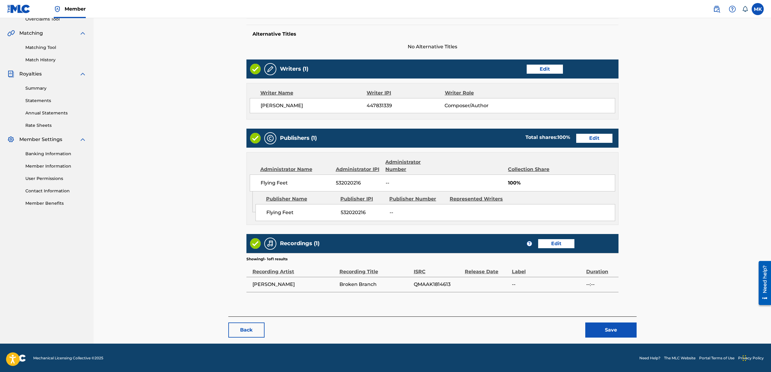
click at [610, 324] on button "Save" at bounding box center [611, 330] width 51 height 15
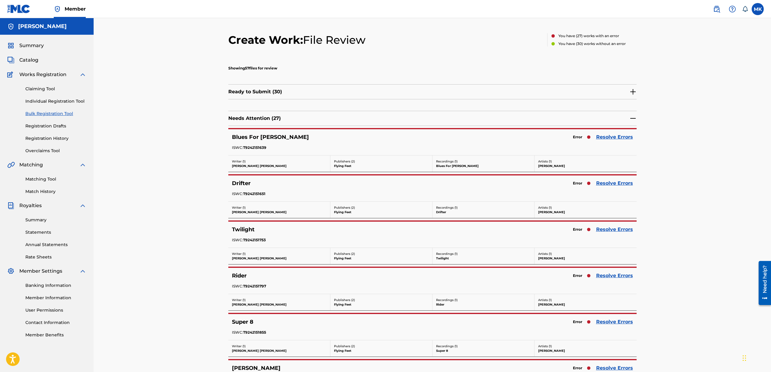
click at [616, 137] on link "Resolve Errors" at bounding box center [614, 137] width 37 height 7
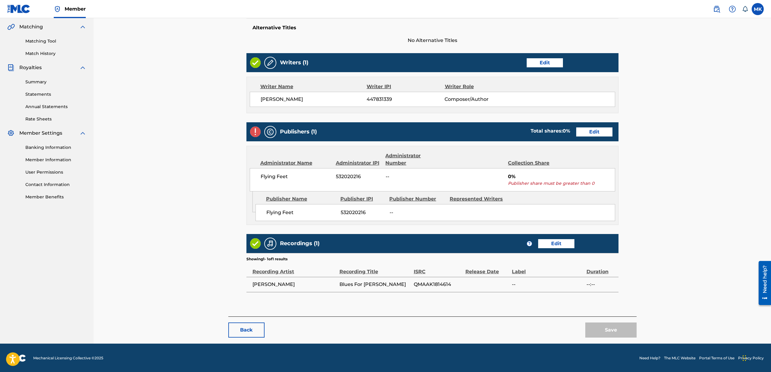
click at [593, 131] on link "Edit" at bounding box center [594, 132] width 36 height 9
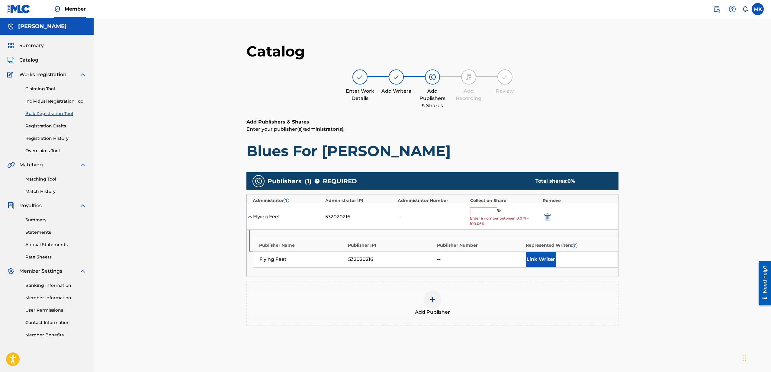
click at [487, 211] on input "text" at bounding box center [483, 211] width 27 height 8
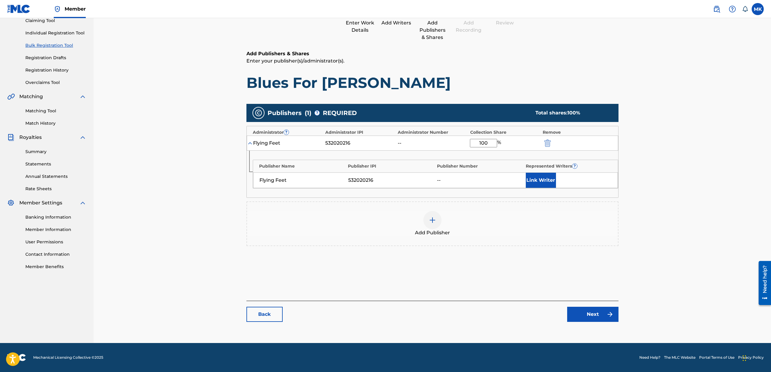
type input "100"
click at [597, 318] on link "Next" at bounding box center [592, 314] width 51 height 15
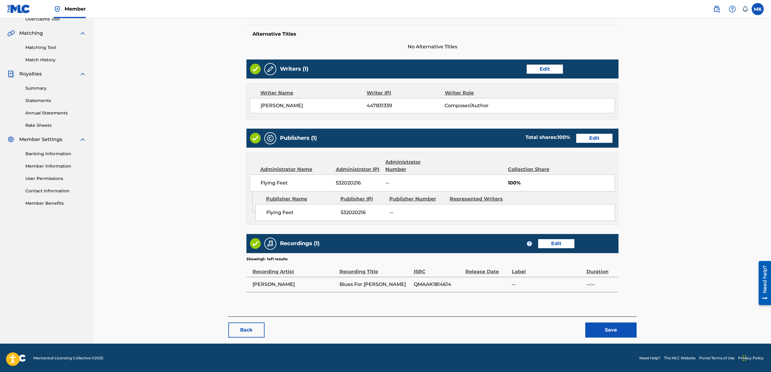
click at [601, 319] on div "Back Save" at bounding box center [432, 327] width 408 height 21
drag, startPoint x: 601, startPoint y: 315, endPoint x: 601, endPoint y: 324, distance: 8.2
click at [601, 315] on main "< Back Blues For [PERSON_NAME] Draft Work Detail Edit Member Work Identifier --…" at bounding box center [432, 109] width 408 height 415
click at [600, 329] on button "Save" at bounding box center [611, 330] width 51 height 15
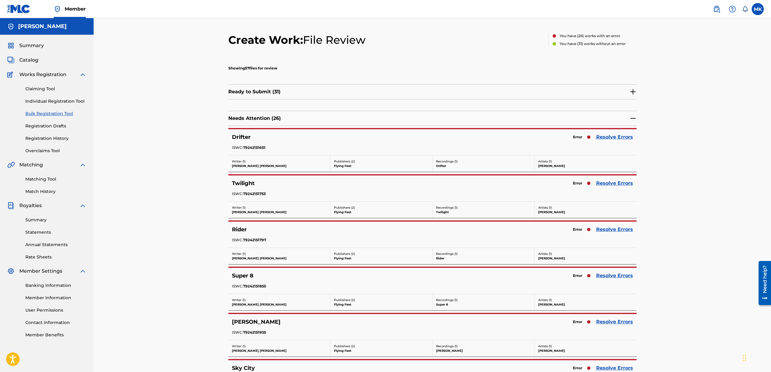
click at [618, 134] on link "Resolve Errors" at bounding box center [614, 137] width 37 height 7
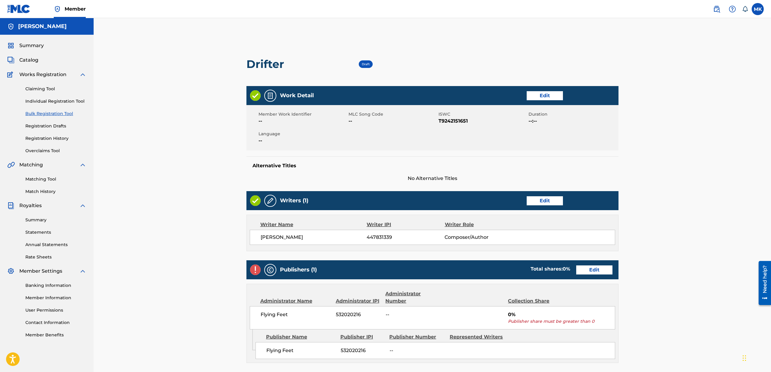
click at [586, 271] on link "Edit" at bounding box center [594, 270] width 36 height 9
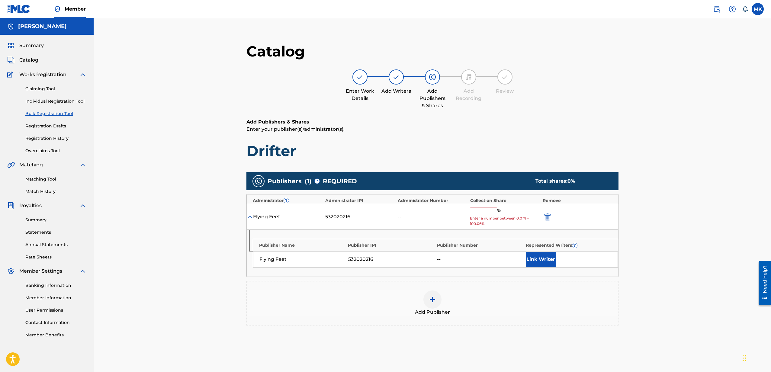
click at [493, 210] on input "text" at bounding box center [483, 211] width 27 height 8
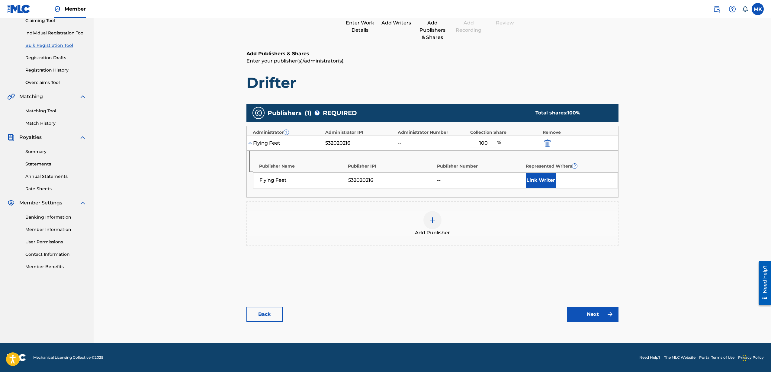
type input "100"
click at [594, 316] on link "Next" at bounding box center [592, 314] width 51 height 15
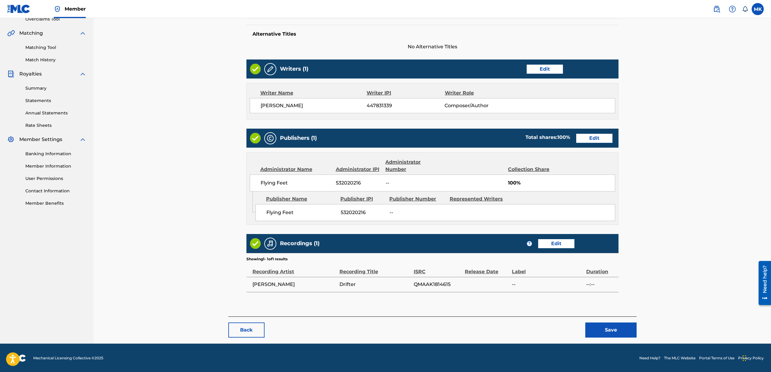
click at [611, 325] on button "Save" at bounding box center [611, 330] width 51 height 15
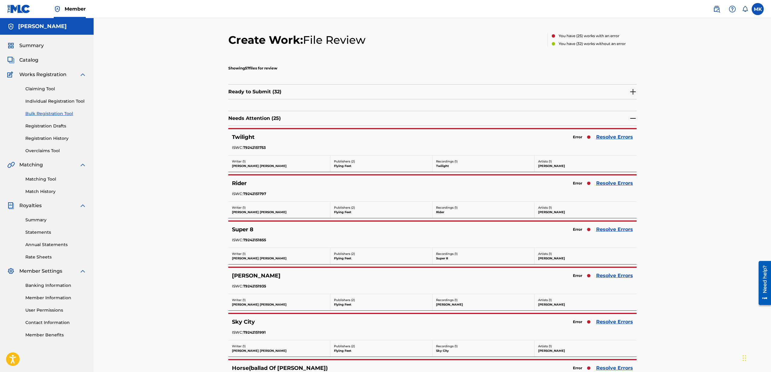
click at [612, 138] on link "Resolve Errors" at bounding box center [614, 137] width 37 height 7
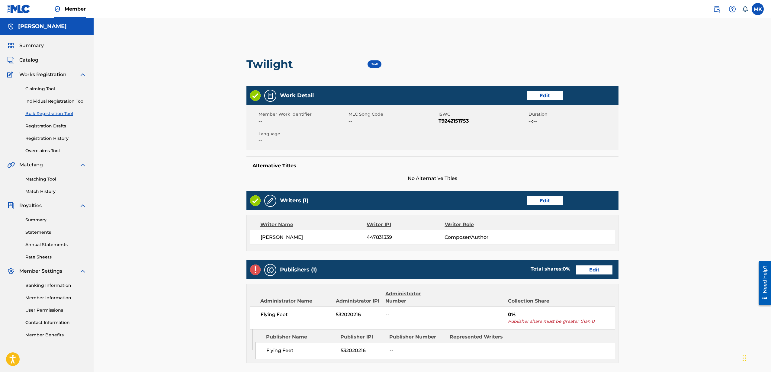
click at [596, 273] on link "Edit" at bounding box center [594, 270] width 36 height 9
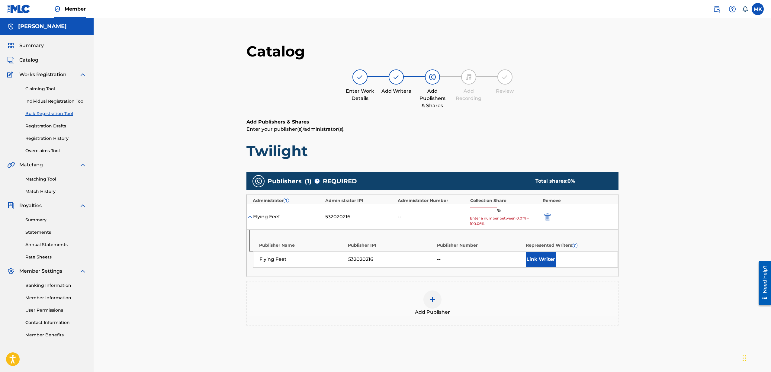
click at [492, 211] on input "text" at bounding box center [483, 211] width 27 height 8
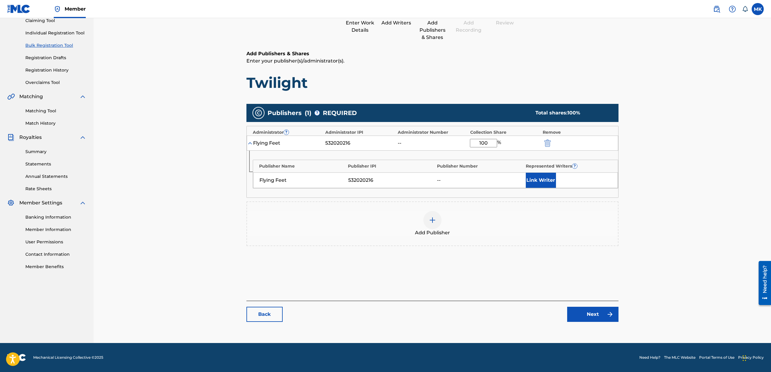
type input "100"
click at [592, 309] on link "Next" at bounding box center [592, 314] width 51 height 15
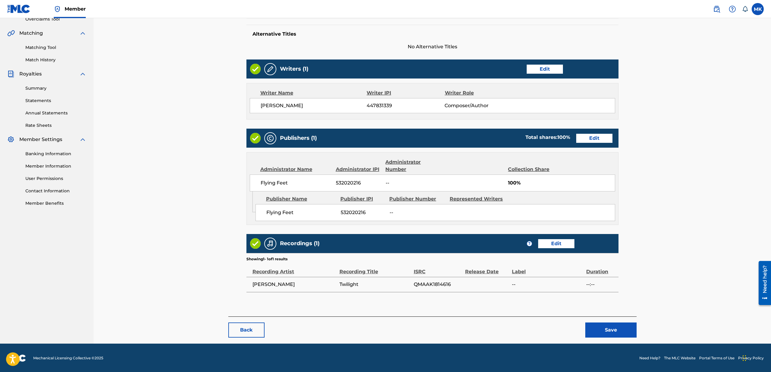
click at [612, 328] on button "Save" at bounding box center [611, 330] width 51 height 15
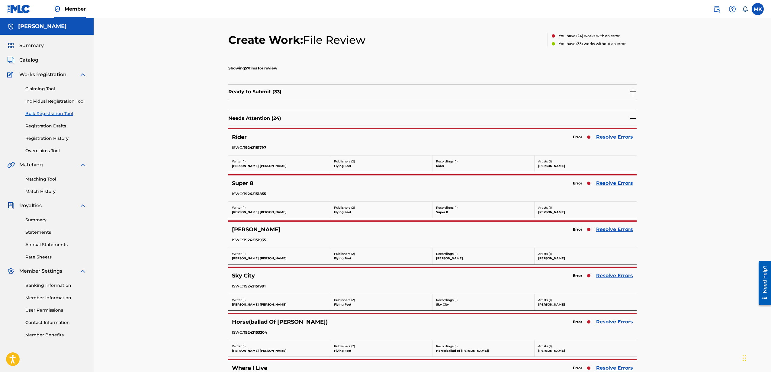
click at [615, 138] on link "Resolve Errors" at bounding box center [614, 137] width 37 height 7
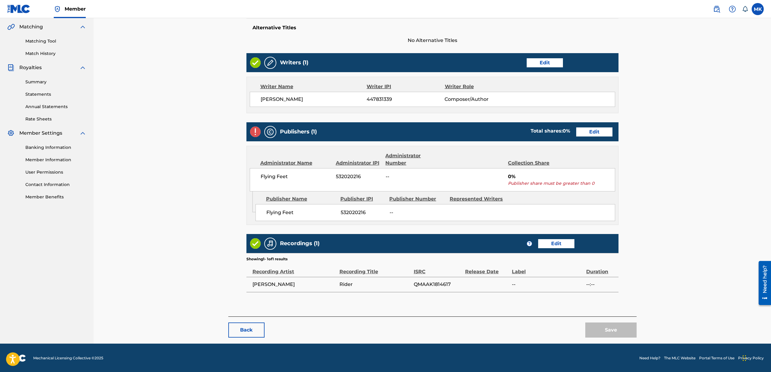
click at [591, 131] on link "Edit" at bounding box center [594, 132] width 36 height 9
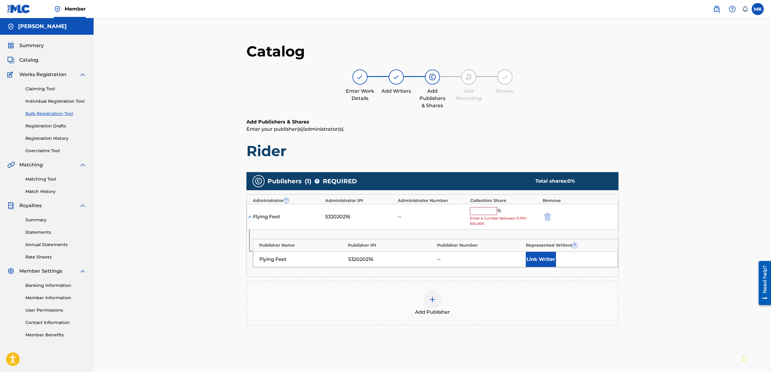
click at [484, 211] on input "text" at bounding box center [483, 211] width 27 height 8
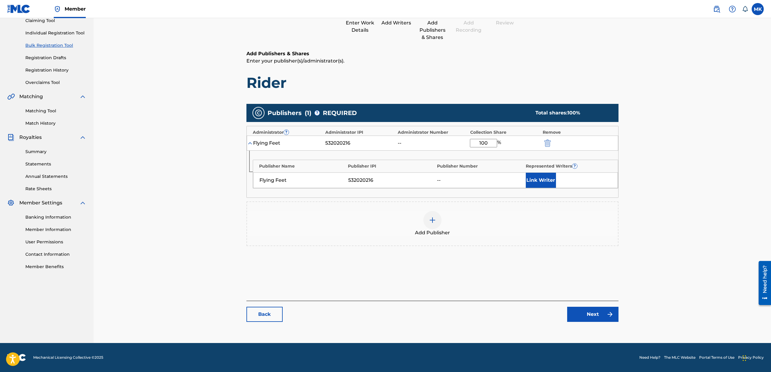
type input "100"
click at [592, 318] on link "Next" at bounding box center [592, 314] width 51 height 15
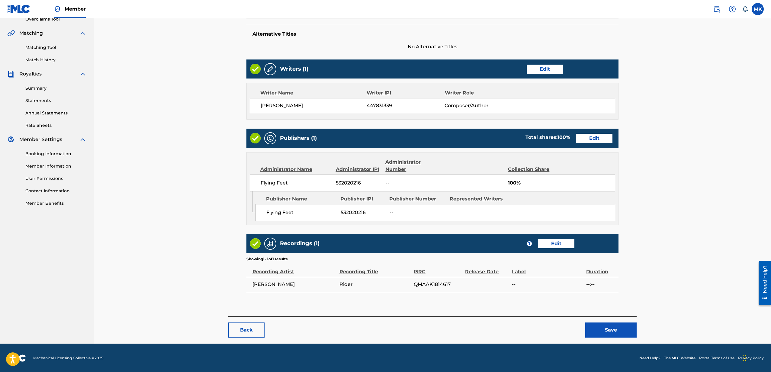
click at [610, 324] on button "Save" at bounding box center [611, 330] width 51 height 15
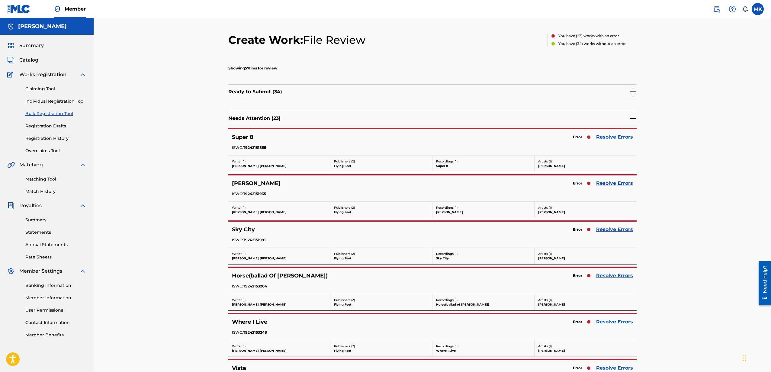
click at [608, 136] on link "Resolve Errors" at bounding box center [614, 137] width 37 height 7
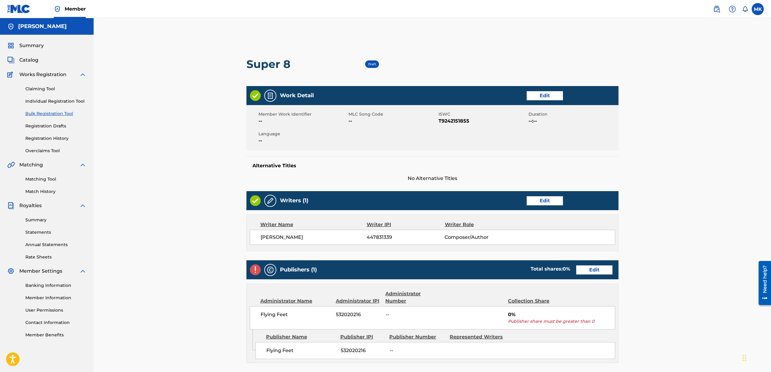
click at [596, 275] on div "Publishers (1) Total shares: 0 % Edit" at bounding box center [433, 269] width 372 height 19
click at [596, 271] on link "Edit" at bounding box center [594, 270] width 36 height 9
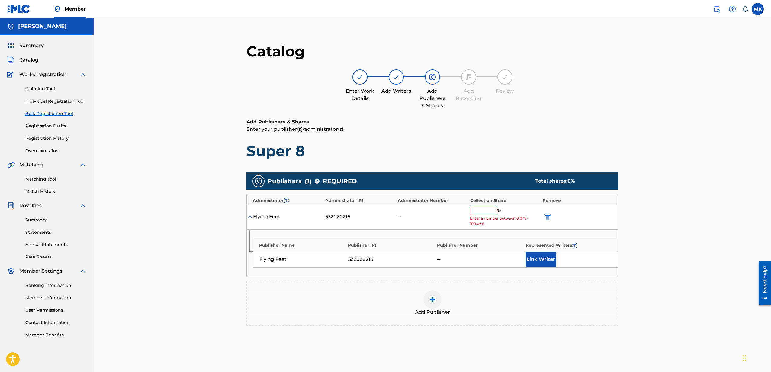
click at [495, 211] on input "text" at bounding box center [483, 211] width 27 height 8
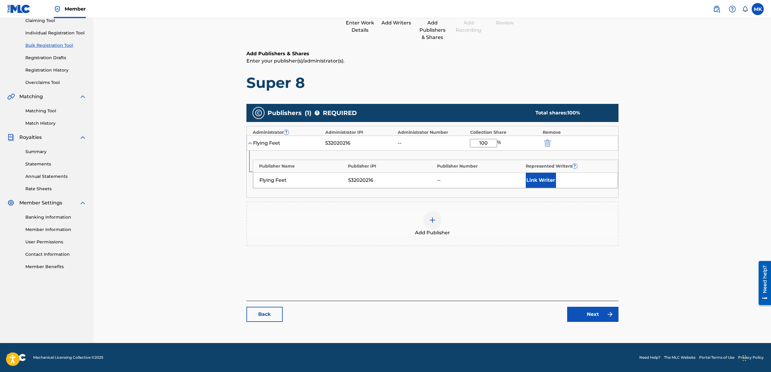
type input "100"
click at [598, 319] on link "Next" at bounding box center [592, 314] width 51 height 15
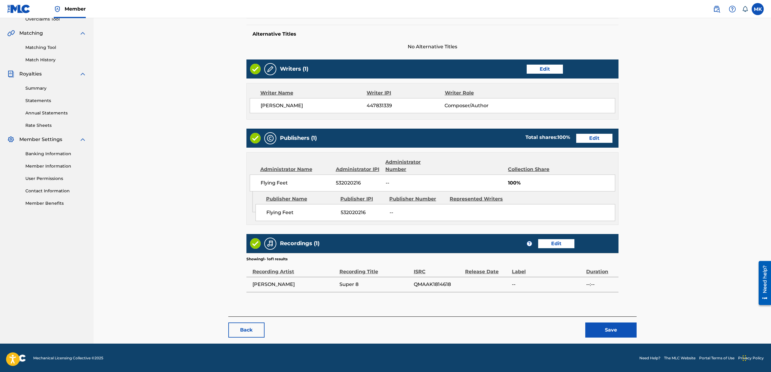
click at [614, 331] on button "Save" at bounding box center [611, 330] width 51 height 15
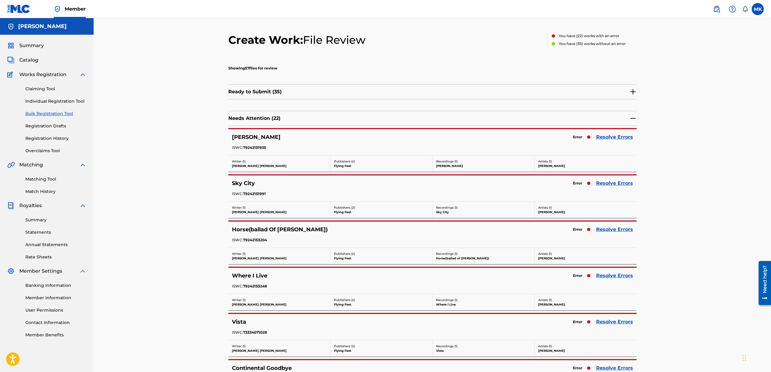
click at [609, 136] on link "Resolve Errors" at bounding box center [614, 137] width 37 height 7
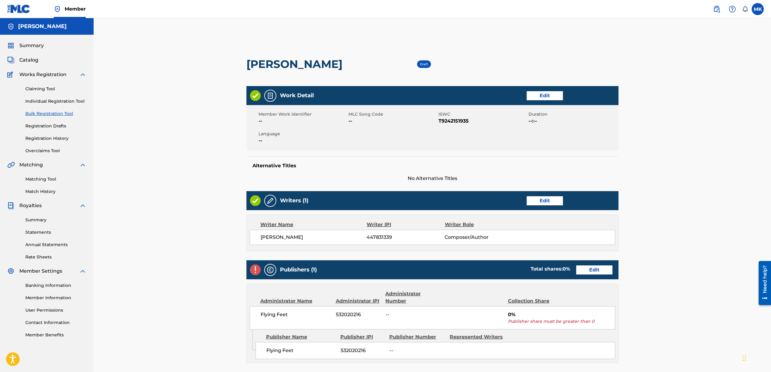
click at [601, 272] on link "Edit" at bounding box center [594, 270] width 36 height 9
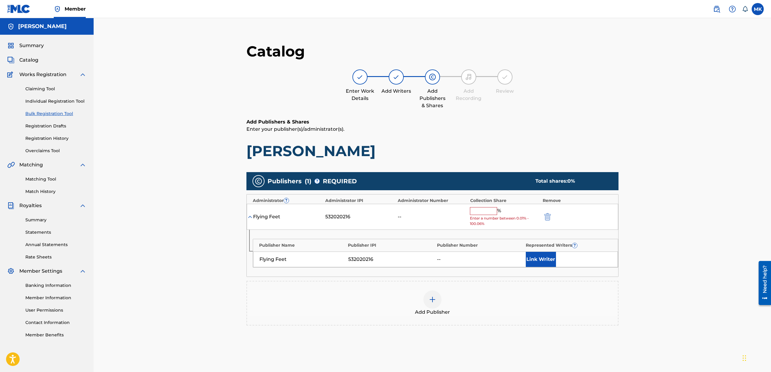
click at [483, 211] on input "text" at bounding box center [483, 211] width 27 height 8
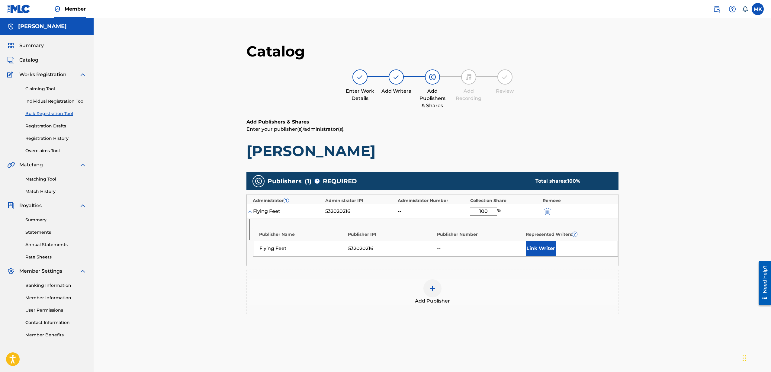
scroll to position [68, 0]
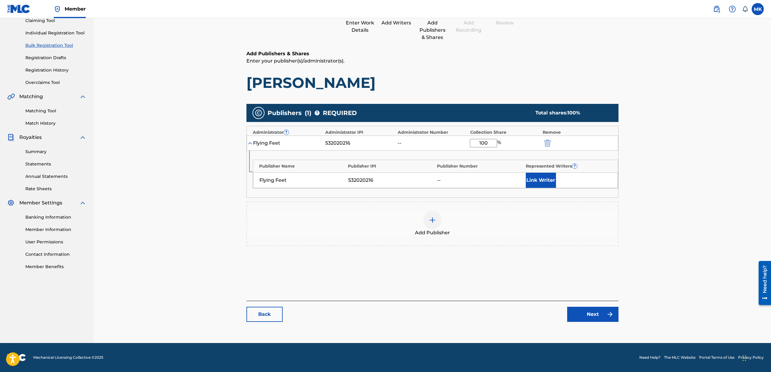
type input "100"
click at [594, 314] on link "Next" at bounding box center [592, 314] width 51 height 15
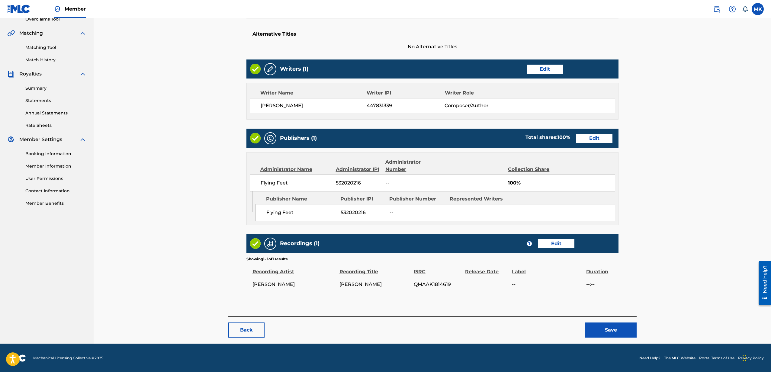
click at [609, 329] on button "Save" at bounding box center [611, 330] width 51 height 15
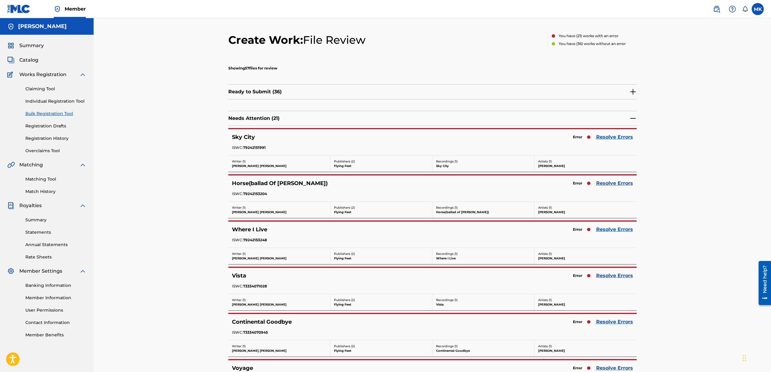
click at [611, 137] on link "Resolve Errors" at bounding box center [614, 137] width 37 height 7
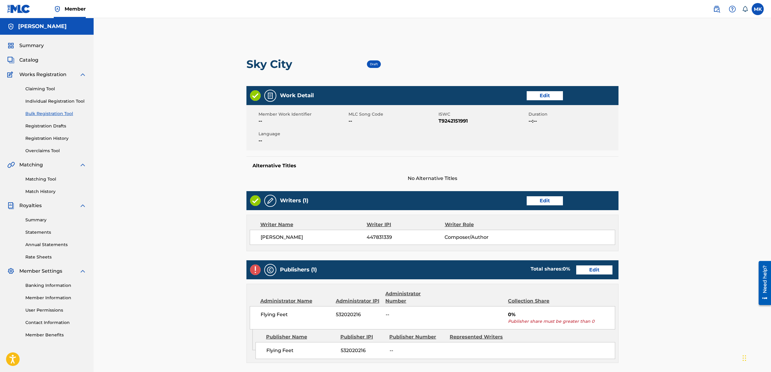
click at [593, 270] on link "Edit" at bounding box center [594, 270] width 36 height 9
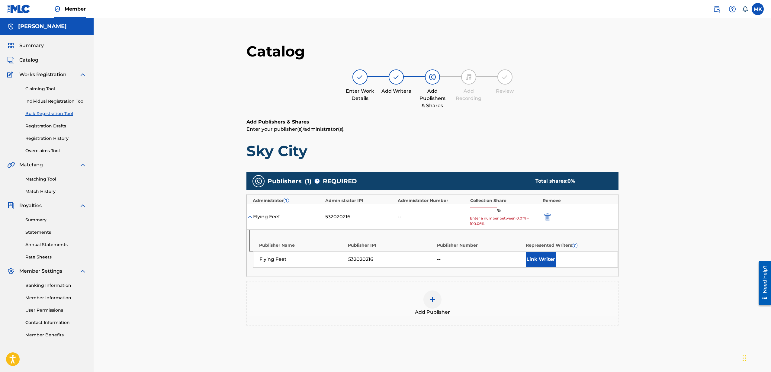
click at [488, 212] on input "text" at bounding box center [483, 211] width 27 height 8
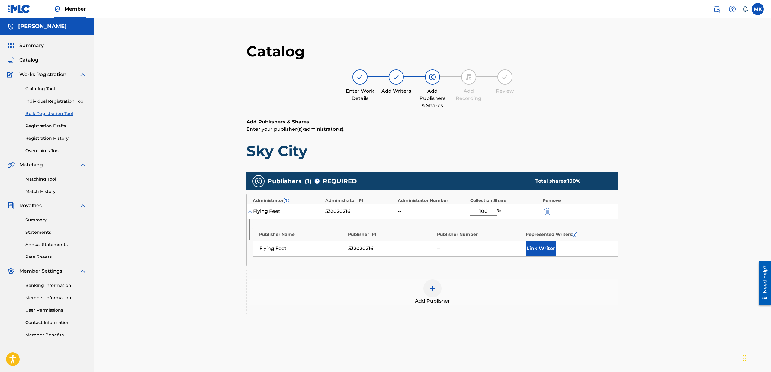
scroll to position [68, 0]
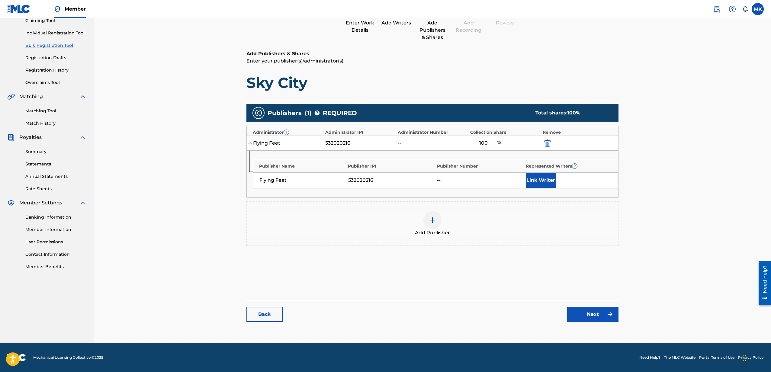
type input "100"
drag, startPoint x: 593, startPoint y: 323, endPoint x: 594, endPoint y: 319, distance: 3.4
click at [593, 321] on div "Catalog Enter Work Details Add Writers Add Publishers & Shares Add Recording Re…" at bounding box center [433, 151] width 372 height 354
click at [594, 319] on link "Next" at bounding box center [592, 314] width 51 height 15
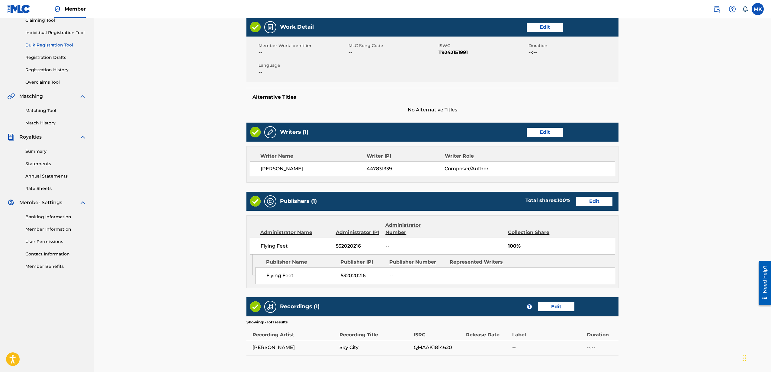
scroll to position [132, 0]
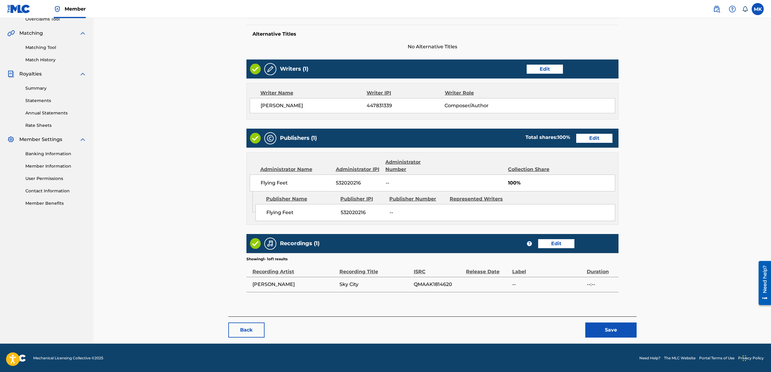
click at [609, 326] on button "Save" at bounding box center [611, 330] width 51 height 15
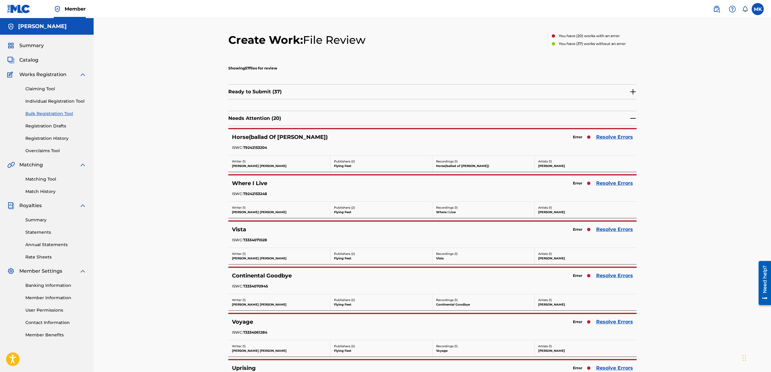
click at [613, 137] on link "Resolve Errors" at bounding box center [614, 137] width 37 height 7
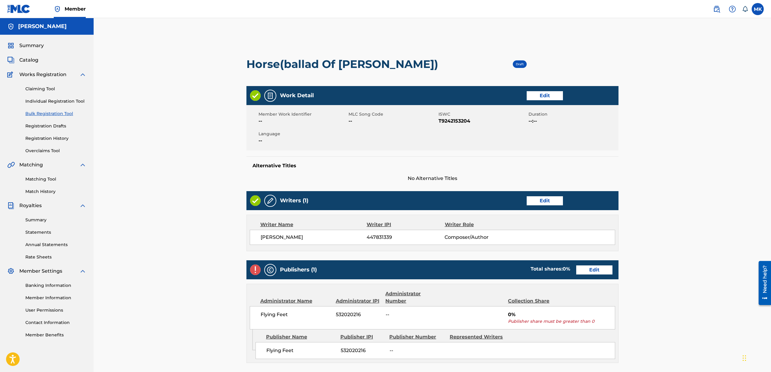
click at [593, 272] on link "Edit" at bounding box center [594, 270] width 36 height 9
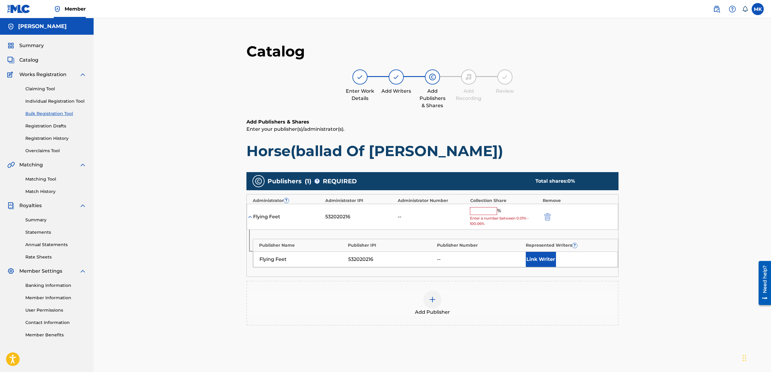
click at [490, 211] on input "text" at bounding box center [483, 211] width 27 height 8
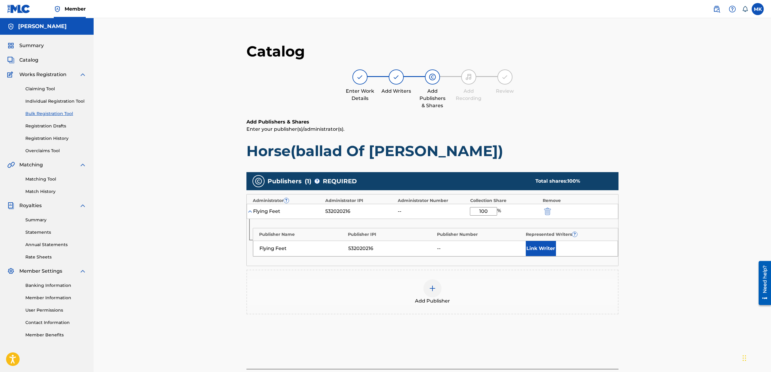
scroll to position [68, 0]
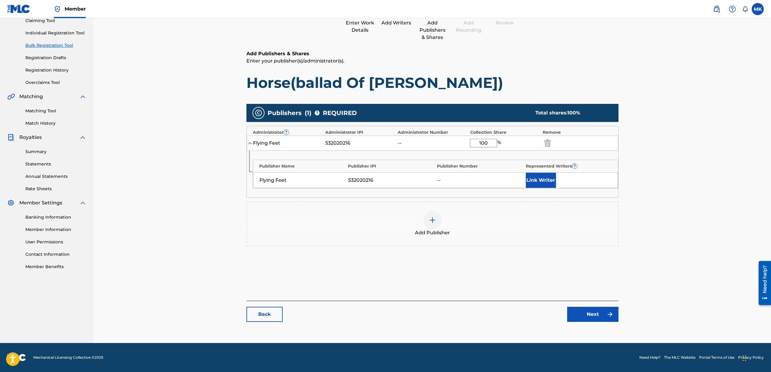
type input "100"
click at [592, 312] on link "Next" at bounding box center [592, 314] width 51 height 15
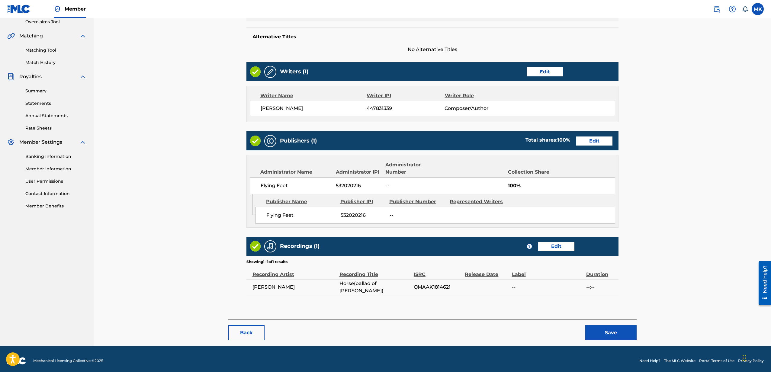
scroll to position [132, 0]
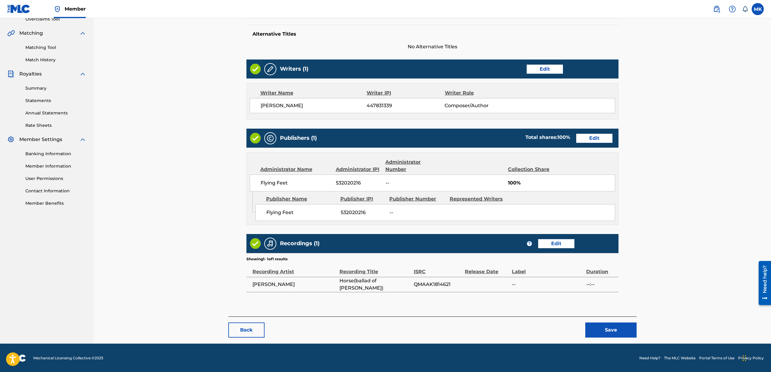
click at [608, 329] on button "Save" at bounding box center [611, 330] width 51 height 15
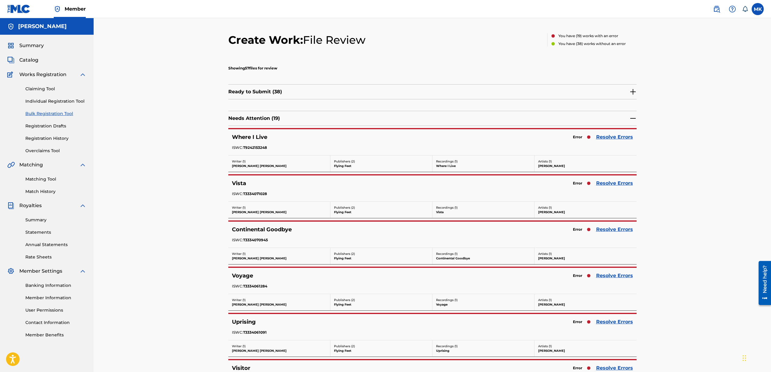
click at [616, 137] on link "Resolve Errors" at bounding box center [614, 137] width 37 height 7
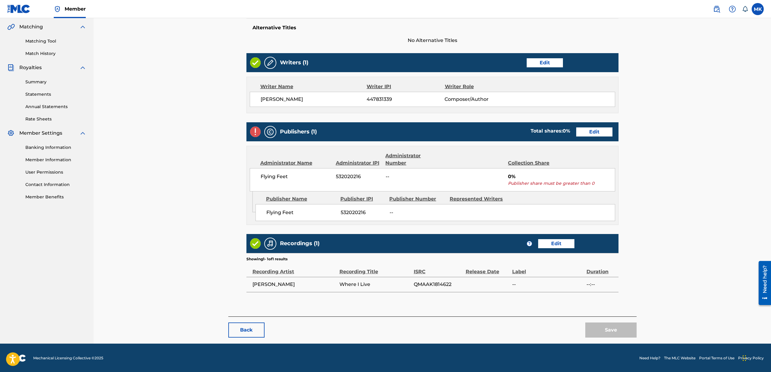
click at [598, 130] on link "Edit" at bounding box center [594, 132] width 36 height 9
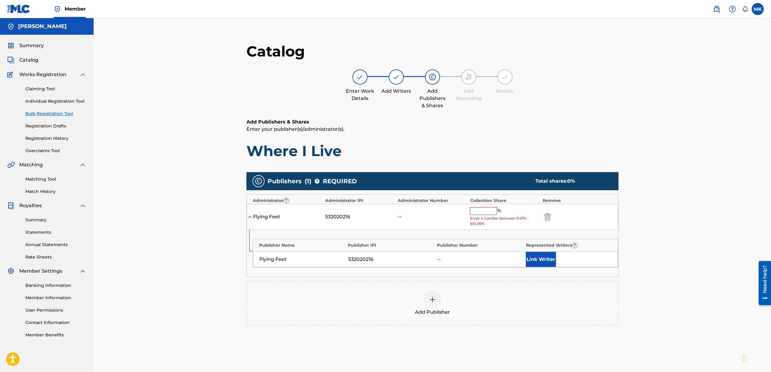
click at [473, 212] on input "text" at bounding box center [483, 211] width 27 height 8
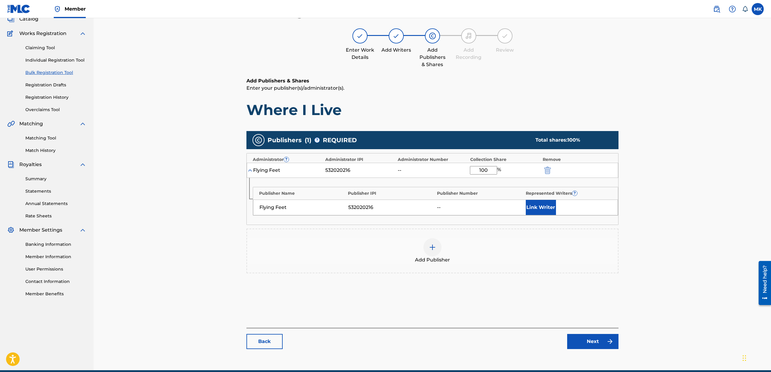
scroll to position [68, 0]
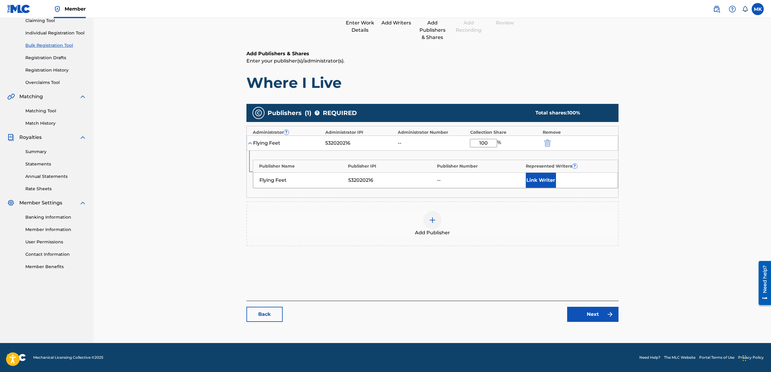
type input "100"
click at [594, 314] on link "Next" at bounding box center [592, 314] width 51 height 15
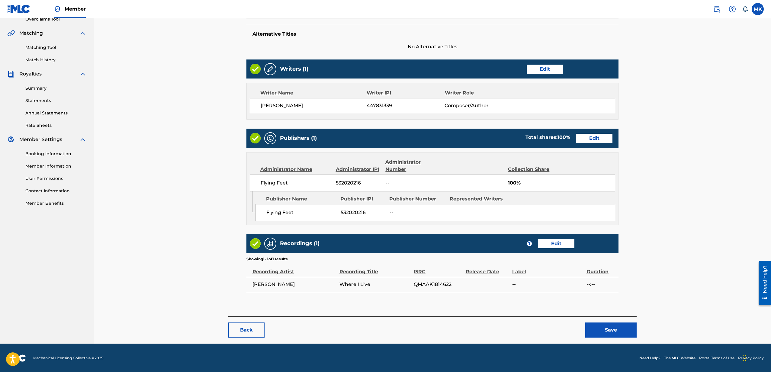
click at [618, 330] on button "Save" at bounding box center [611, 330] width 51 height 15
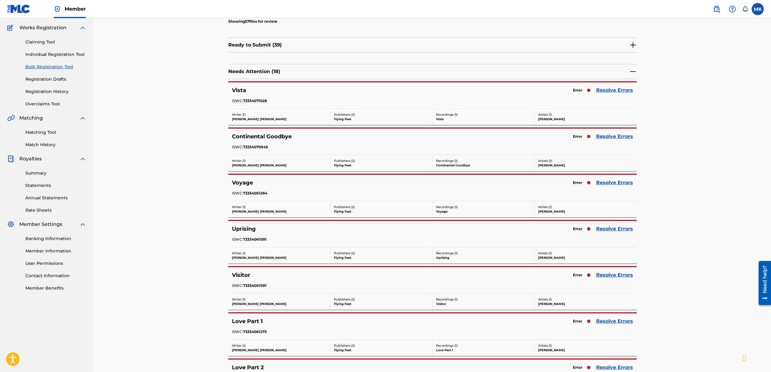
click at [612, 92] on link "Resolve Errors" at bounding box center [614, 90] width 37 height 7
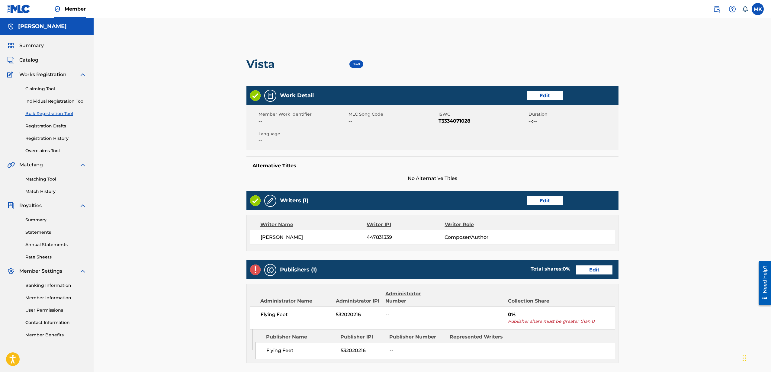
click at [591, 269] on link "Edit" at bounding box center [594, 270] width 36 height 9
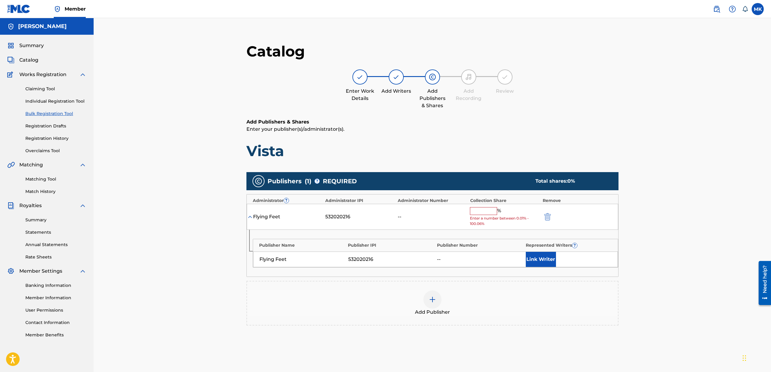
click at [492, 214] on input "text" at bounding box center [483, 211] width 27 height 8
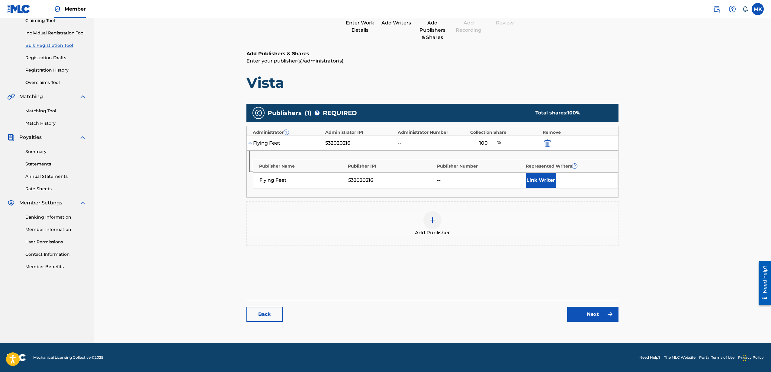
type input "100"
click at [592, 318] on link "Next" at bounding box center [592, 314] width 51 height 15
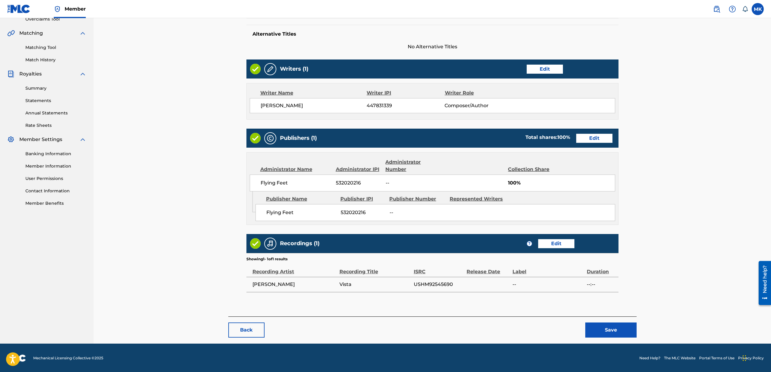
click at [614, 335] on button "Save" at bounding box center [611, 330] width 51 height 15
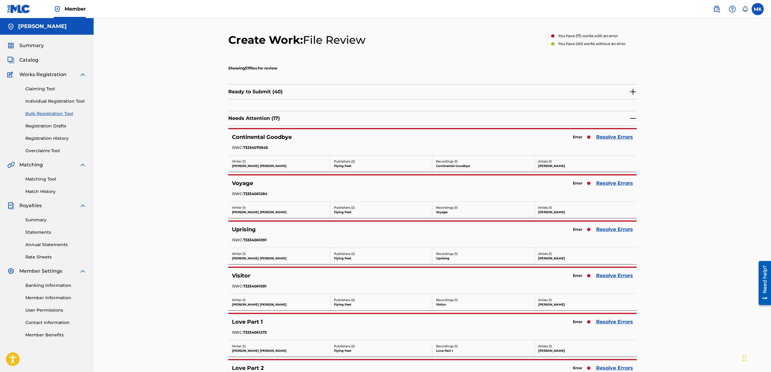
click at [614, 138] on link "Resolve Errors" at bounding box center [614, 137] width 37 height 7
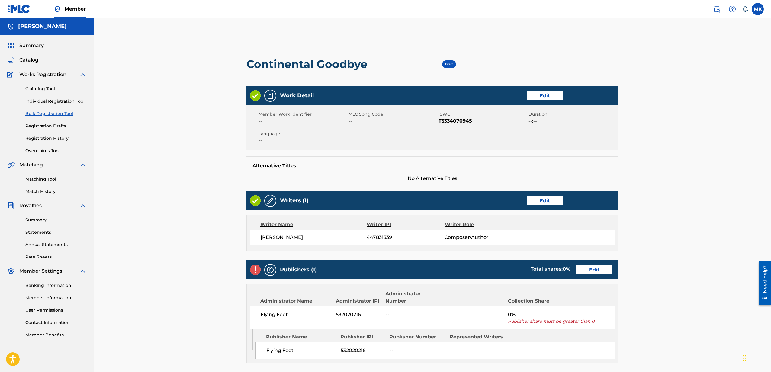
click at [596, 273] on link "Edit" at bounding box center [594, 270] width 36 height 9
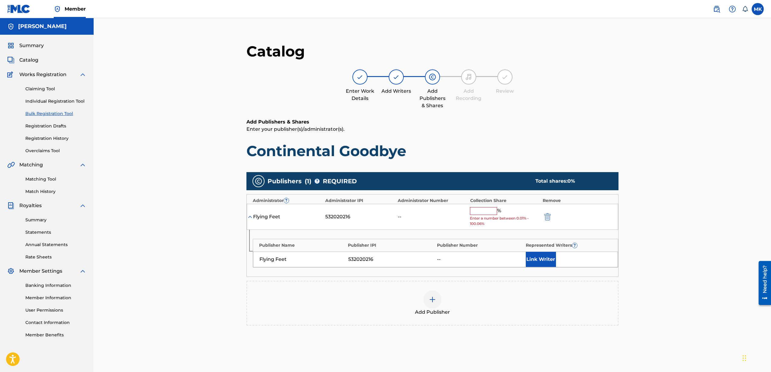
click at [483, 209] on input "text" at bounding box center [483, 211] width 27 height 8
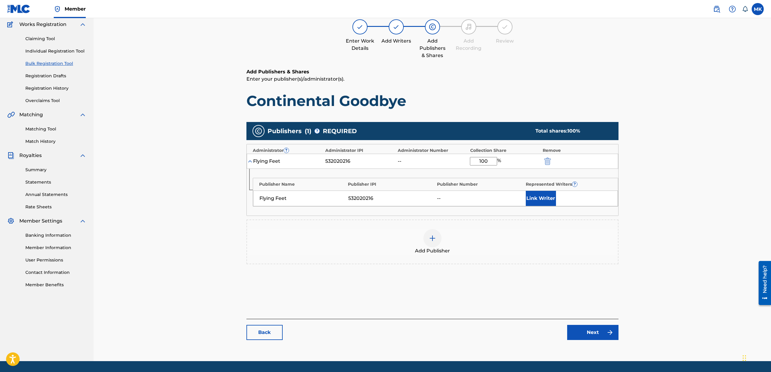
scroll to position [68, 0]
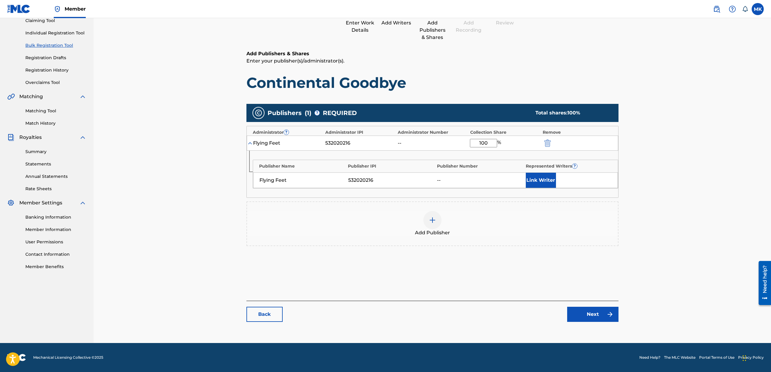
type input "100"
click at [592, 317] on link "Next" at bounding box center [592, 314] width 51 height 15
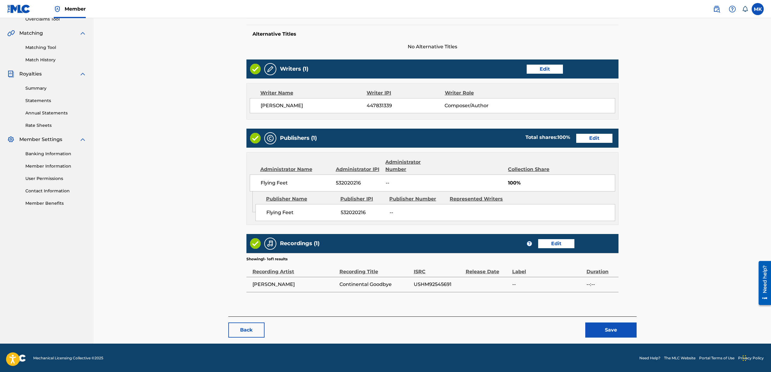
click at [617, 328] on button "Save" at bounding box center [611, 330] width 51 height 15
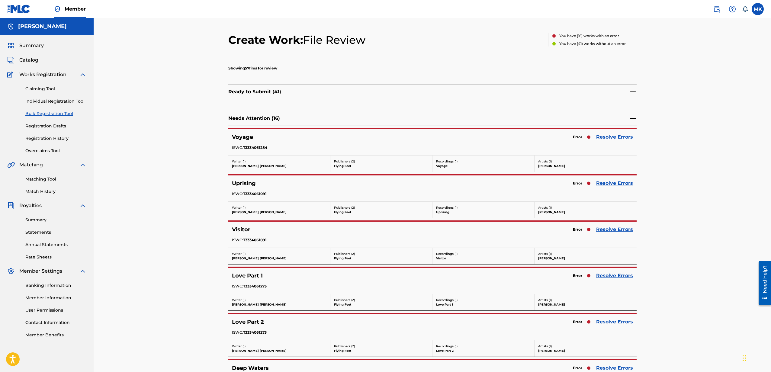
click at [615, 138] on link "Resolve Errors" at bounding box center [614, 137] width 37 height 7
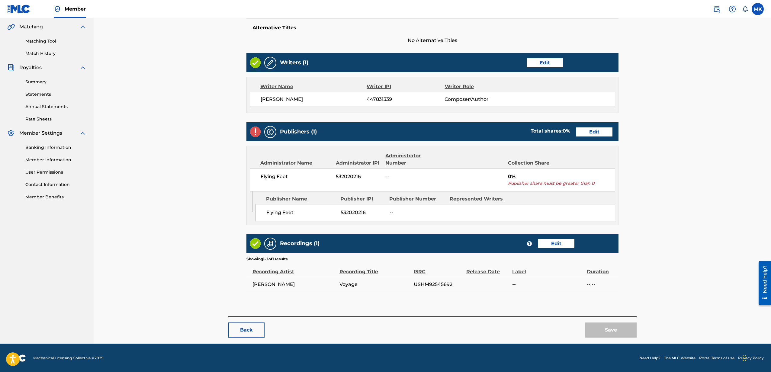
click at [593, 133] on link "Edit" at bounding box center [594, 132] width 36 height 9
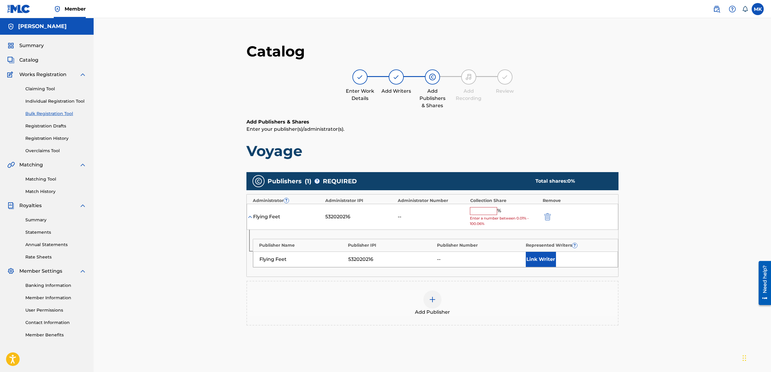
click at [488, 213] on input "text" at bounding box center [483, 211] width 27 height 8
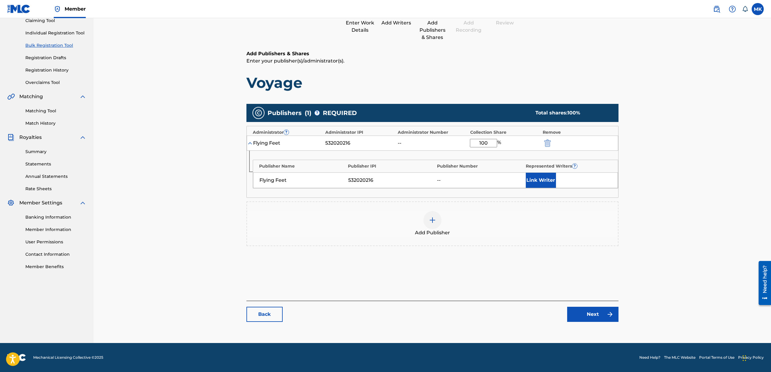
type input "100"
click at [594, 310] on link "Next" at bounding box center [592, 314] width 51 height 15
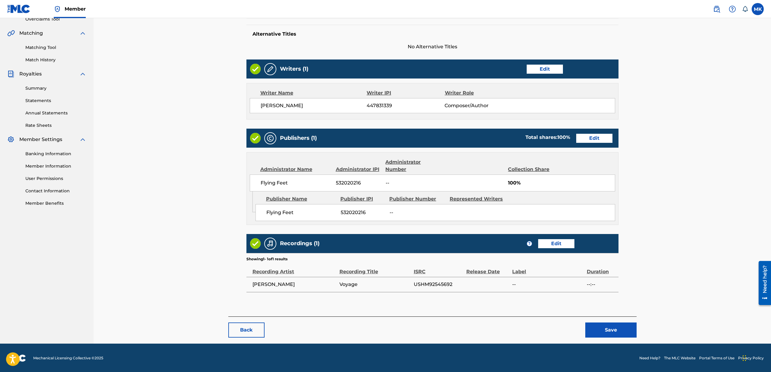
click at [612, 325] on button "Save" at bounding box center [611, 330] width 51 height 15
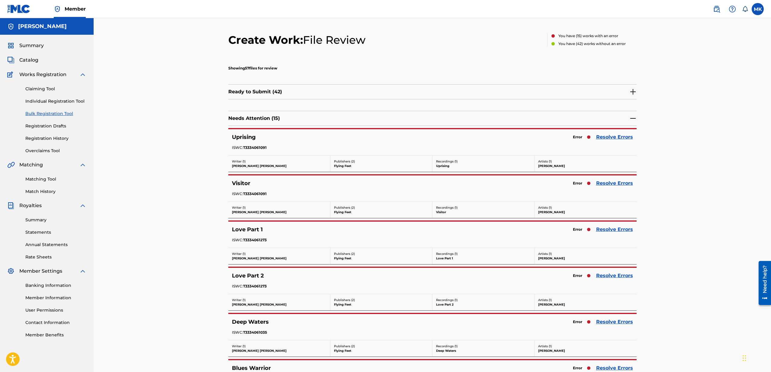
click at [611, 137] on link "Resolve Errors" at bounding box center [614, 137] width 37 height 7
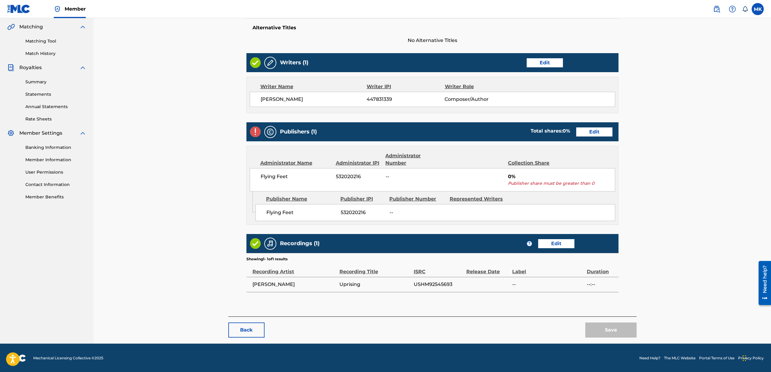
click at [596, 129] on link "Edit" at bounding box center [594, 132] width 36 height 9
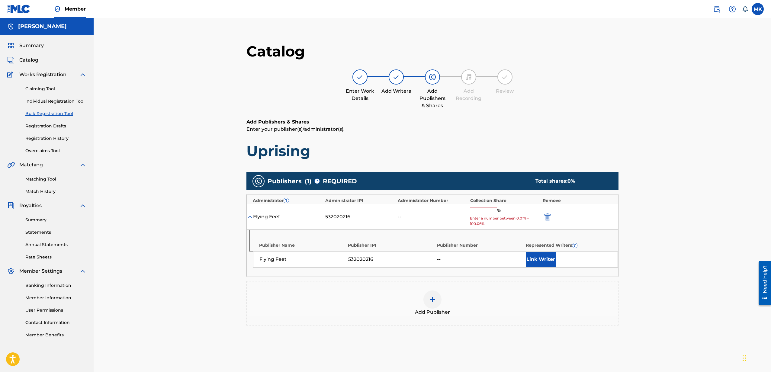
click at [480, 208] on input "text" at bounding box center [483, 211] width 27 height 8
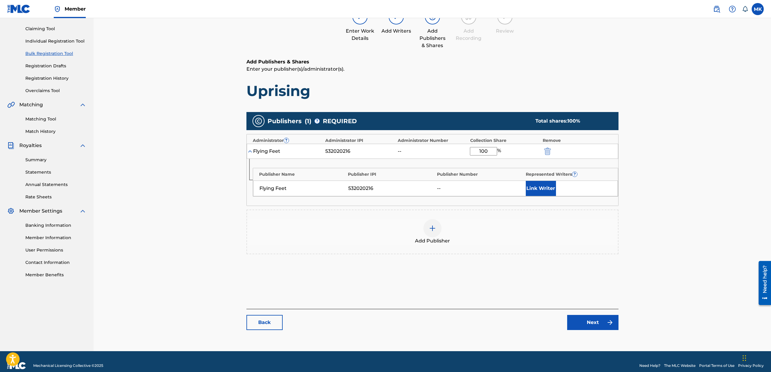
type input "100"
click at [590, 322] on link "Next" at bounding box center [592, 322] width 51 height 15
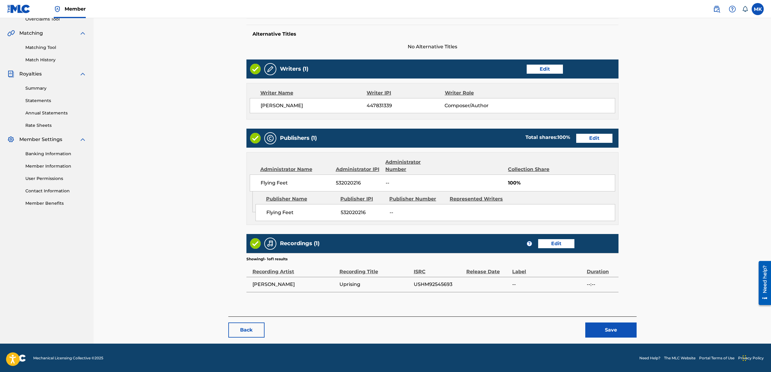
click at [614, 331] on button "Save" at bounding box center [611, 330] width 51 height 15
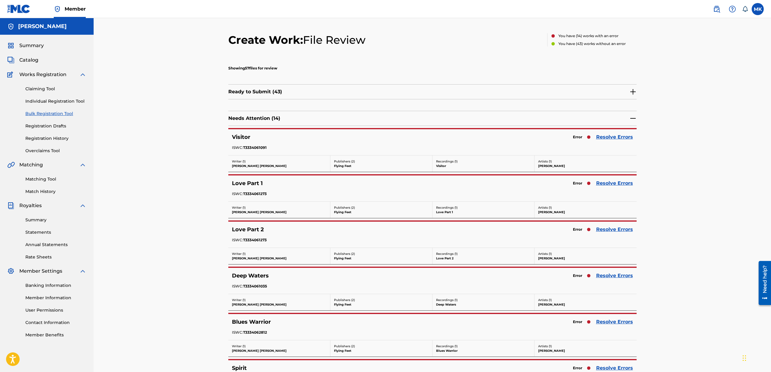
click at [619, 136] on link "Resolve Errors" at bounding box center [614, 137] width 37 height 7
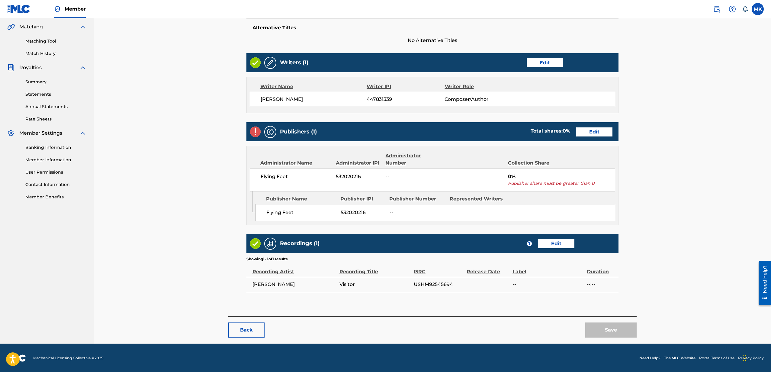
click at [594, 124] on div "Publishers (1) Total shares: 0 % Edit" at bounding box center [433, 131] width 372 height 19
click at [591, 130] on link "Edit" at bounding box center [594, 132] width 36 height 9
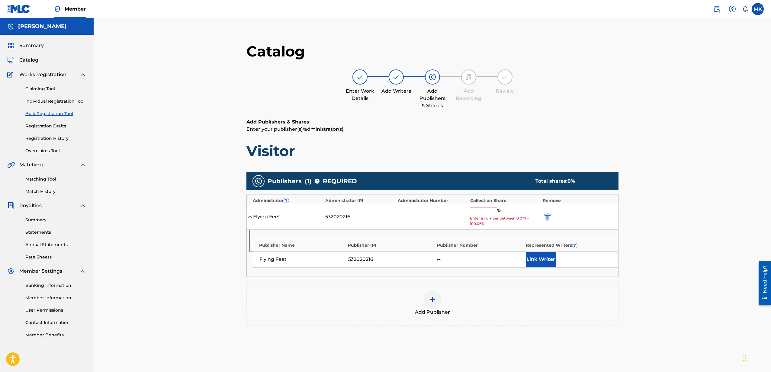
click at [485, 207] on div "Flying Feet 532020216 -- % Enter a number between 0.01% - 100.06%" at bounding box center [433, 217] width 372 height 26
click at [485, 210] on input "text" at bounding box center [483, 211] width 27 height 8
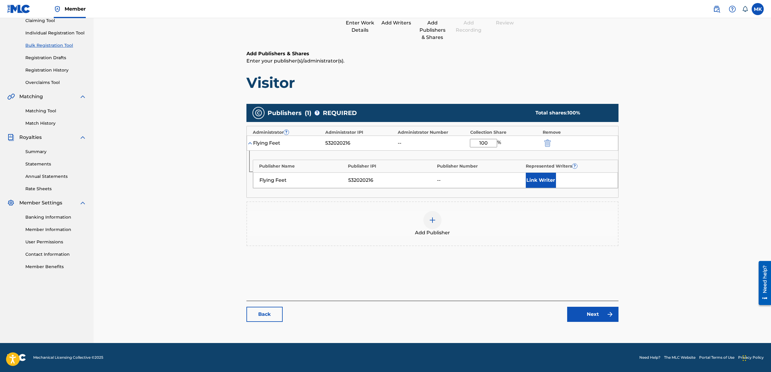
type input "100"
click at [592, 316] on link "Next" at bounding box center [592, 314] width 51 height 15
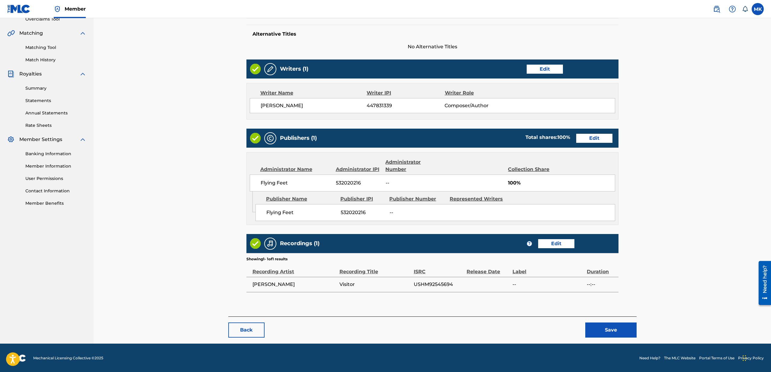
click at [615, 324] on button "Save" at bounding box center [611, 330] width 51 height 15
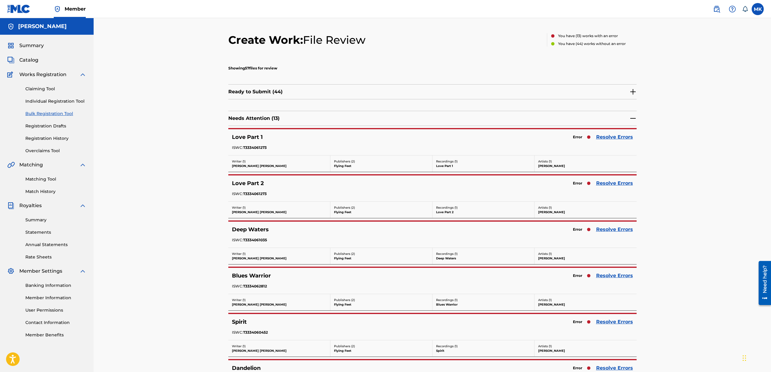
click at [608, 136] on link "Resolve Errors" at bounding box center [614, 137] width 37 height 7
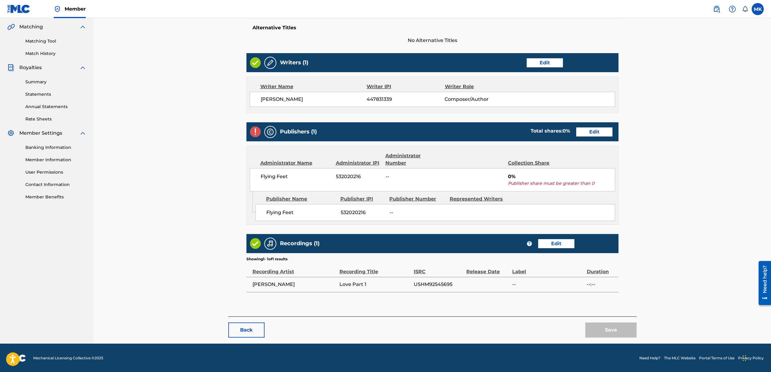
click at [596, 131] on link "Edit" at bounding box center [594, 132] width 36 height 9
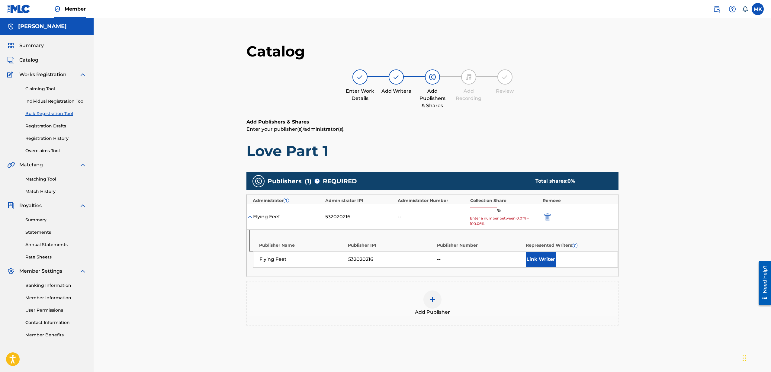
click at [486, 210] on input "text" at bounding box center [483, 211] width 27 height 8
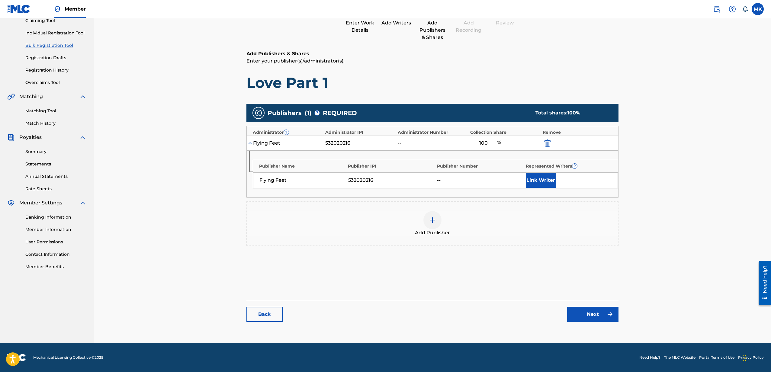
type input "100"
click at [592, 317] on link "Next" at bounding box center [592, 314] width 51 height 15
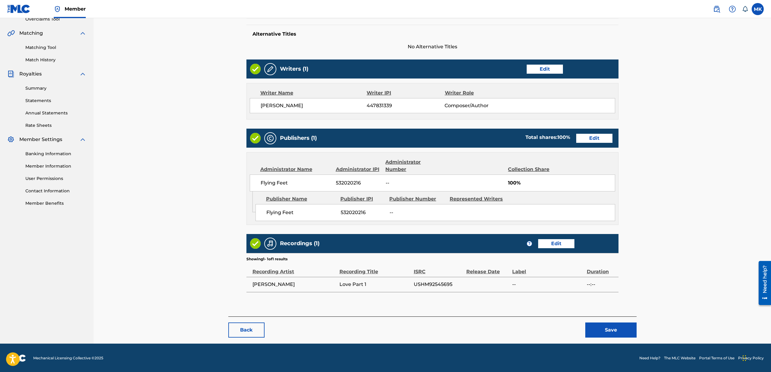
click at [605, 326] on button "Save" at bounding box center [611, 330] width 51 height 15
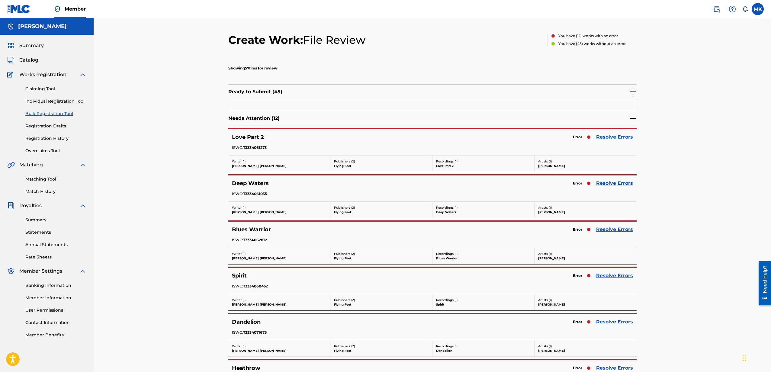
click at [612, 136] on link "Resolve Errors" at bounding box center [614, 137] width 37 height 7
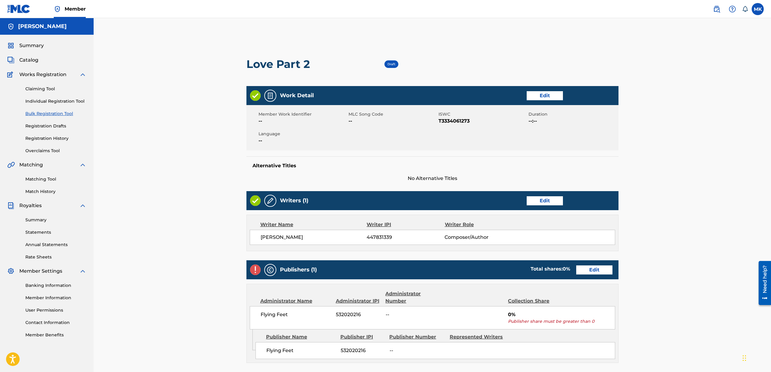
click at [589, 271] on link "Edit" at bounding box center [594, 270] width 36 height 9
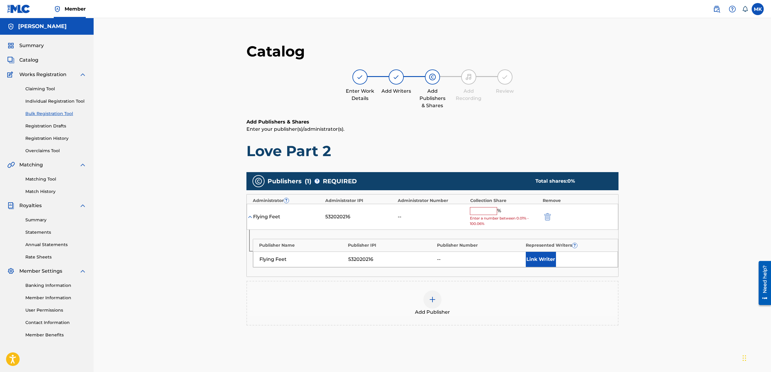
click at [486, 209] on input "text" at bounding box center [483, 211] width 27 height 8
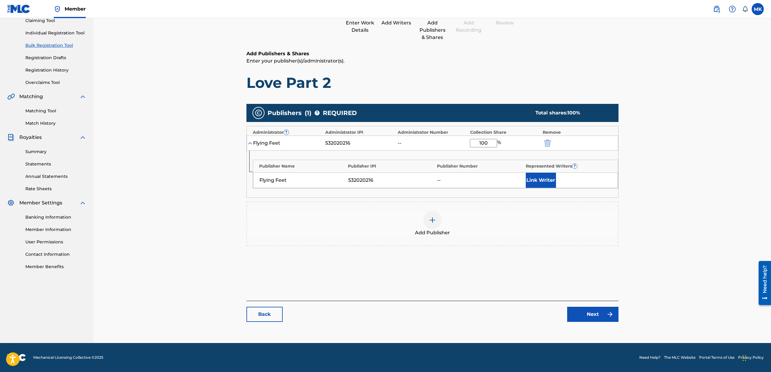
type input "100"
click at [586, 314] on link "Next" at bounding box center [592, 314] width 51 height 15
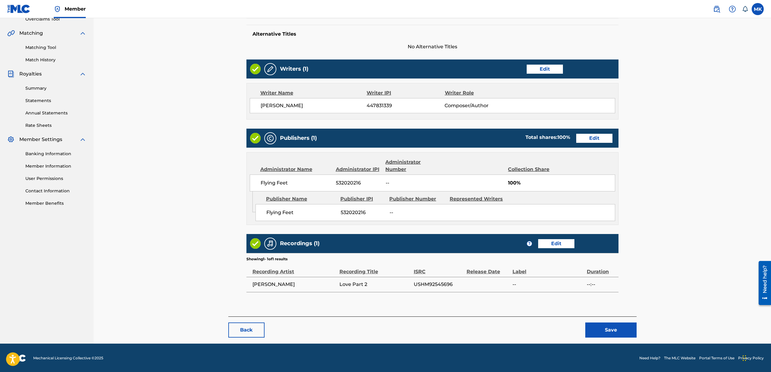
click at [611, 328] on button "Save" at bounding box center [611, 330] width 51 height 15
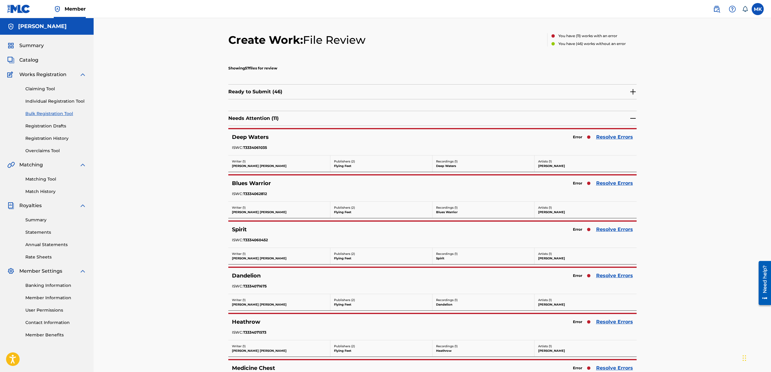
click at [619, 137] on link "Resolve Errors" at bounding box center [614, 137] width 37 height 7
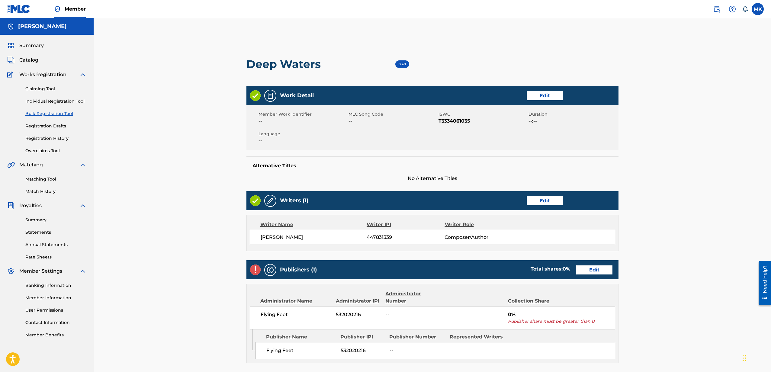
click at [588, 271] on link "Edit" at bounding box center [594, 270] width 36 height 9
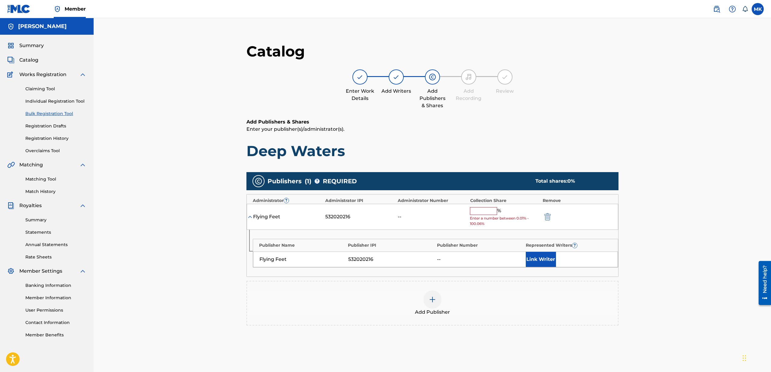
click at [483, 212] on input "text" at bounding box center [483, 211] width 27 height 8
type input "100"
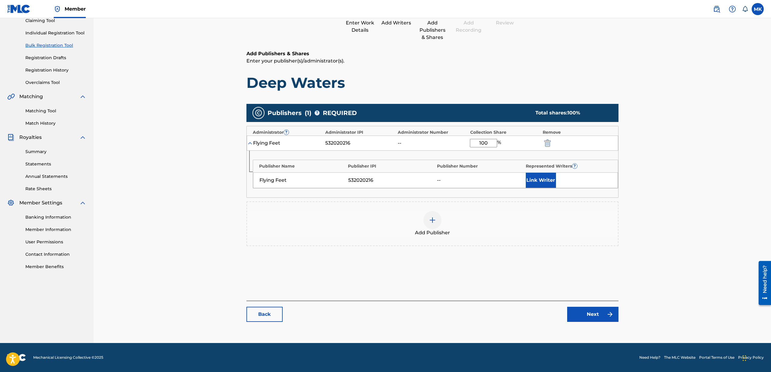
click at [596, 312] on link "Next" at bounding box center [592, 314] width 51 height 15
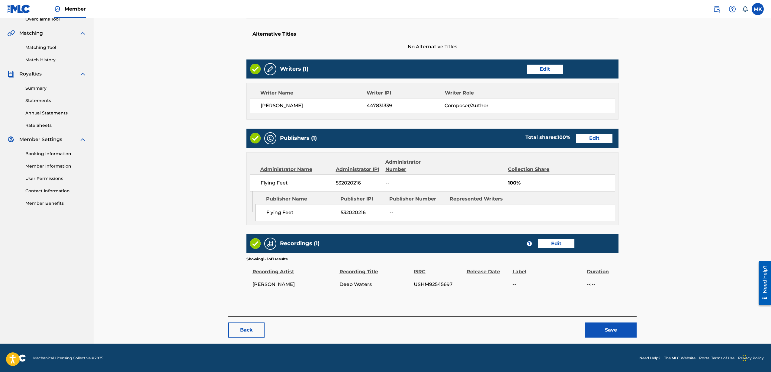
click at [603, 324] on button "Save" at bounding box center [611, 330] width 51 height 15
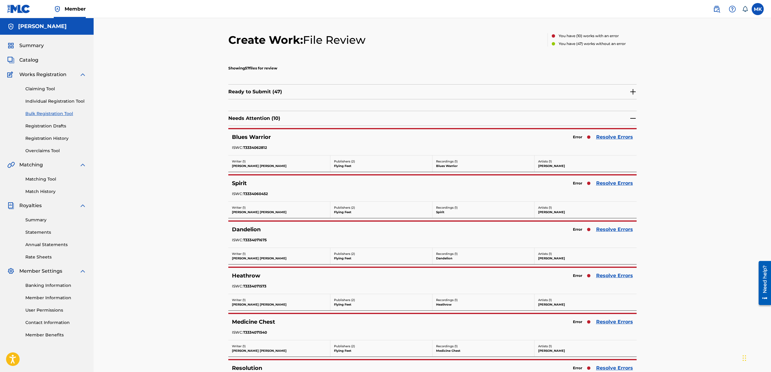
click at [606, 138] on link "Resolve Errors" at bounding box center [614, 137] width 37 height 7
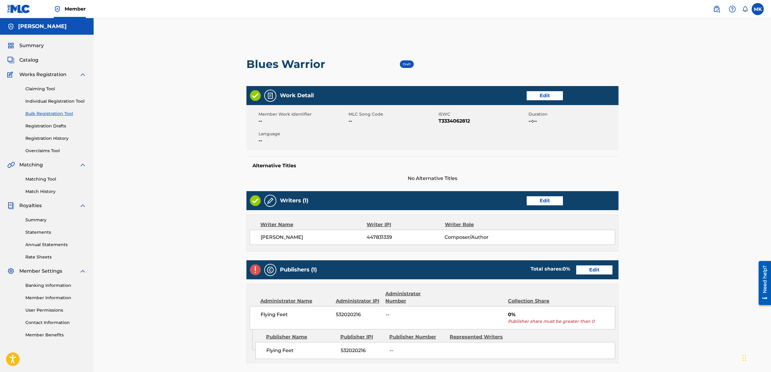
click at [597, 273] on link "Edit" at bounding box center [594, 270] width 36 height 9
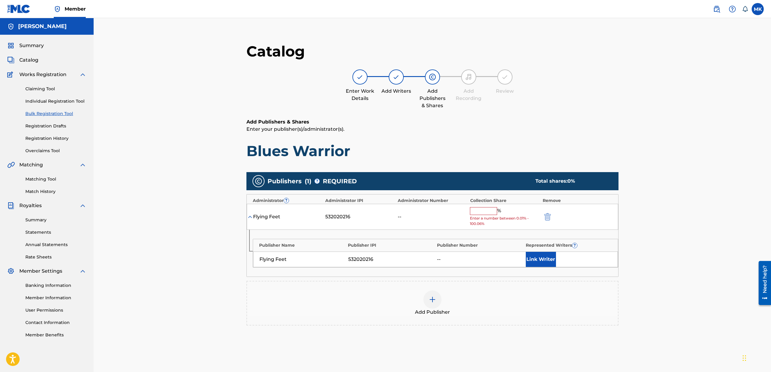
click at [486, 214] on input "text" at bounding box center [483, 211] width 27 height 8
type input "100"
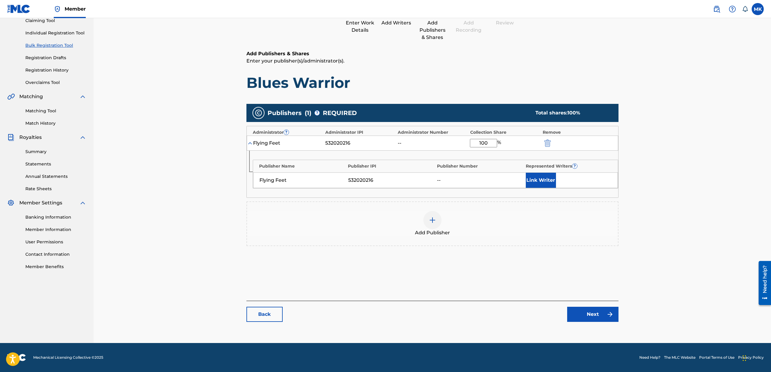
click at [596, 313] on link "Next" at bounding box center [592, 314] width 51 height 15
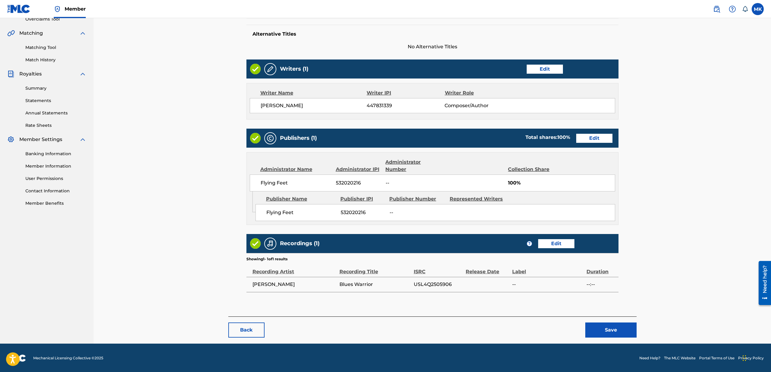
click at [605, 323] on button "Save" at bounding box center [611, 330] width 51 height 15
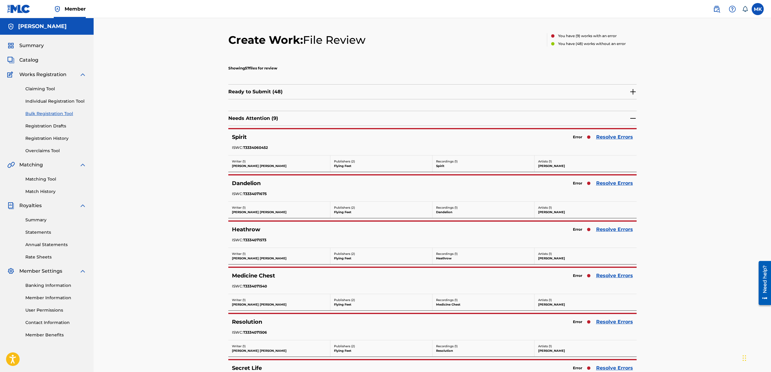
click at [612, 136] on link "Resolve Errors" at bounding box center [614, 137] width 37 height 7
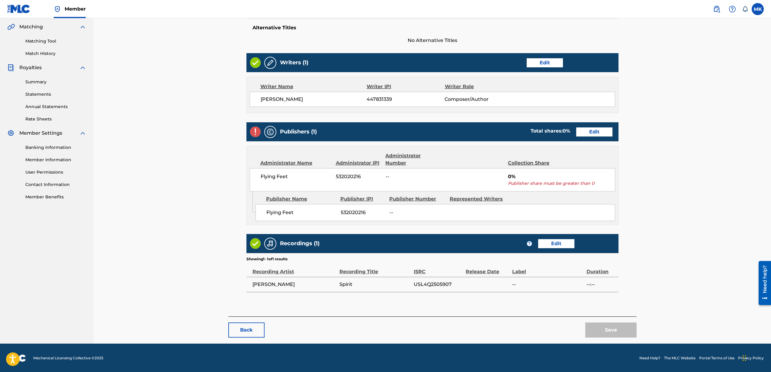
click at [591, 132] on link "Edit" at bounding box center [594, 132] width 36 height 9
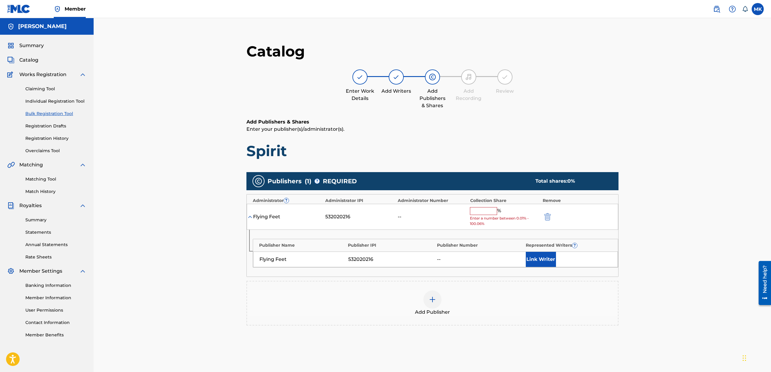
click at [484, 211] on input "text" at bounding box center [483, 211] width 27 height 8
type input "100"
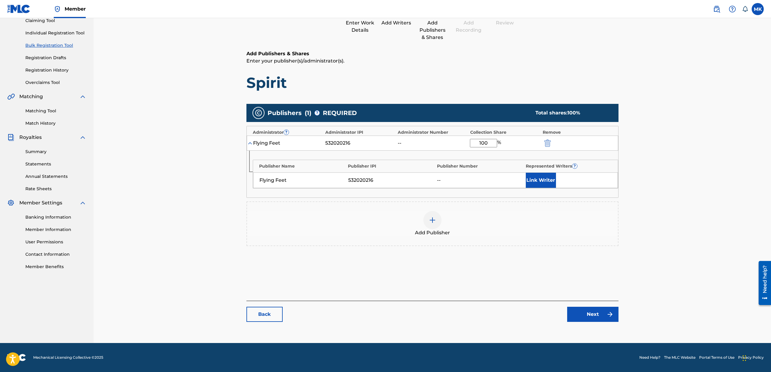
click at [588, 315] on link "Next" at bounding box center [592, 314] width 51 height 15
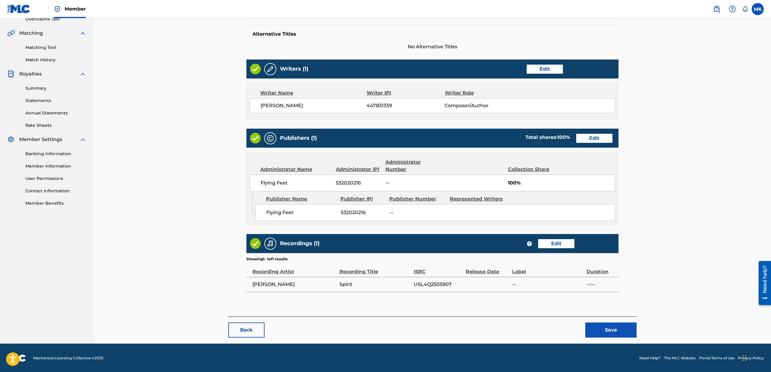
click at [608, 329] on button "Save" at bounding box center [611, 330] width 51 height 15
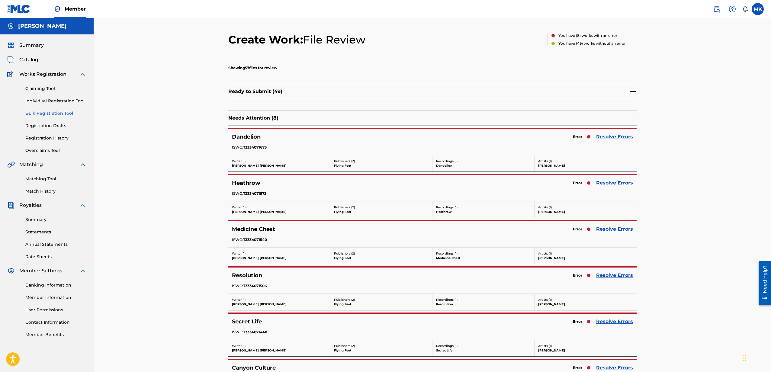
click at [614, 136] on link "Resolve Errors" at bounding box center [614, 136] width 37 height 7
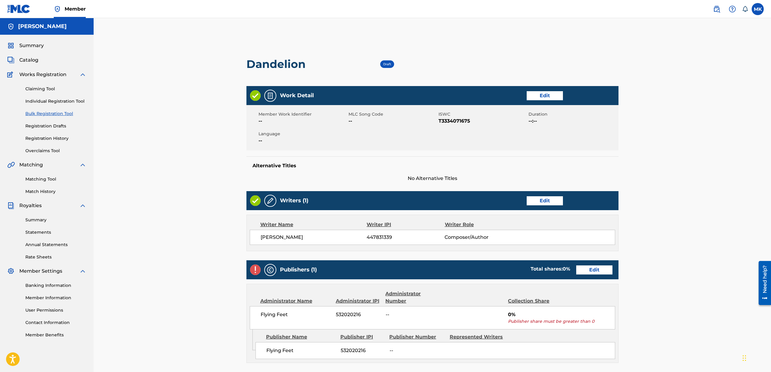
click at [591, 274] on div "Publishers (1) Total shares: 0 % Edit" at bounding box center [433, 269] width 372 height 19
click at [591, 273] on link "Edit" at bounding box center [594, 270] width 36 height 9
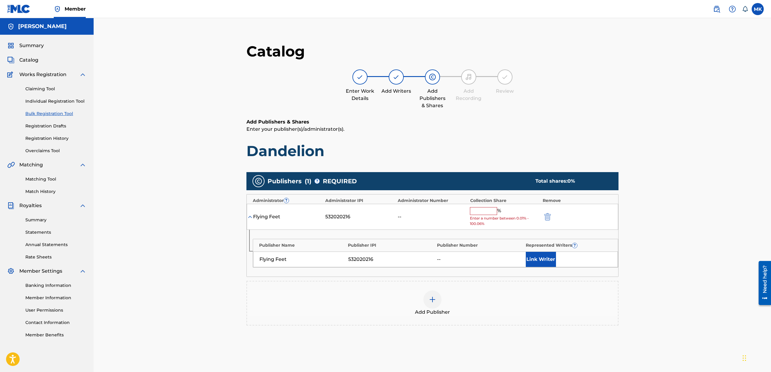
click at [479, 211] on input "text" at bounding box center [483, 211] width 27 height 8
type input "100"
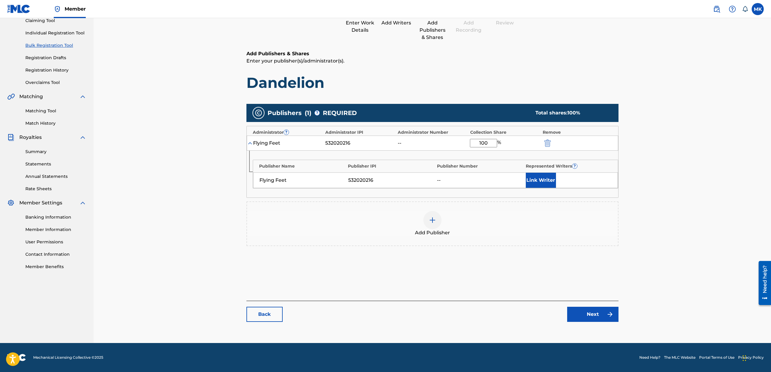
click at [593, 316] on link "Next" at bounding box center [592, 314] width 51 height 15
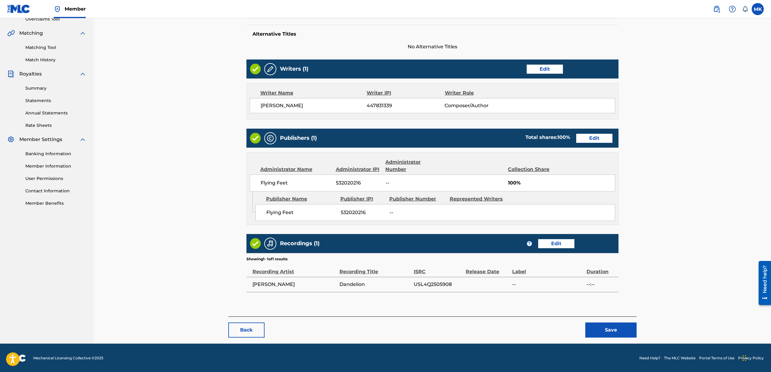
click at [608, 334] on button "Save" at bounding box center [611, 330] width 51 height 15
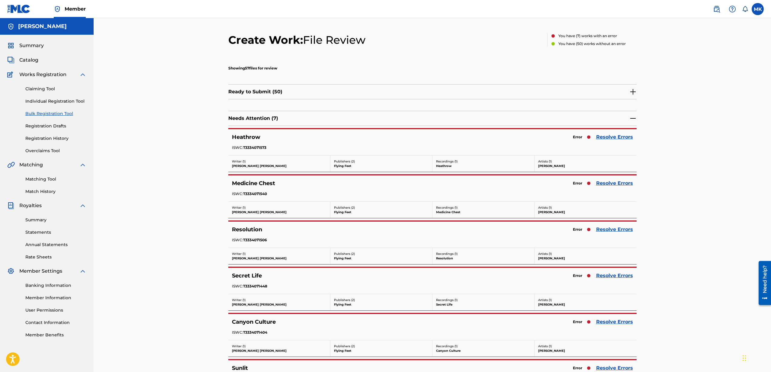
click at [611, 140] on link "Resolve Errors" at bounding box center [614, 137] width 37 height 7
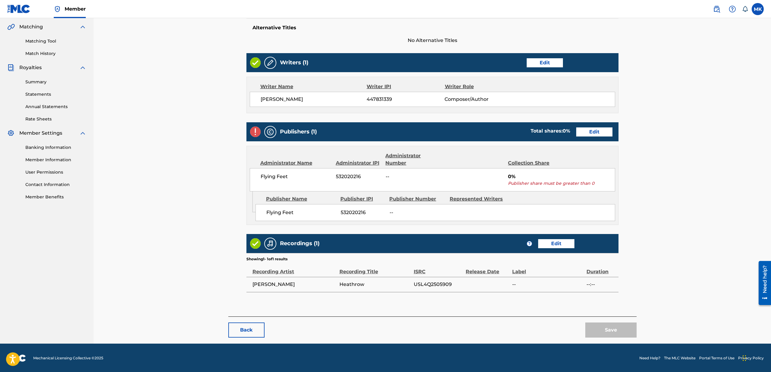
click at [589, 129] on link "Edit" at bounding box center [594, 132] width 36 height 9
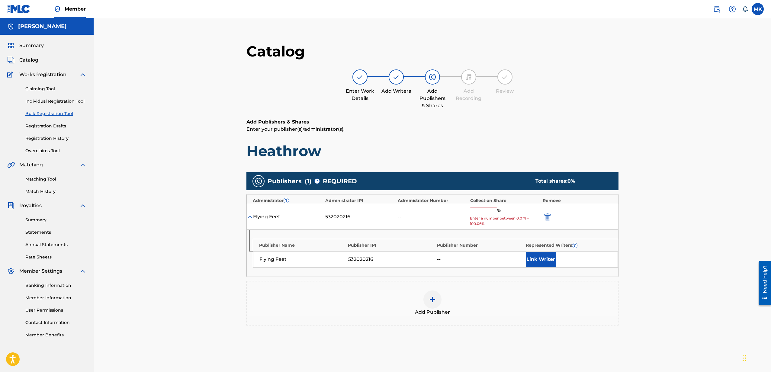
click at [485, 209] on input "text" at bounding box center [483, 211] width 27 height 8
type input "100"
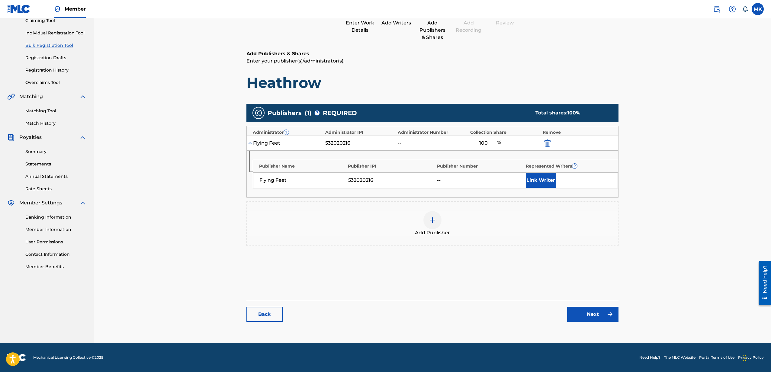
click at [596, 315] on link "Next" at bounding box center [592, 314] width 51 height 15
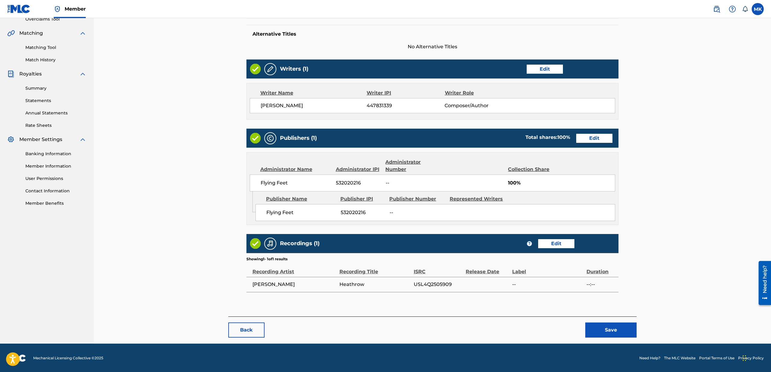
click at [608, 325] on button "Save" at bounding box center [611, 330] width 51 height 15
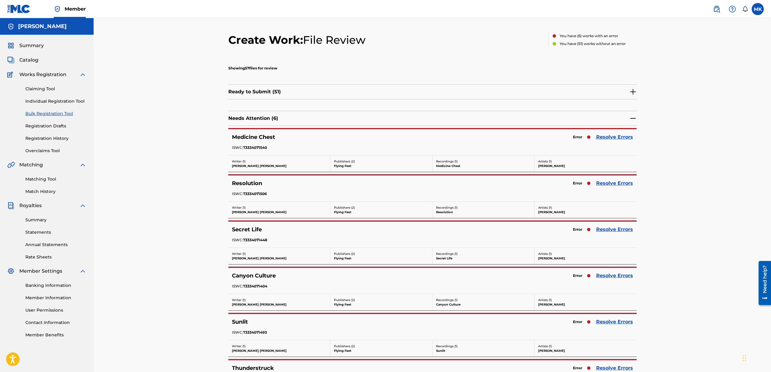
click at [609, 134] on link "Resolve Errors" at bounding box center [614, 137] width 37 height 7
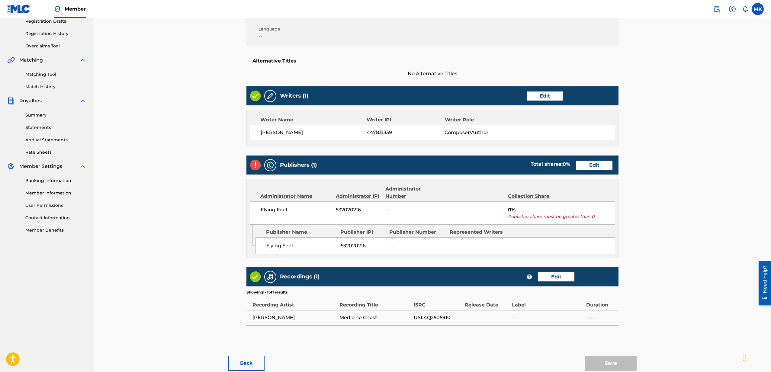
click at [596, 164] on link "Edit" at bounding box center [594, 165] width 36 height 9
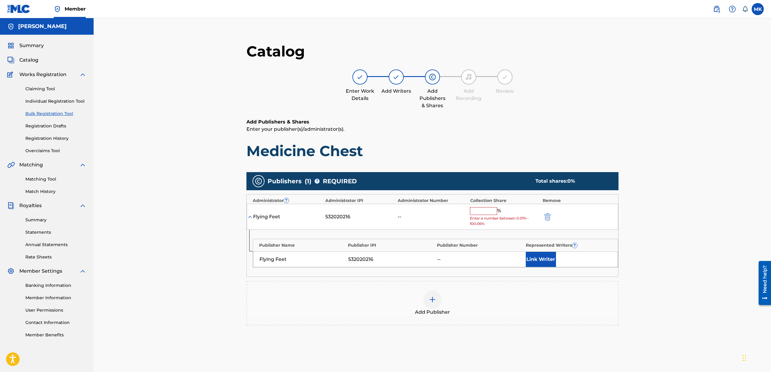
click at [482, 208] on input "text" at bounding box center [483, 211] width 27 height 8
type input "100"
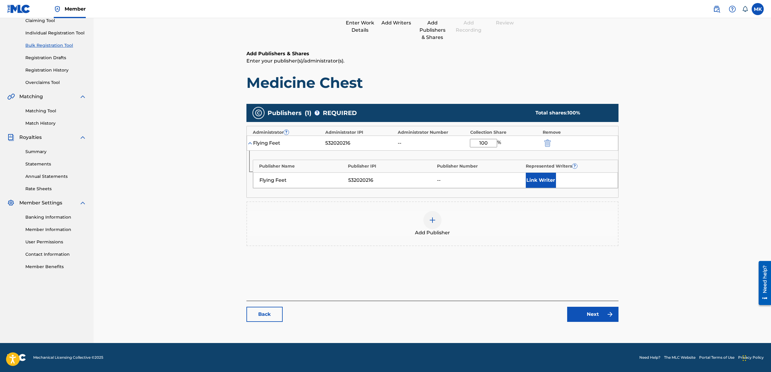
click at [590, 315] on link "Next" at bounding box center [592, 314] width 51 height 15
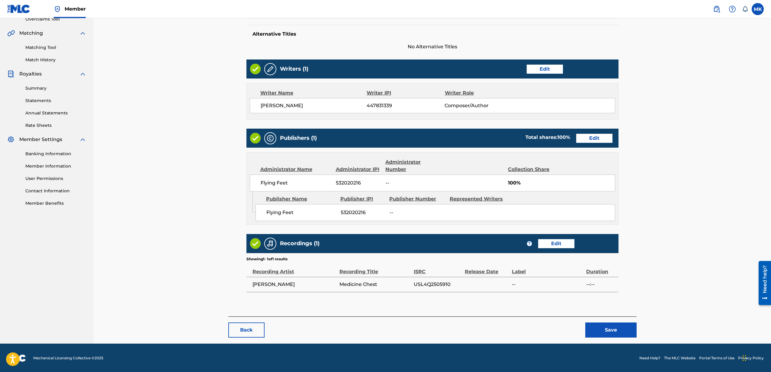
click at [604, 331] on button "Save" at bounding box center [611, 330] width 51 height 15
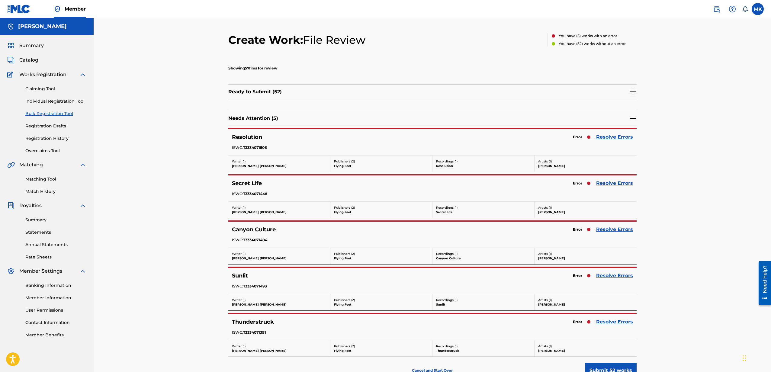
click at [611, 138] on link "Resolve Errors" at bounding box center [614, 137] width 37 height 7
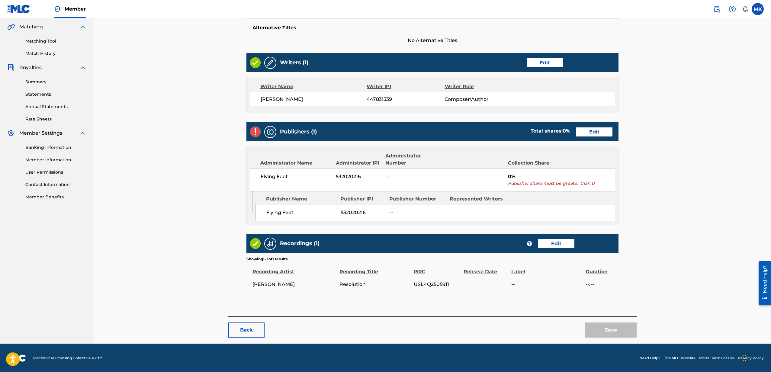
click at [595, 131] on link "Edit" at bounding box center [594, 132] width 36 height 9
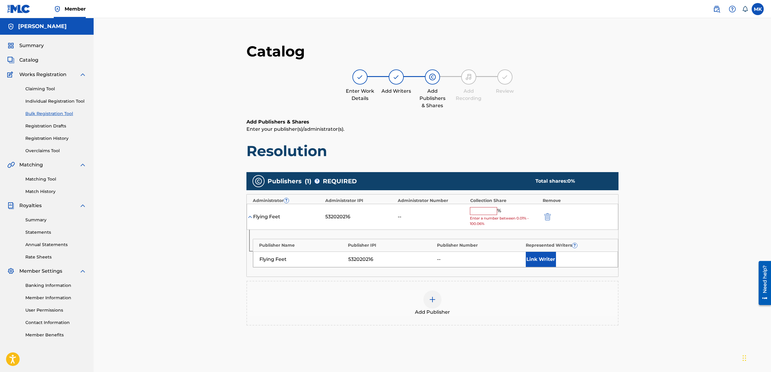
click at [486, 214] on input "text" at bounding box center [483, 211] width 27 height 8
type input "100"
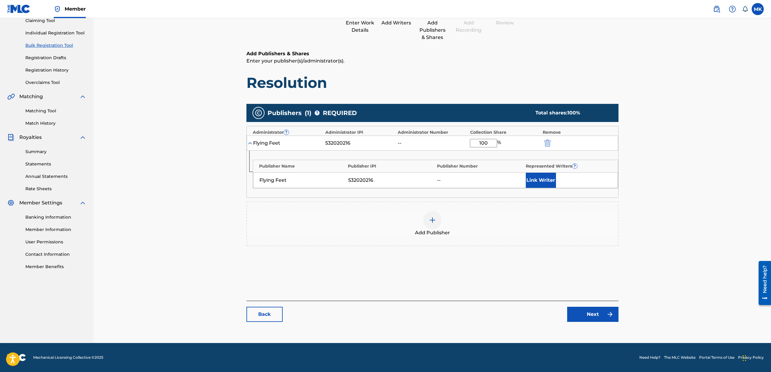
click at [591, 317] on link "Next" at bounding box center [592, 314] width 51 height 15
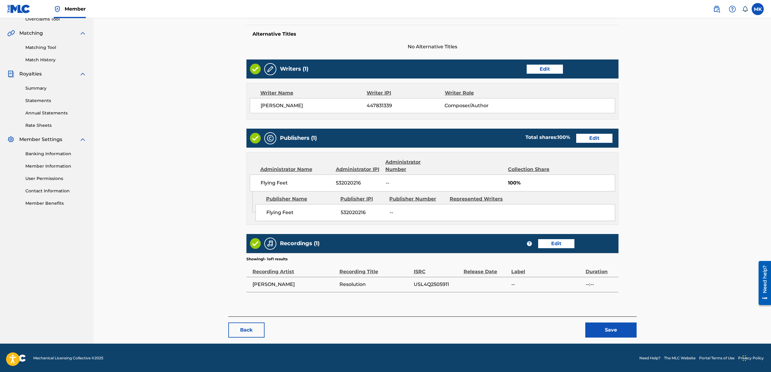
click at [603, 335] on button "Save" at bounding box center [611, 330] width 51 height 15
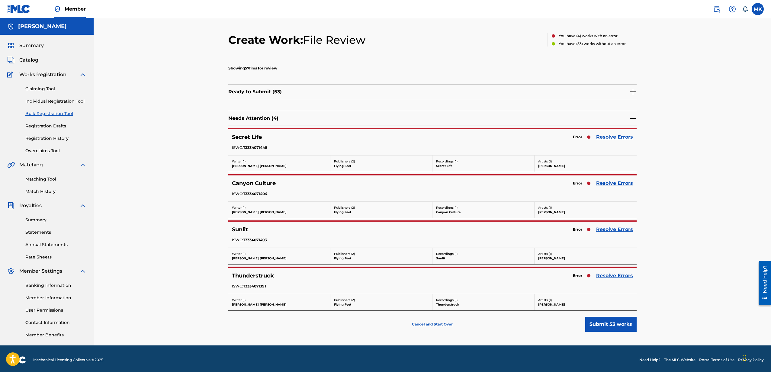
click at [609, 137] on link "Resolve Errors" at bounding box center [614, 137] width 37 height 7
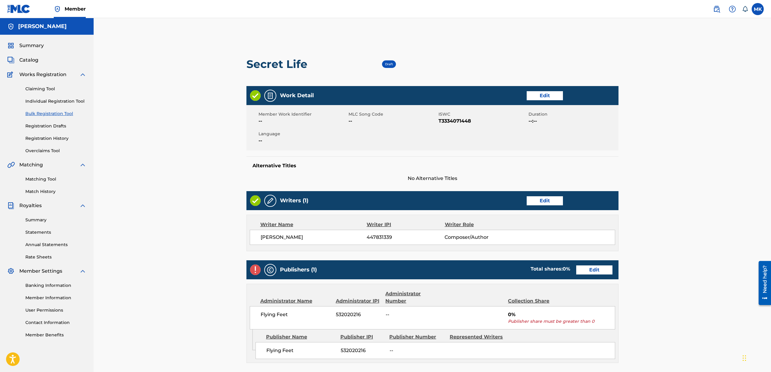
click at [595, 266] on link "Edit" at bounding box center [594, 270] width 36 height 9
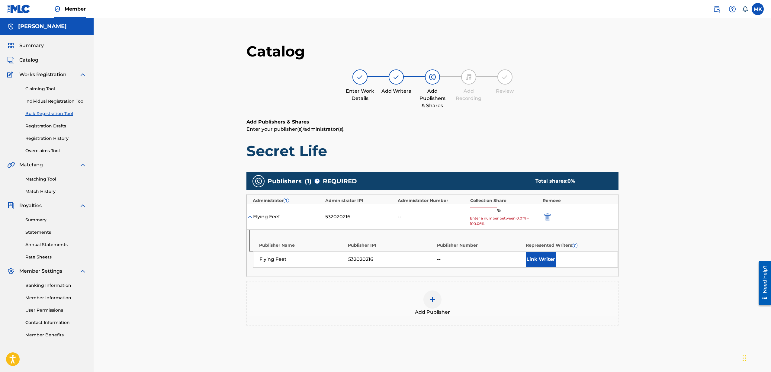
click at [490, 212] on input "text" at bounding box center [483, 211] width 27 height 8
type input "100"
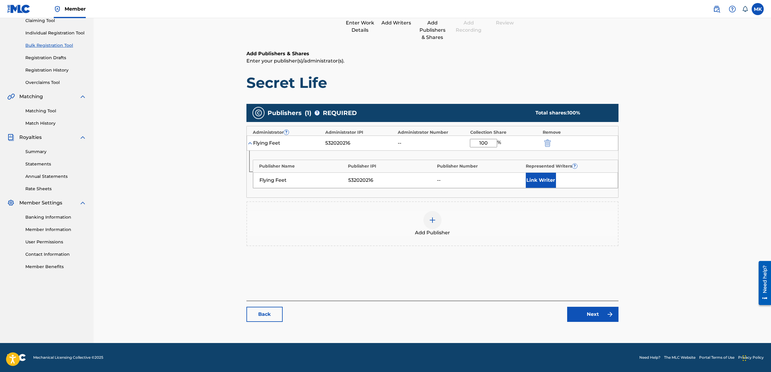
click at [594, 314] on link "Next" at bounding box center [592, 314] width 51 height 15
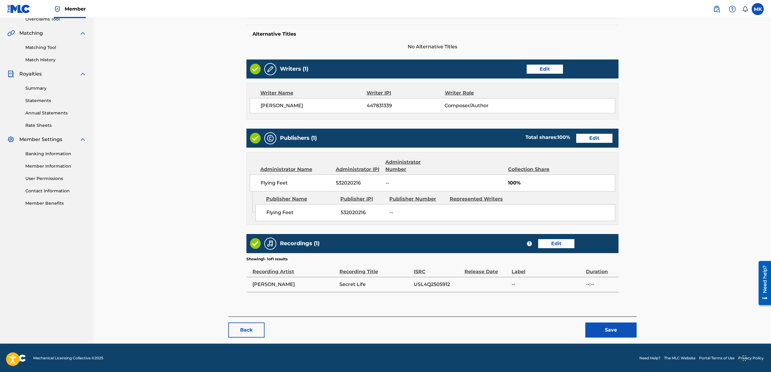
click at [612, 329] on button "Save" at bounding box center [611, 330] width 51 height 15
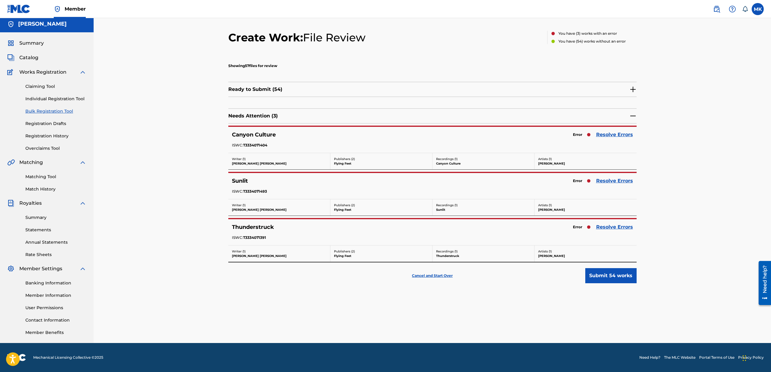
click at [614, 135] on link "Resolve Errors" at bounding box center [614, 134] width 37 height 7
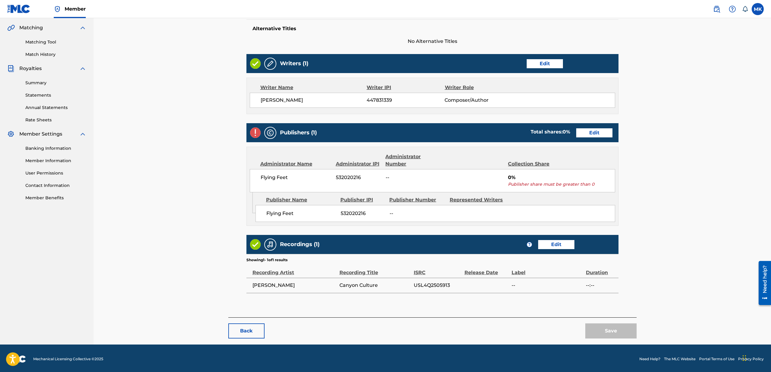
click at [599, 131] on link "Edit" at bounding box center [594, 132] width 36 height 9
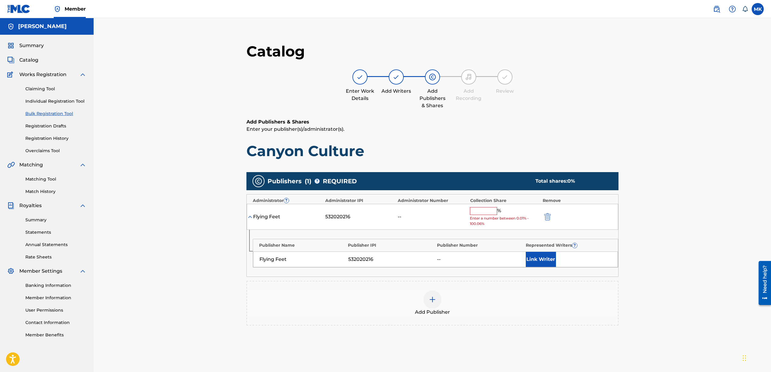
click at [481, 211] on input "text" at bounding box center [483, 211] width 27 height 8
type input "100"
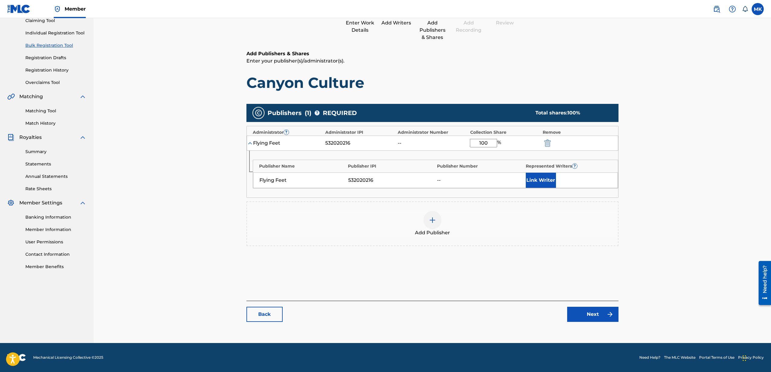
click at [589, 317] on link "Next" at bounding box center [592, 314] width 51 height 15
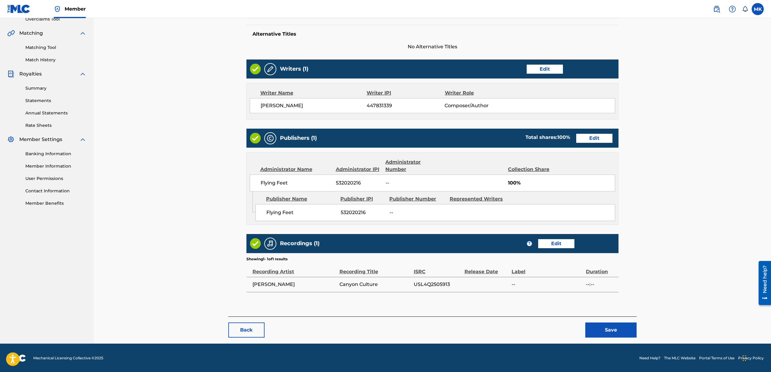
click at [615, 332] on button "Save" at bounding box center [611, 330] width 51 height 15
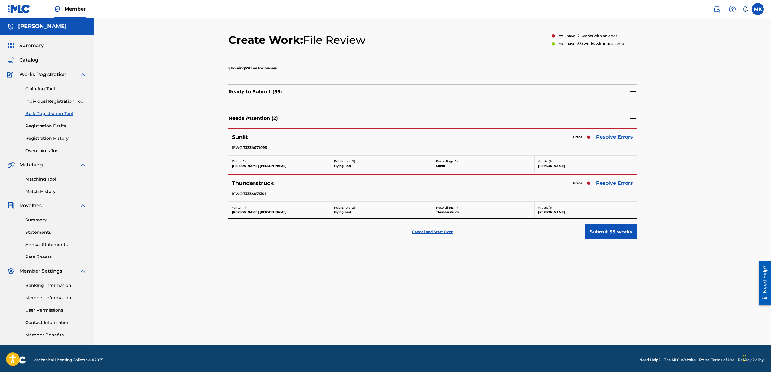
click at [611, 139] on link "Resolve Errors" at bounding box center [614, 137] width 37 height 7
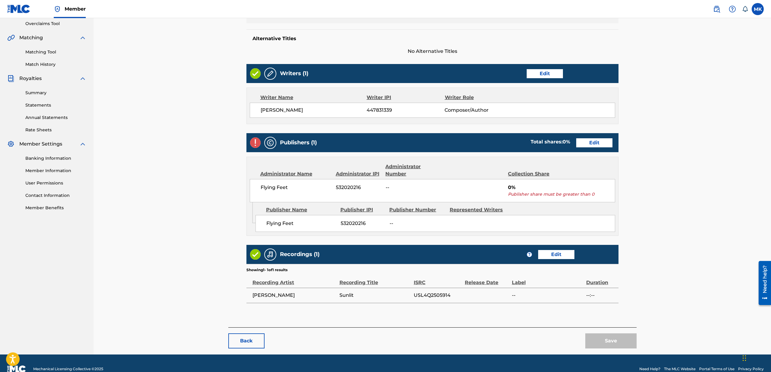
click at [593, 142] on link "Edit" at bounding box center [594, 142] width 36 height 9
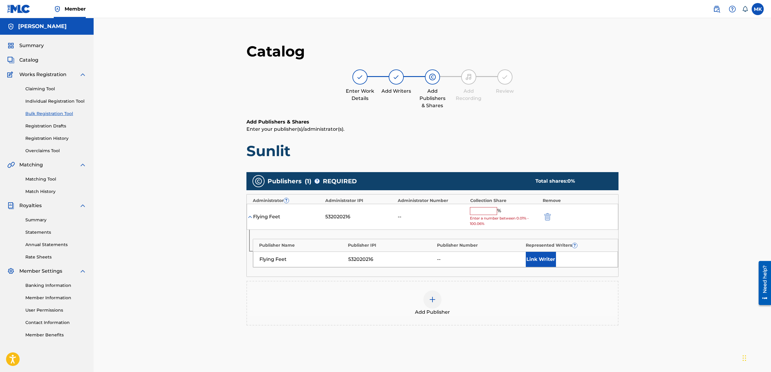
click at [486, 209] on input "text" at bounding box center [483, 211] width 27 height 8
type input "100"
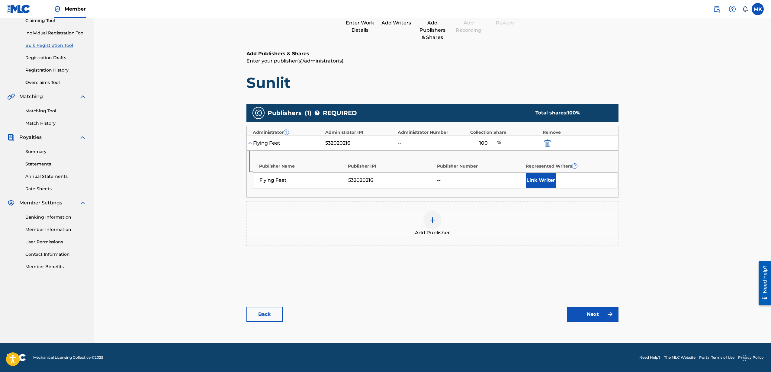
click at [594, 311] on link "Next" at bounding box center [592, 314] width 51 height 15
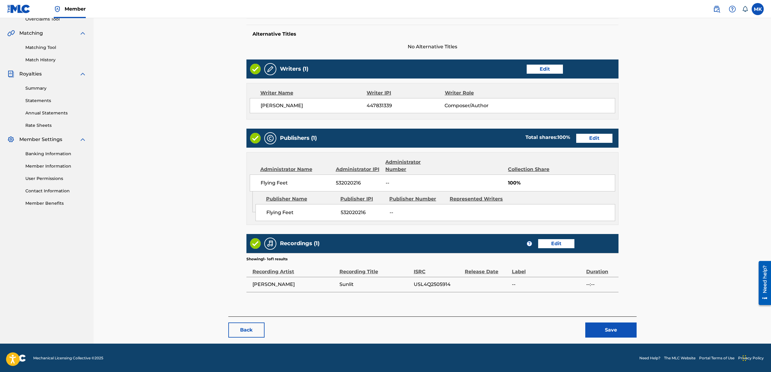
click at [615, 325] on button "Save" at bounding box center [611, 330] width 51 height 15
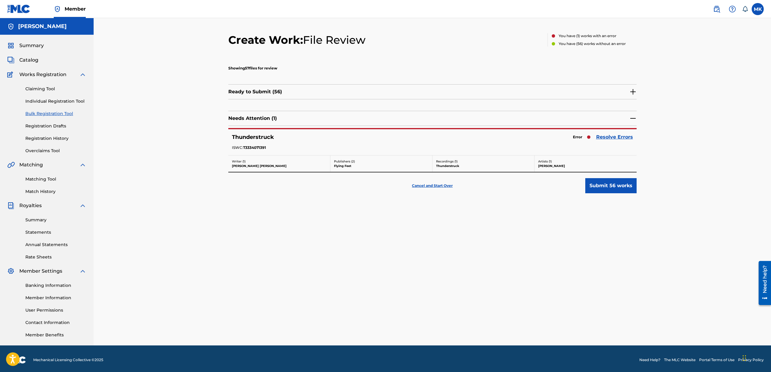
click at [614, 138] on link "Resolve Errors" at bounding box center [614, 137] width 37 height 7
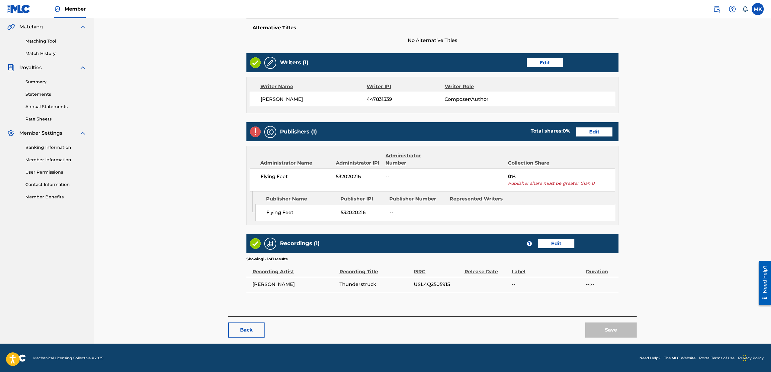
click at [593, 132] on link "Edit" at bounding box center [594, 132] width 36 height 9
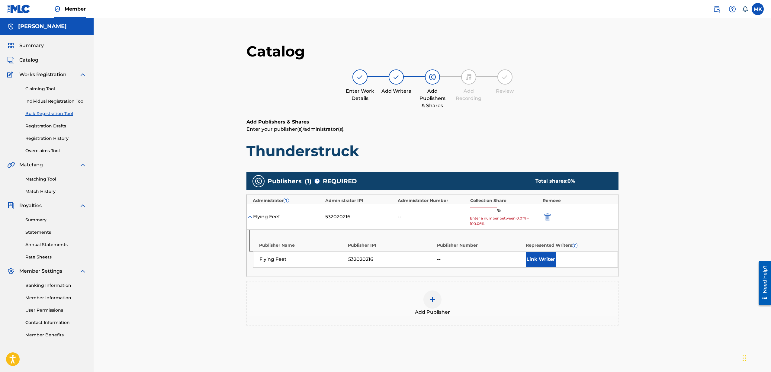
click at [484, 212] on input "text" at bounding box center [483, 211] width 27 height 8
type input "100"
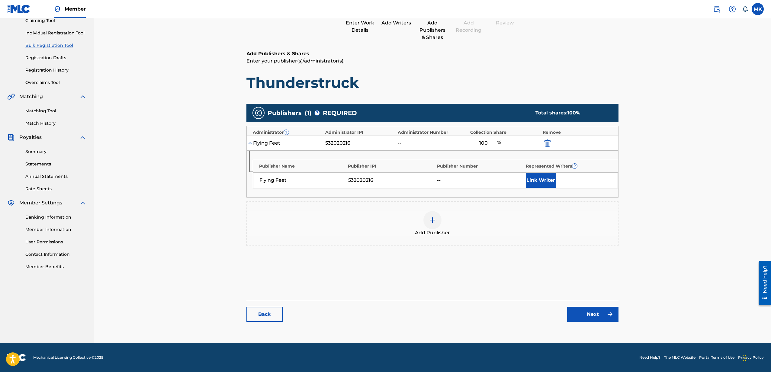
click at [591, 316] on link "Next" at bounding box center [592, 314] width 51 height 15
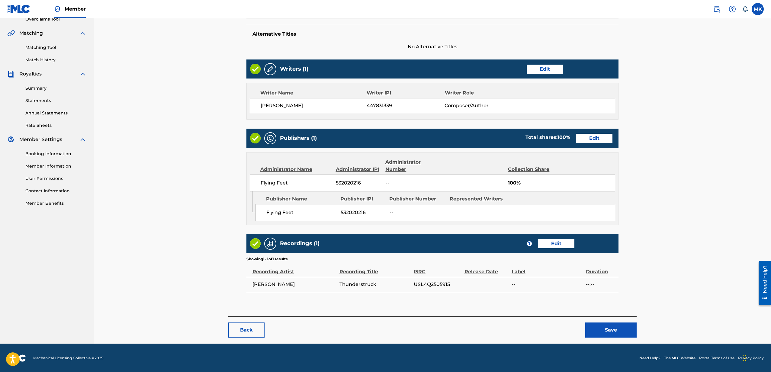
click at [610, 332] on button "Save" at bounding box center [611, 330] width 51 height 15
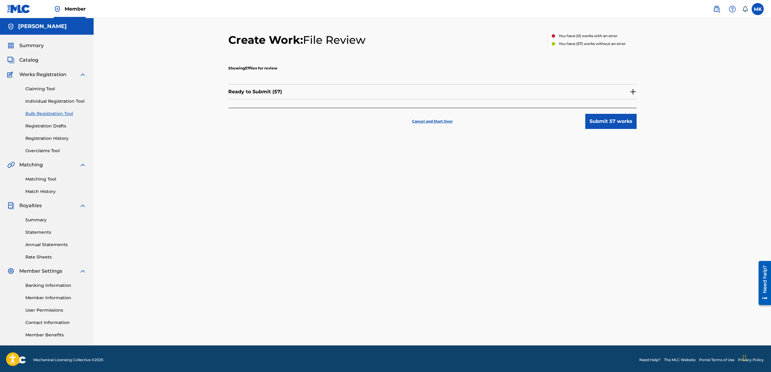
click at [614, 118] on button "Submit 57 works" at bounding box center [611, 121] width 51 height 15
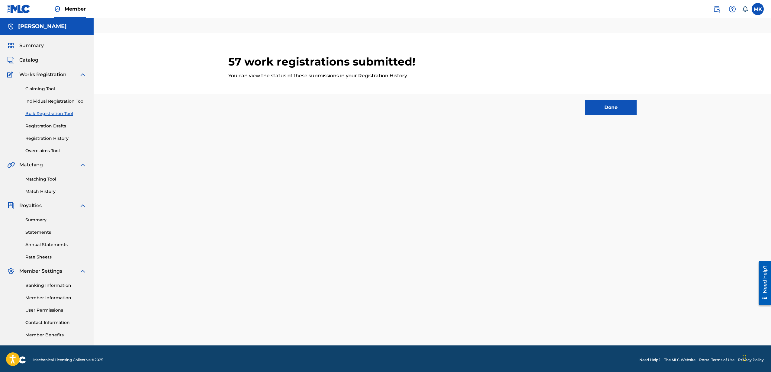
click at [606, 105] on button "Done" at bounding box center [611, 107] width 51 height 15
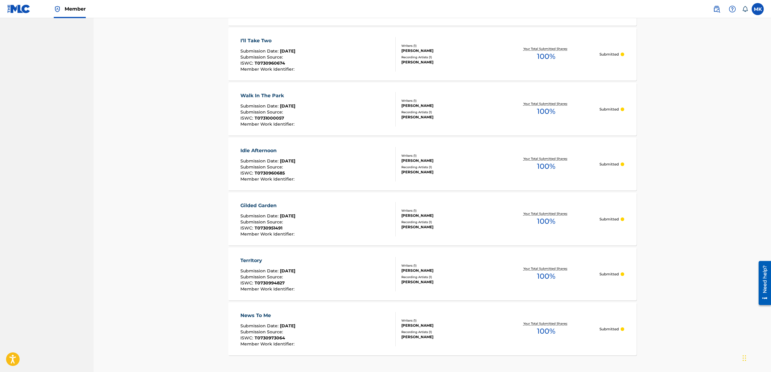
scroll to position [433, 0]
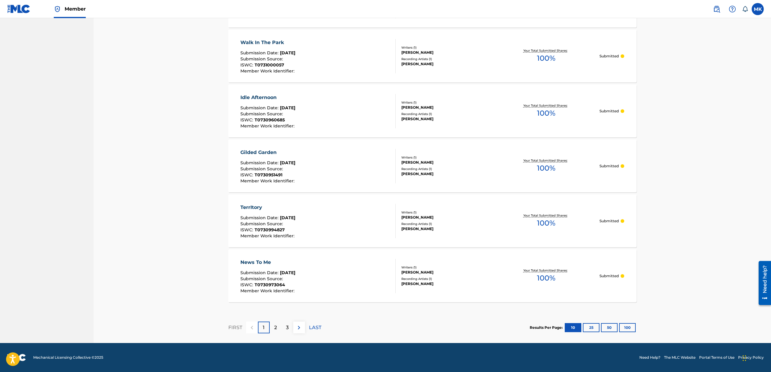
click at [608, 326] on button "50" at bounding box center [609, 327] width 17 height 9
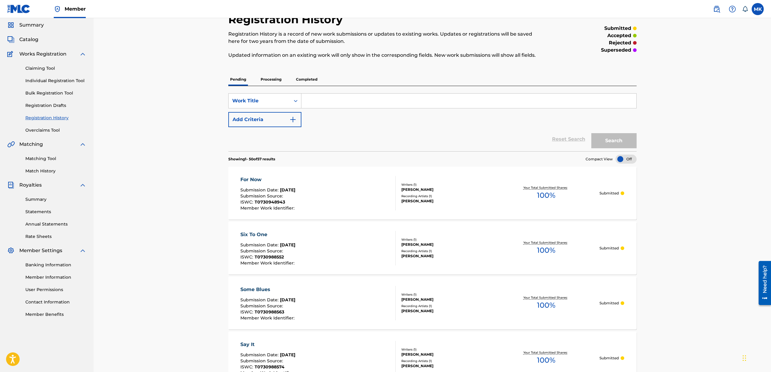
scroll to position [0, 0]
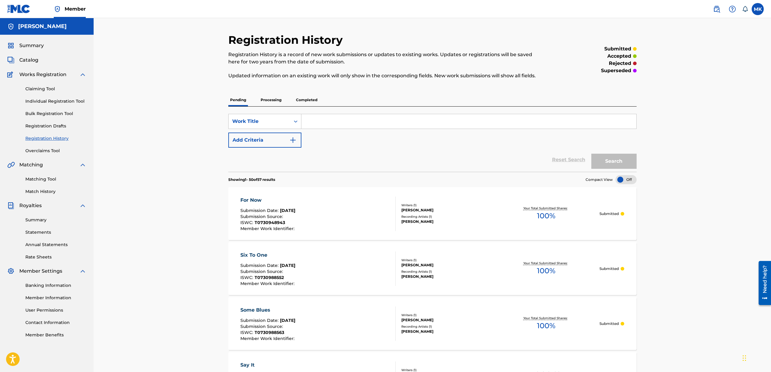
click at [273, 99] on p "Processing" at bounding box center [271, 100] width 24 height 13
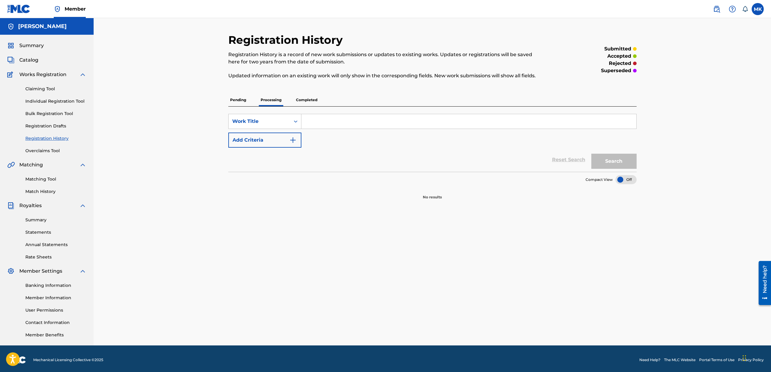
click at [305, 99] on p "Completed" at bounding box center [306, 100] width 25 height 13
click at [238, 98] on p "Pending" at bounding box center [238, 100] width 20 height 13
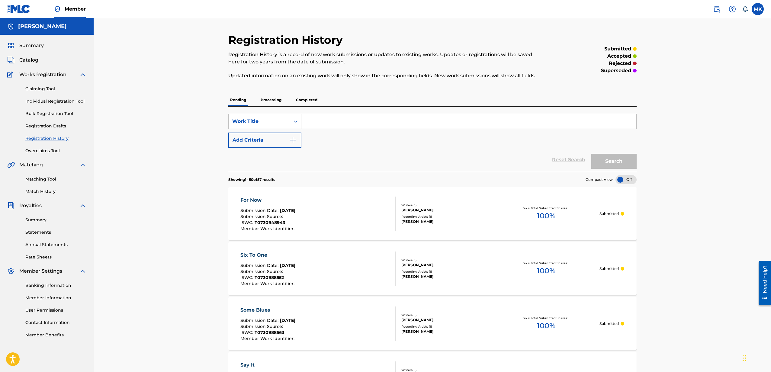
scroll to position [4, 0]
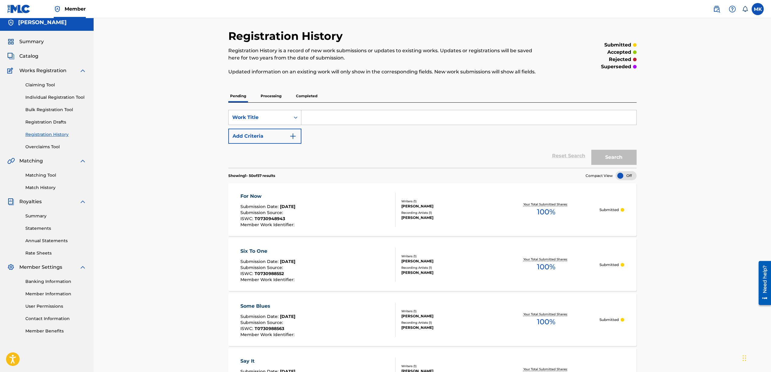
click at [31, 42] on span "Summary" at bounding box center [31, 41] width 24 height 7
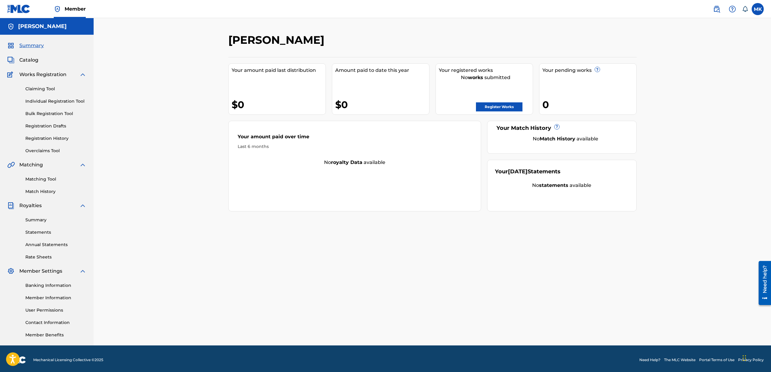
click at [32, 47] on span "Summary" at bounding box center [31, 45] width 24 height 7
click at [30, 60] on span "Catalog" at bounding box center [28, 59] width 19 height 7
